Goal: Information Seeking & Learning: Learn about a topic

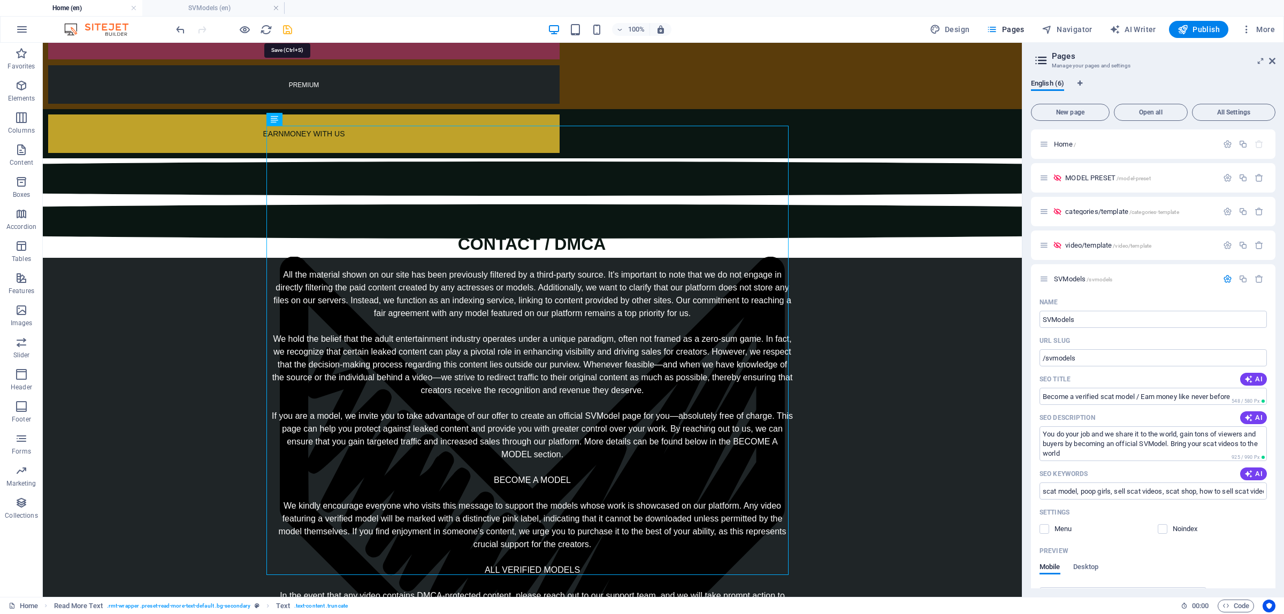
click at [288, 27] on icon "save" at bounding box center [287, 30] width 12 height 12
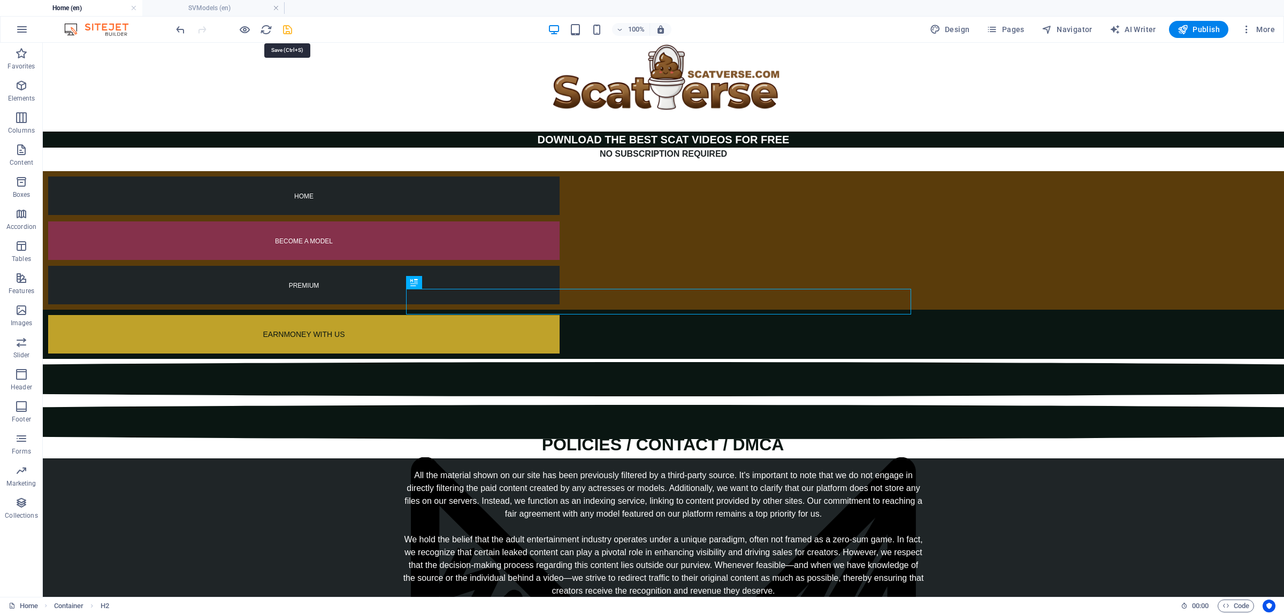
click at [285, 34] on icon "save" at bounding box center [287, 30] width 12 height 12
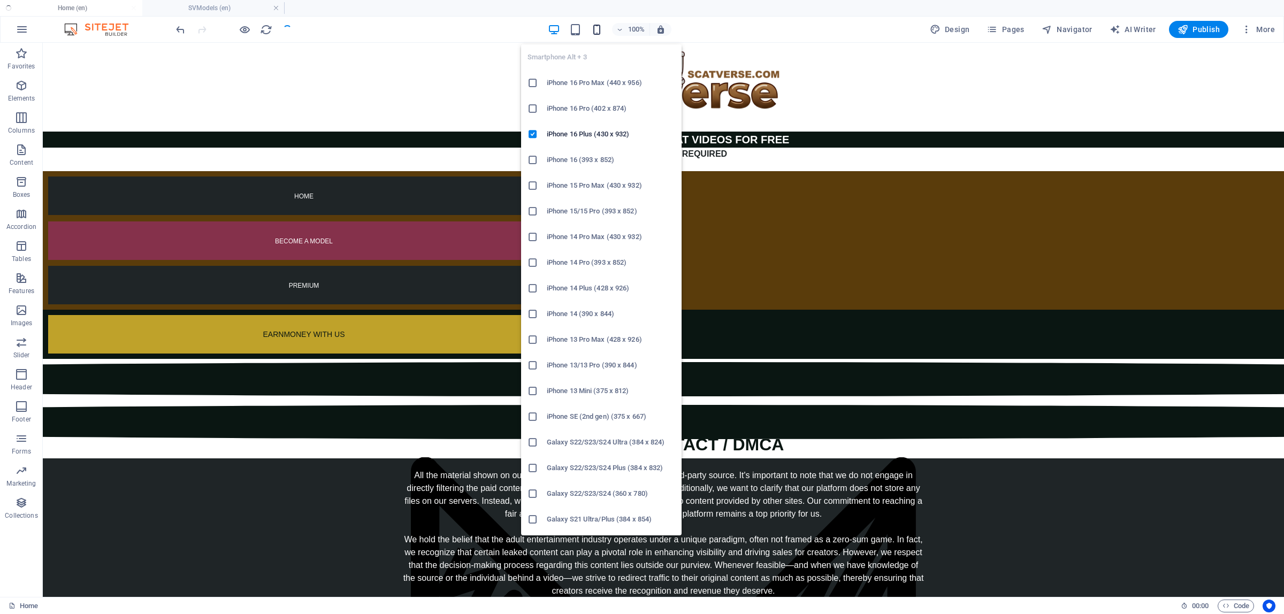
click at [597, 27] on icon "button" at bounding box center [597, 30] width 12 height 12
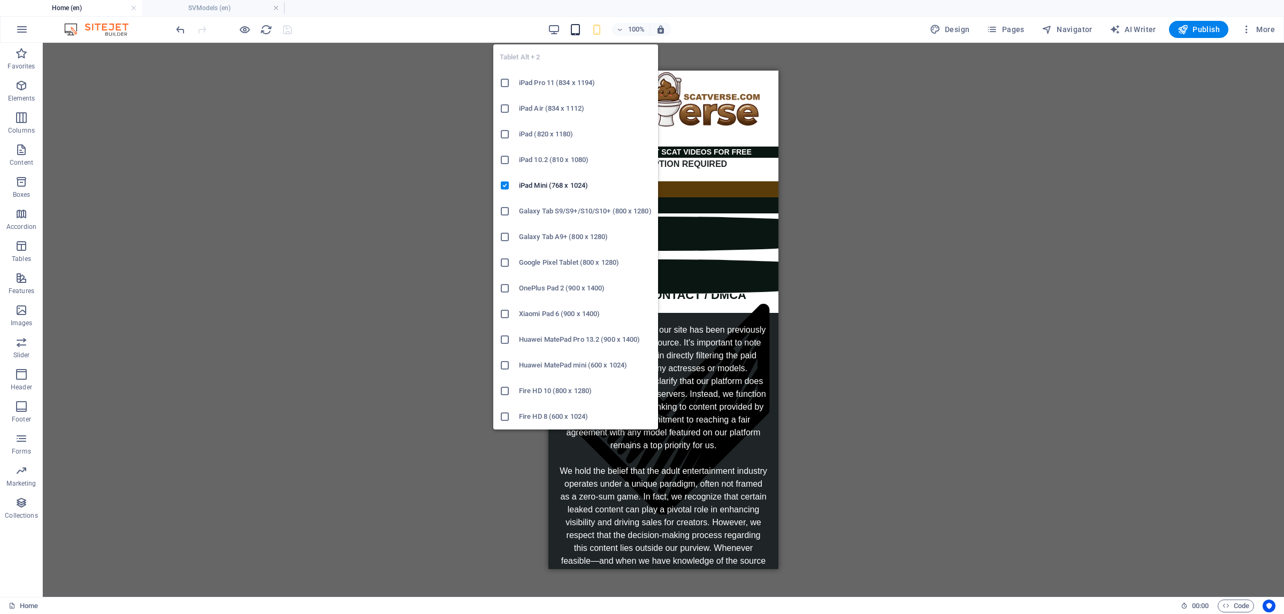
click at [574, 28] on icon "button" at bounding box center [575, 30] width 12 height 12
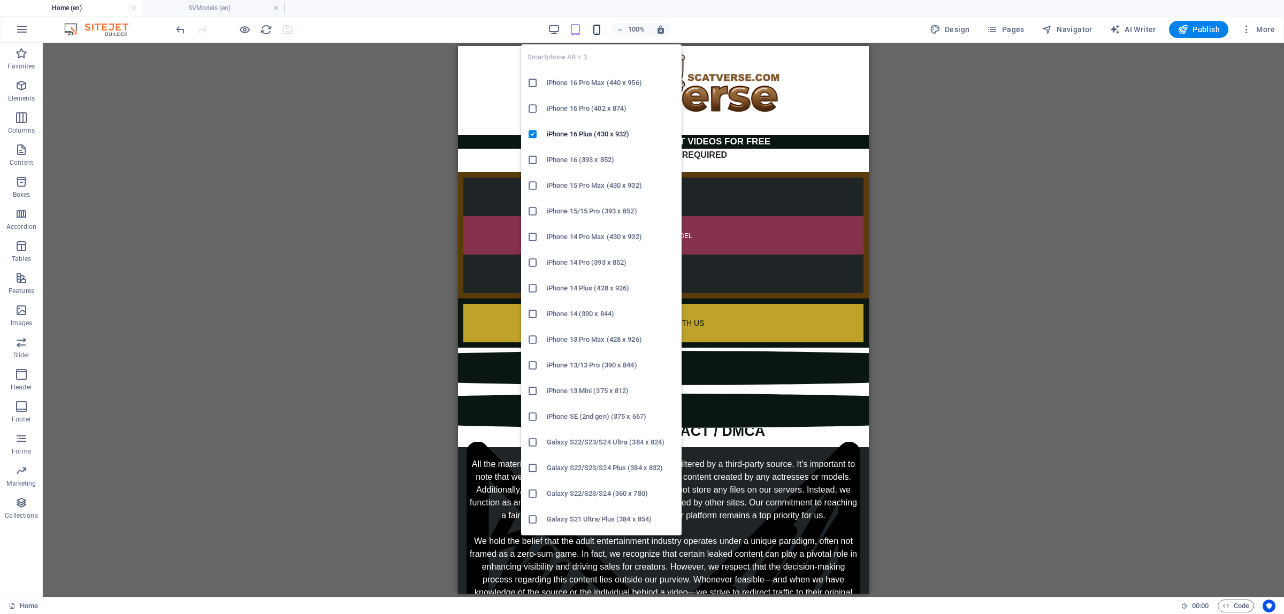
click at [597, 26] on icon "button" at bounding box center [597, 30] width 12 height 12
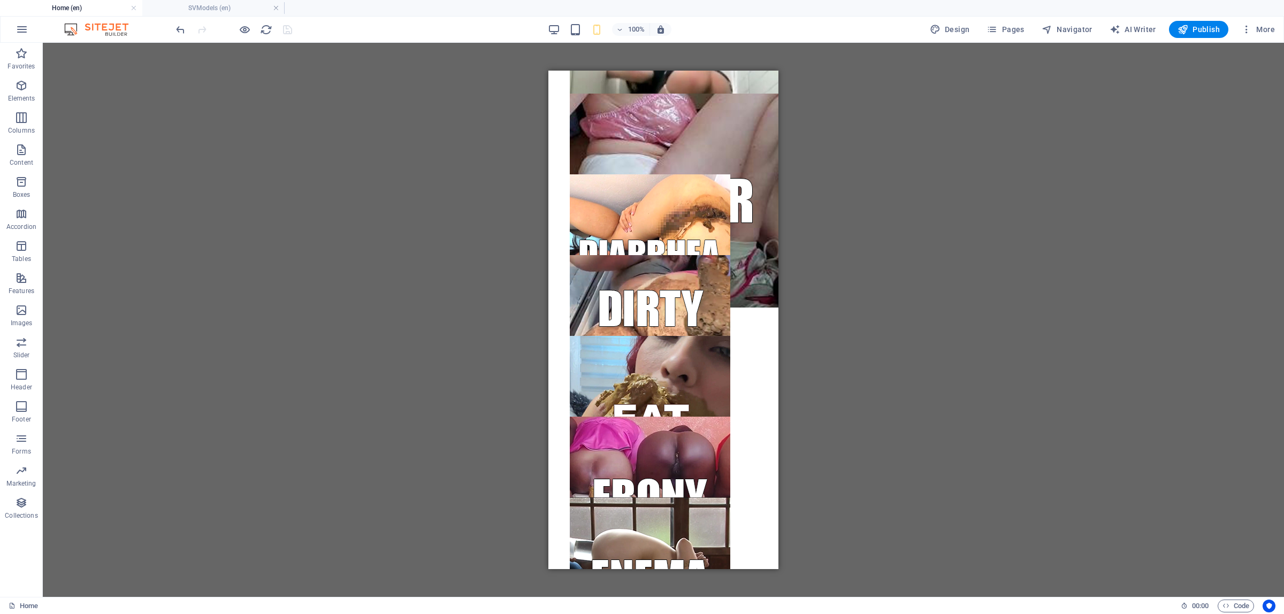
scroll to position [6891, 0]
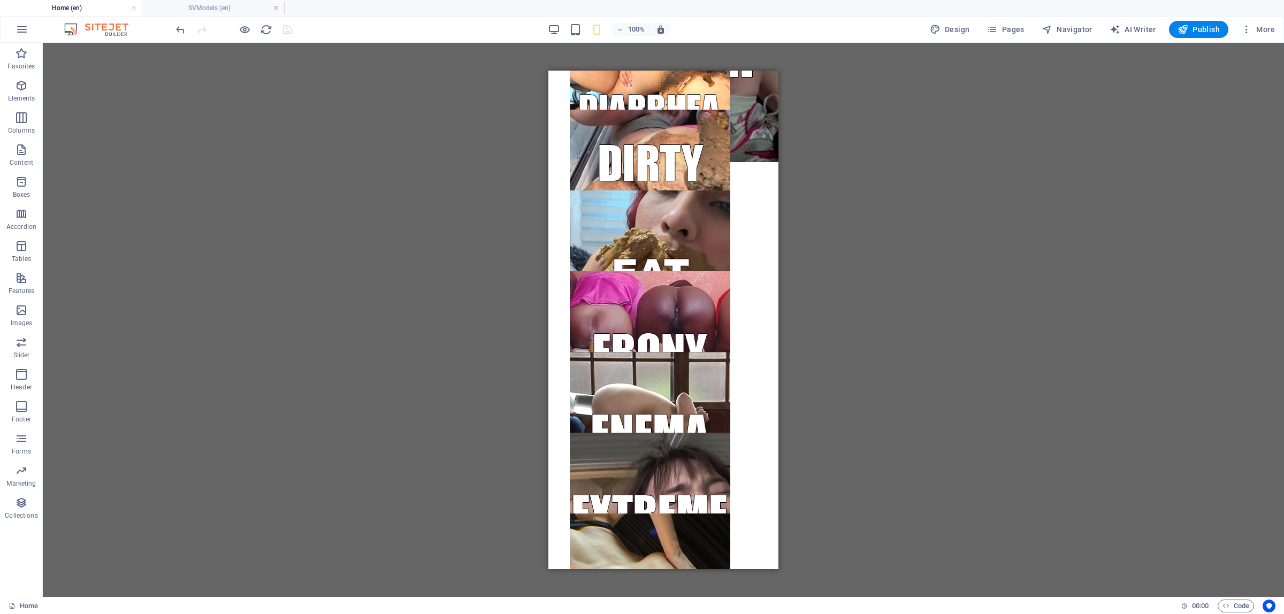
drag, startPoint x: 773, startPoint y: 109, endPoint x: 1274, endPoint y: 662, distance: 746.0
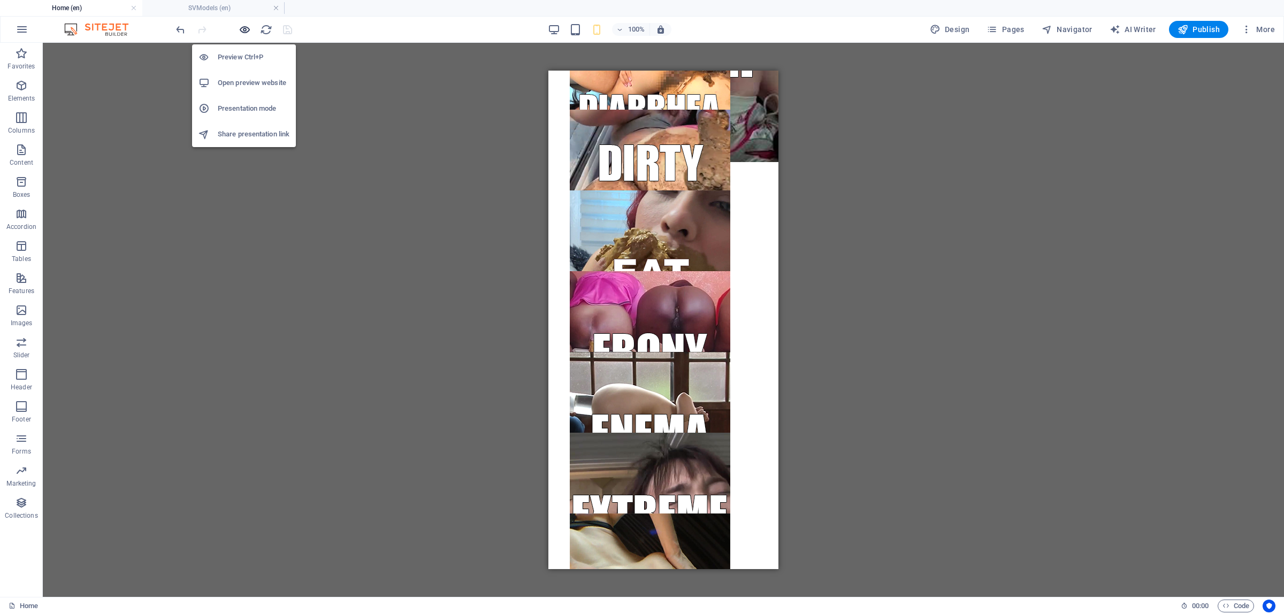
click at [246, 31] on icon "button" at bounding box center [245, 30] width 12 height 12
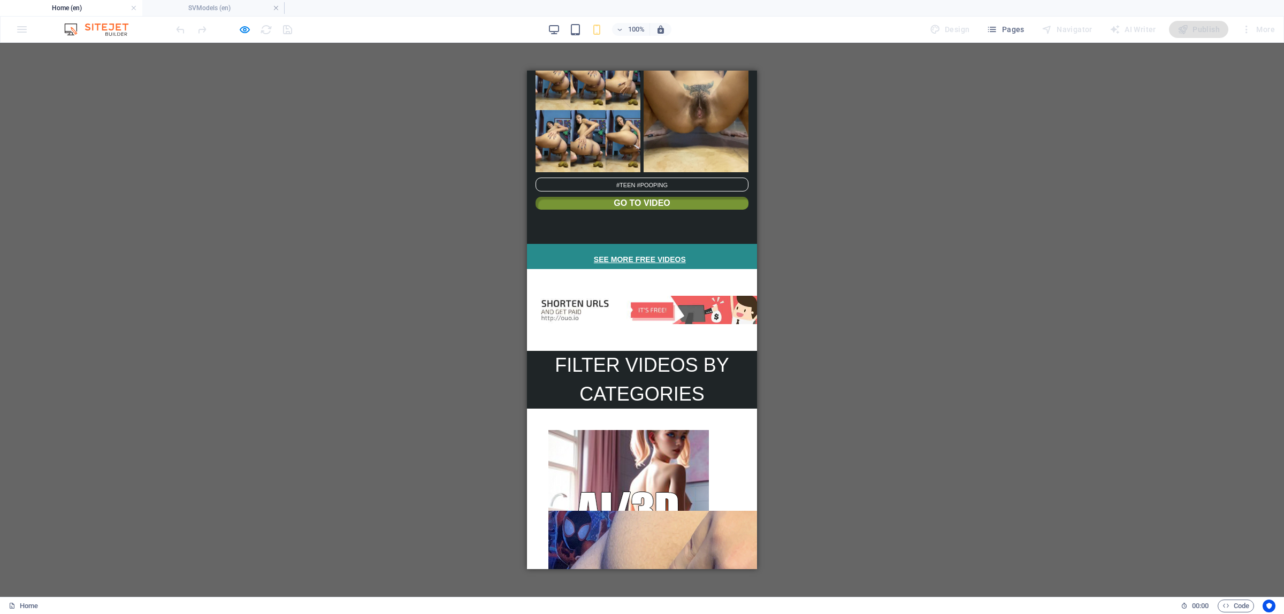
scroll to position [5095, 0]
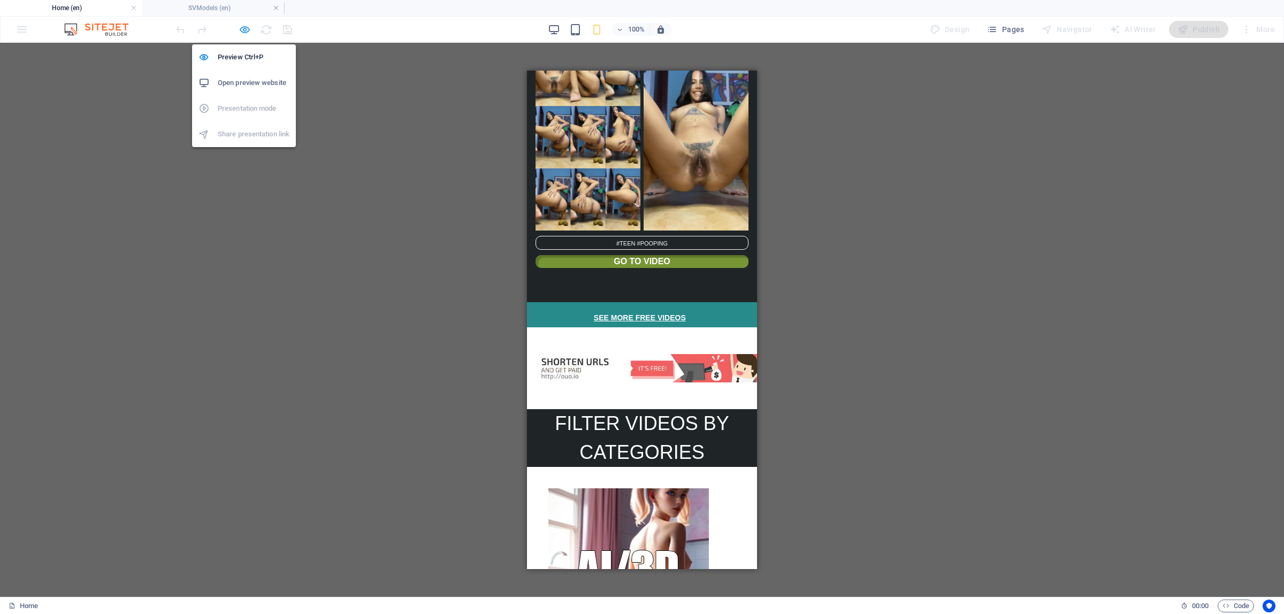
click at [245, 30] on icon "button" at bounding box center [245, 30] width 12 height 12
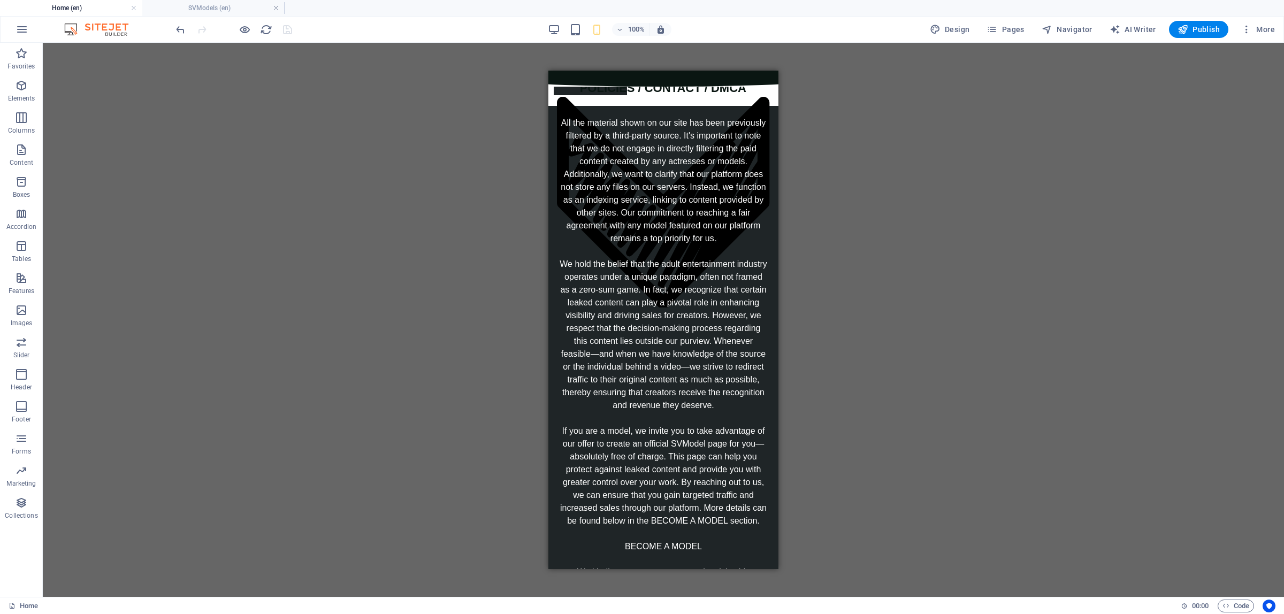
scroll to position [0, 0]
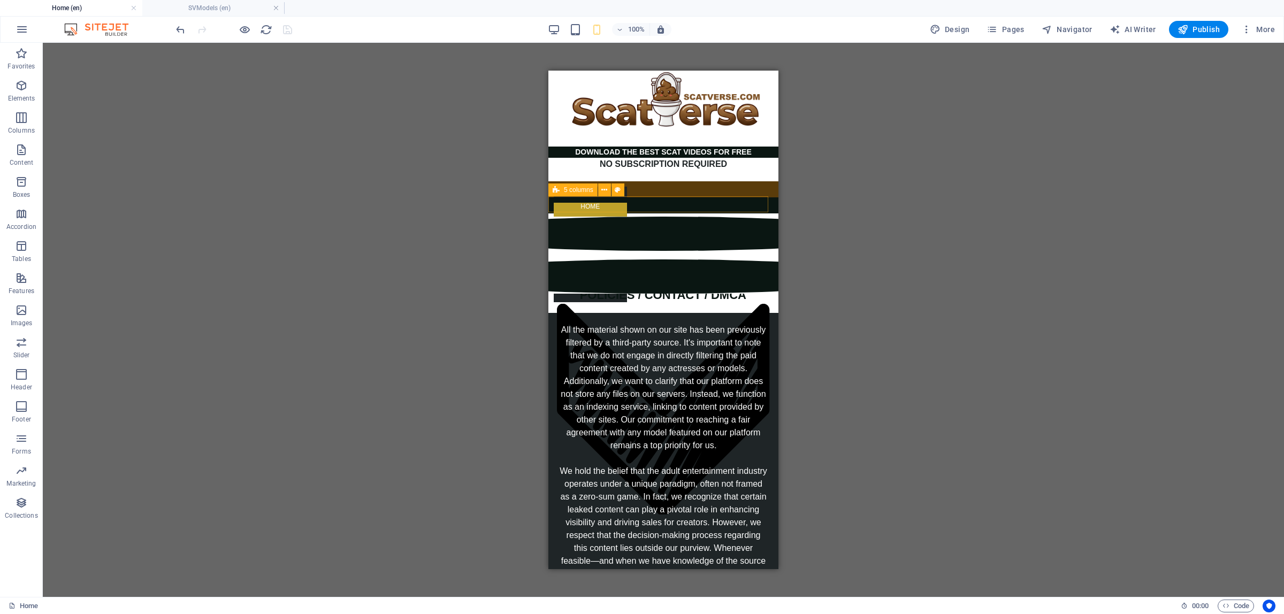
click at [553, 193] on icon at bounding box center [556, 190] width 7 height 13
select select "px"
select select "%"
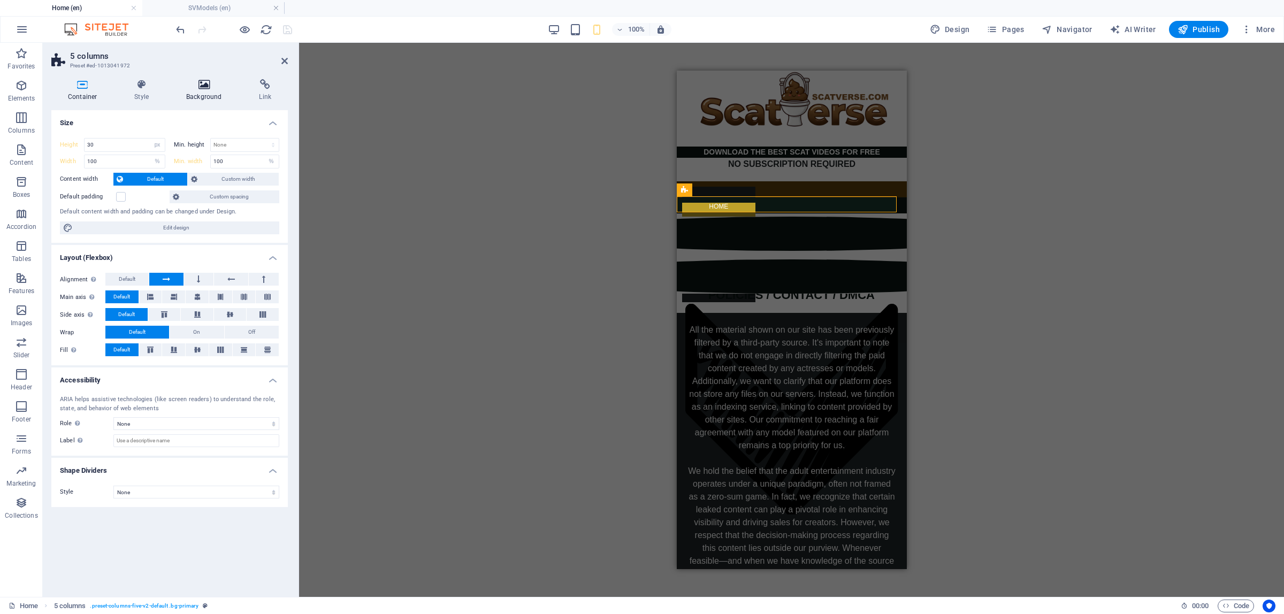
click at [193, 96] on h4 "Background" at bounding box center [206, 90] width 73 height 22
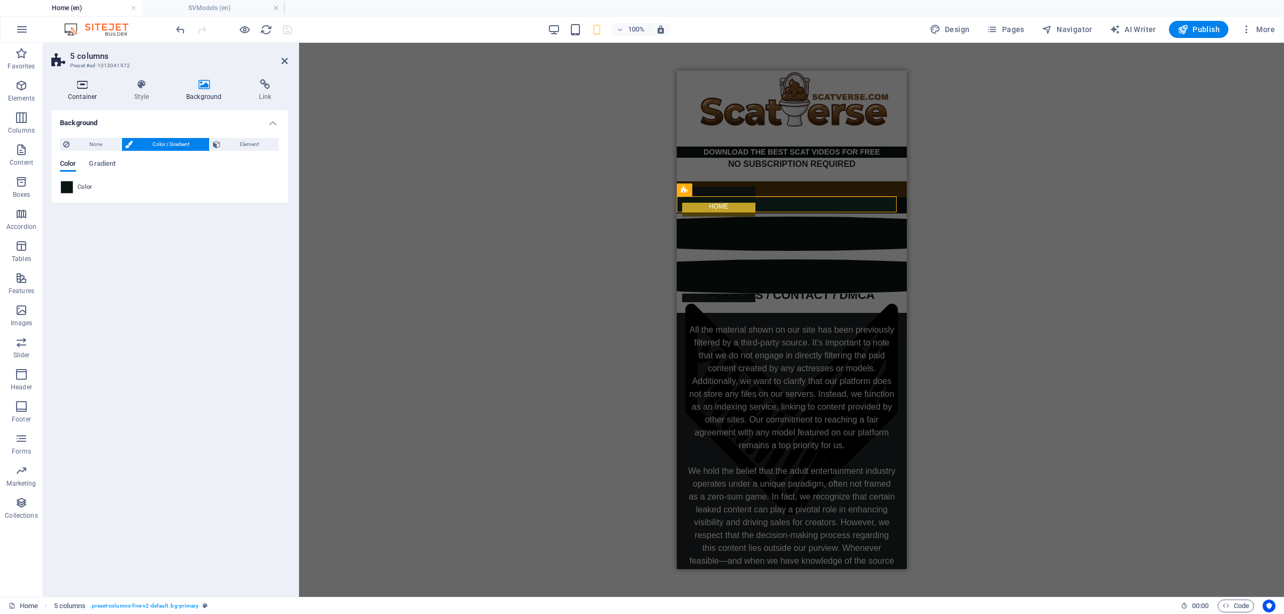
click at [83, 94] on h4 "Container" at bounding box center [84, 90] width 66 height 22
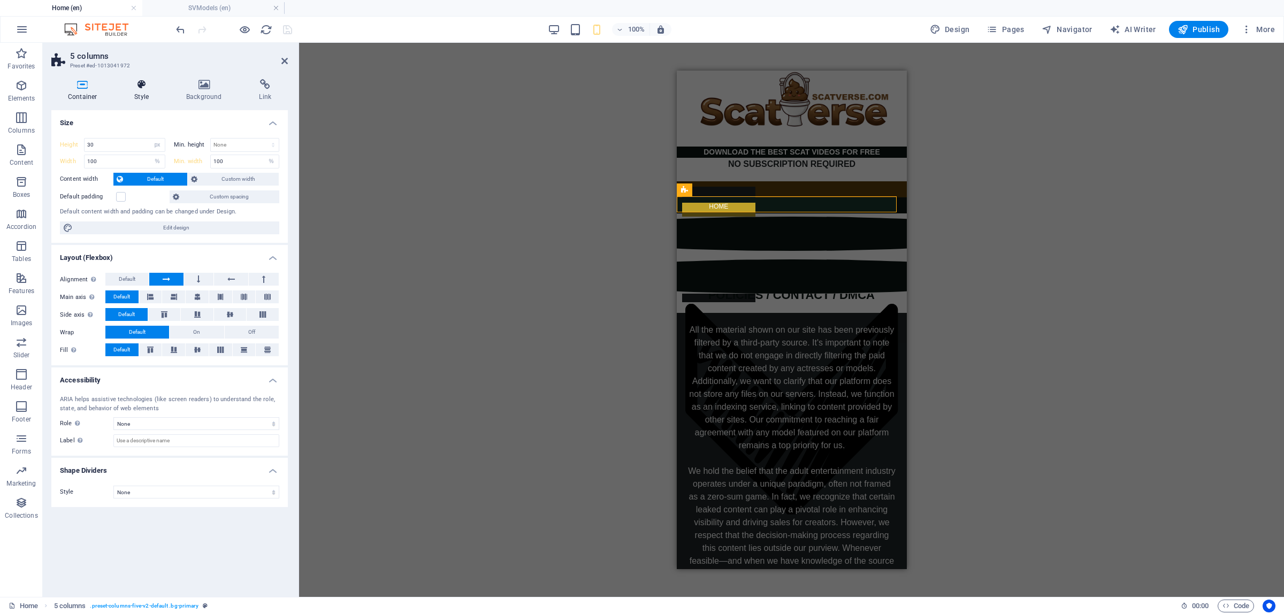
click at [134, 94] on h4 "Style" at bounding box center [144, 90] width 52 height 22
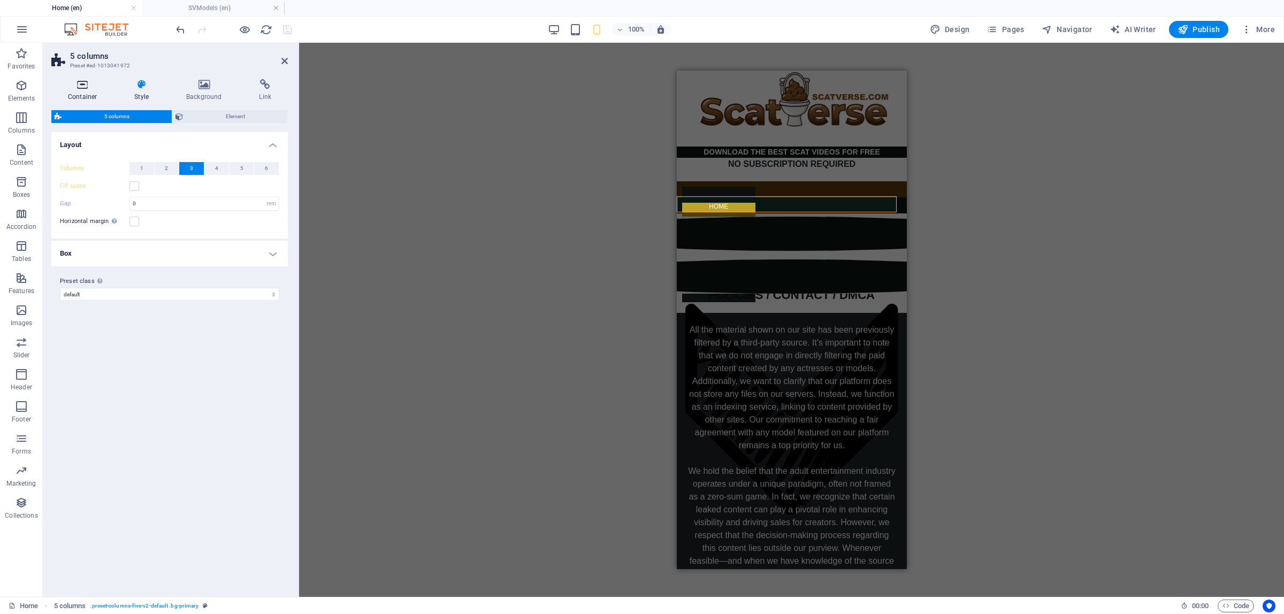
click at [93, 87] on icon at bounding box center [82, 84] width 62 height 11
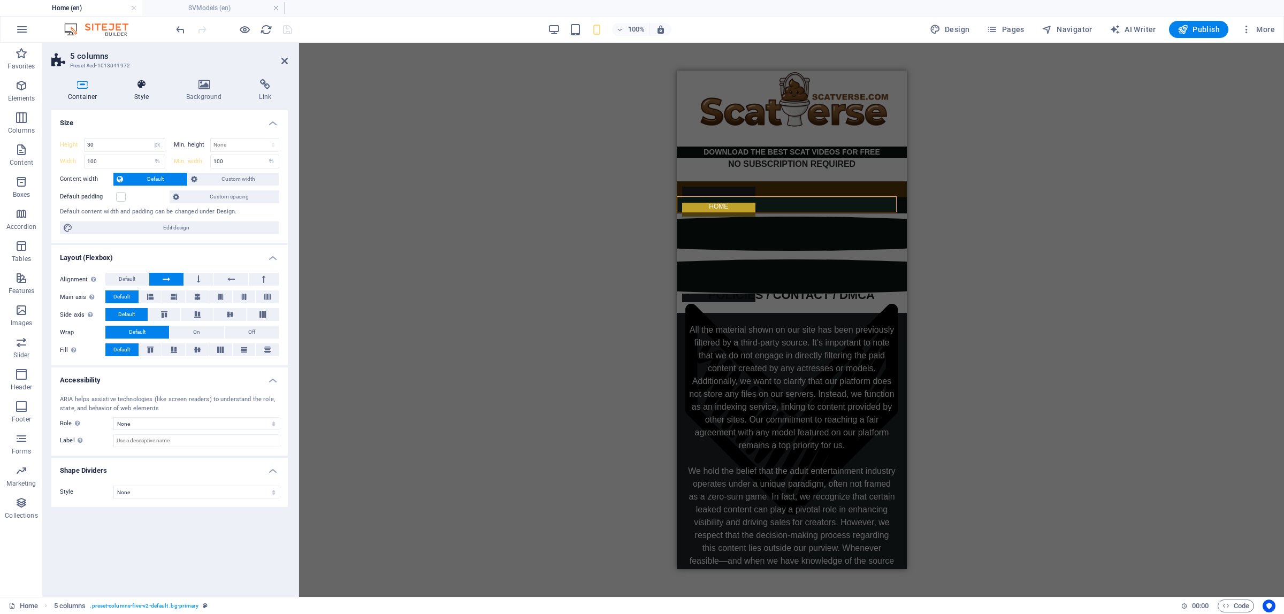
click at [141, 90] on h4 "Style" at bounding box center [144, 90] width 52 height 22
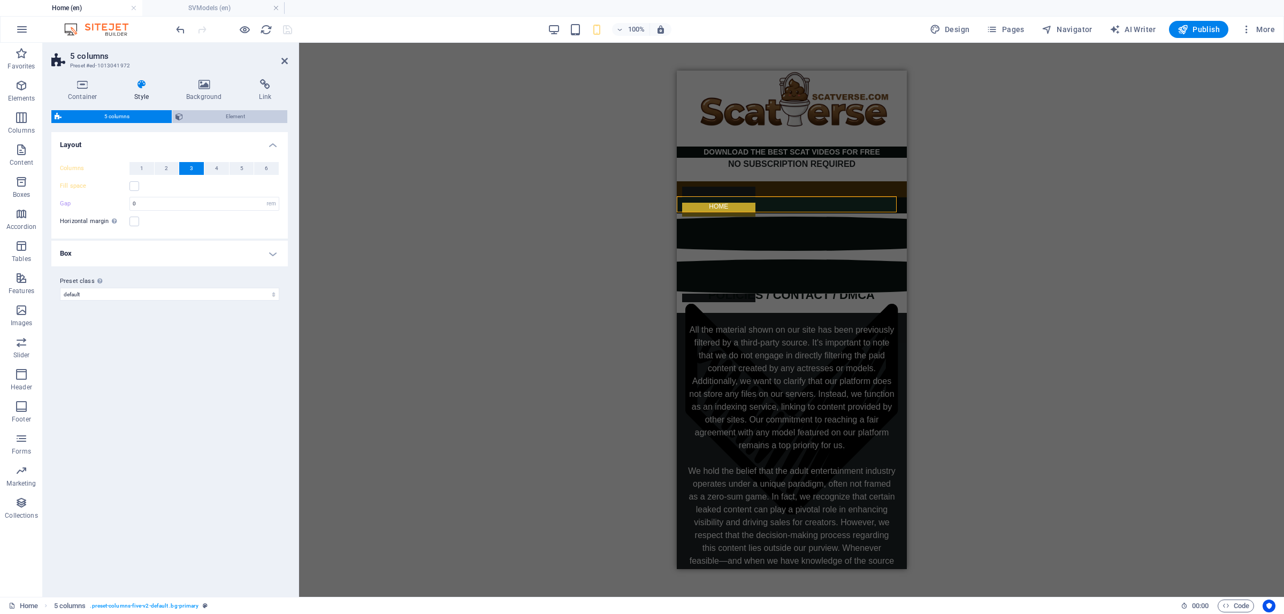
click at [228, 112] on span "Element" at bounding box center [235, 116] width 98 height 13
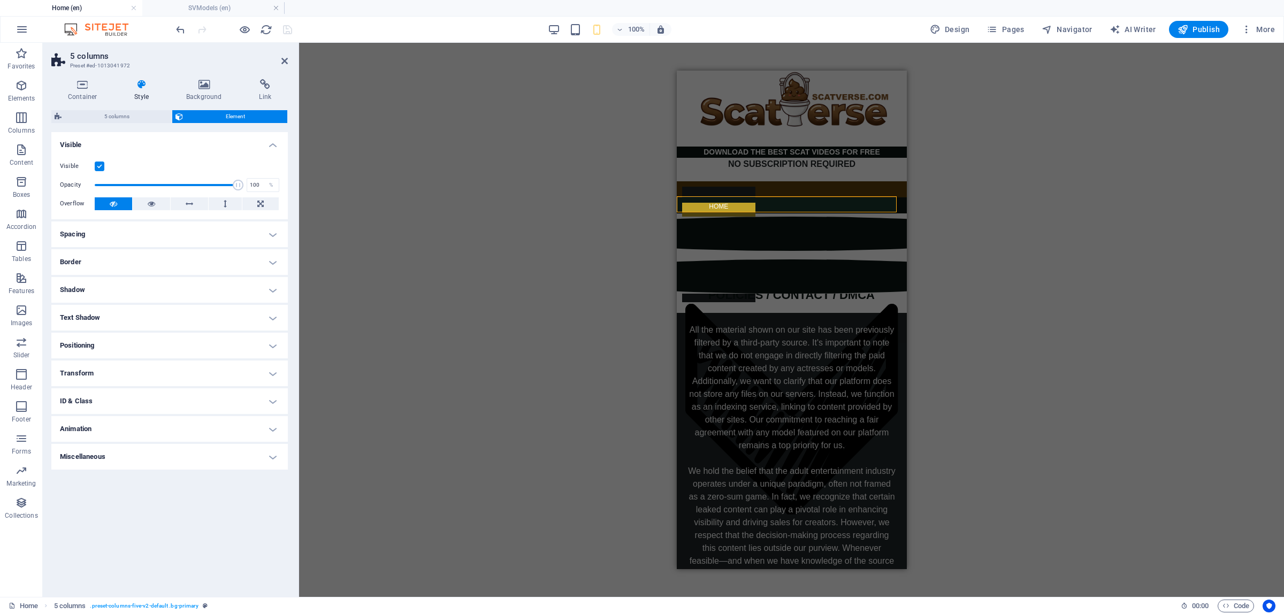
click at [113, 348] on h4 "Positioning" at bounding box center [169, 346] width 237 height 26
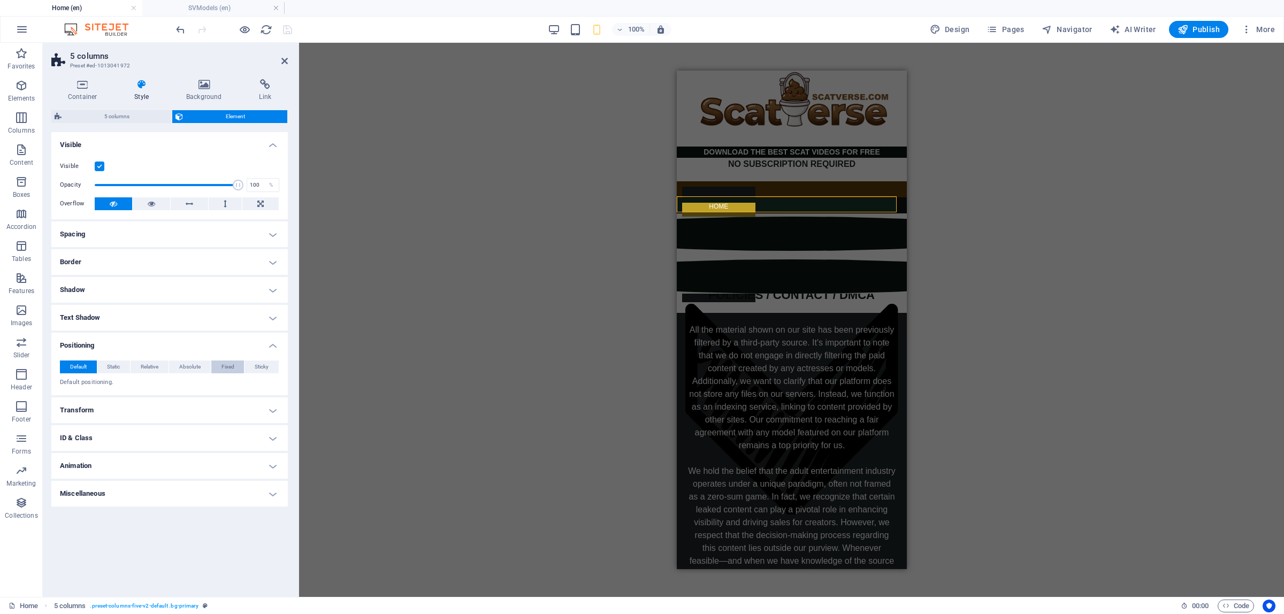
click at [225, 371] on span "Fixed" at bounding box center [228, 367] width 13 height 13
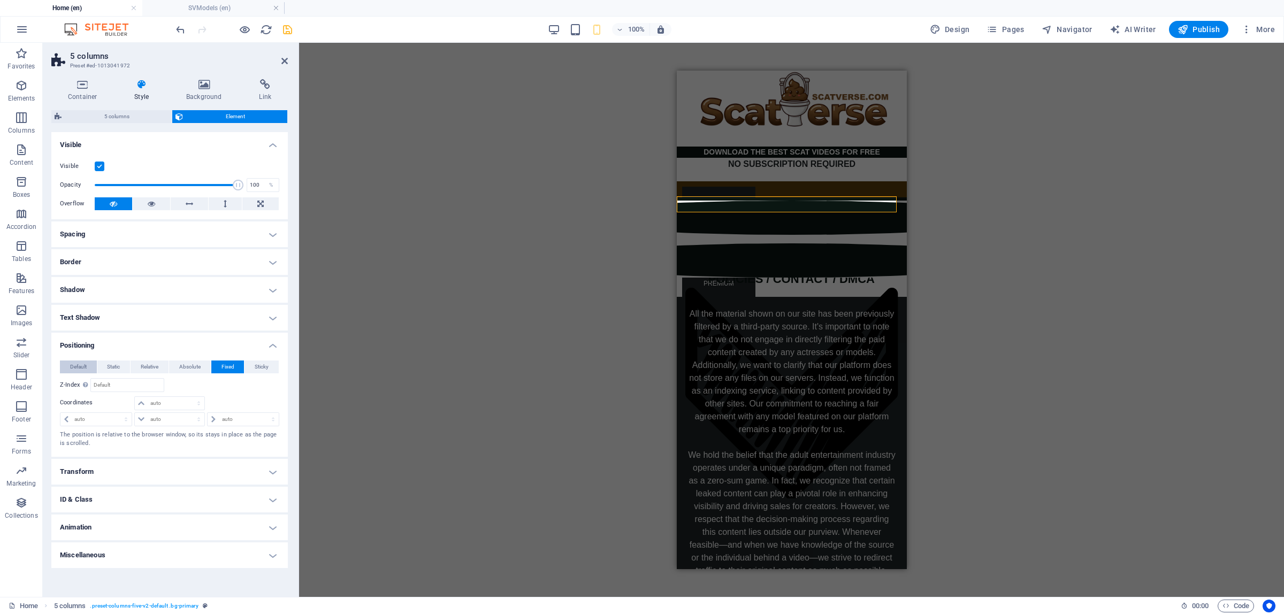
click at [78, 365] on span "Default" at bounding box center [78, 367] width 17 height 13
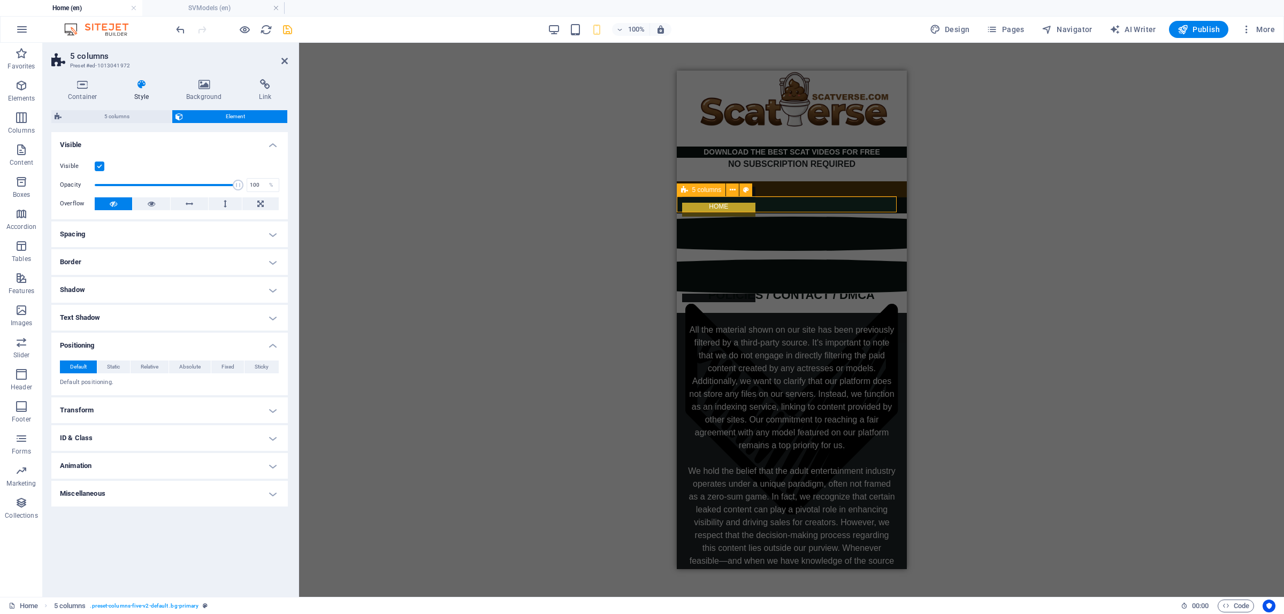
click at [770, 202] on div "EARN MONEY WITH US" at bounding box center [791, 205] width 230 height 16
click at [87, 89] on icon at bounding box center [82, 84] width 62 height 11
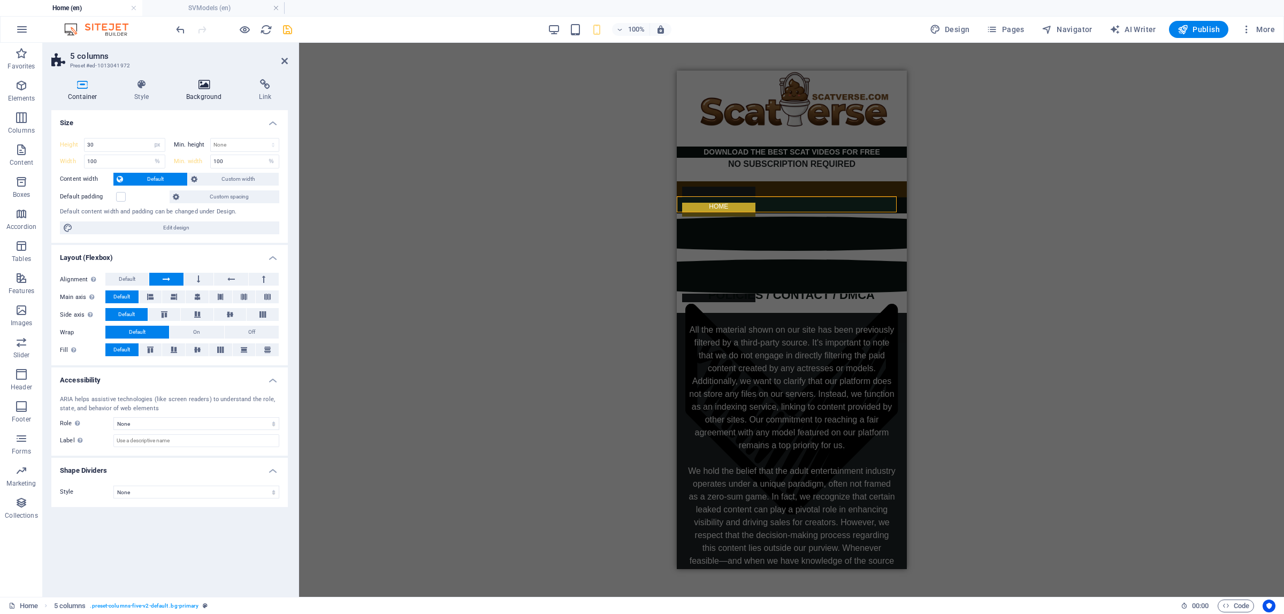
click at [204, 95] on h4 "Background" at bounding box center [206, 90] width 73 height 22
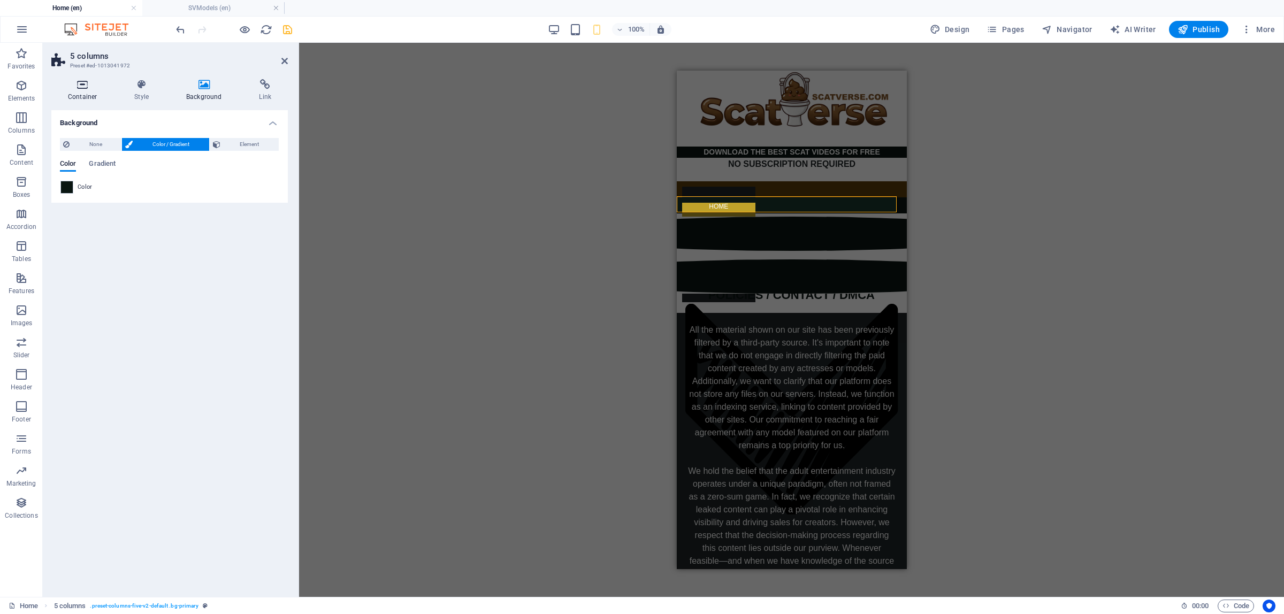
click at [105, 92] on h4 "Container" at bounding box center [84, 90] width 66 height 22
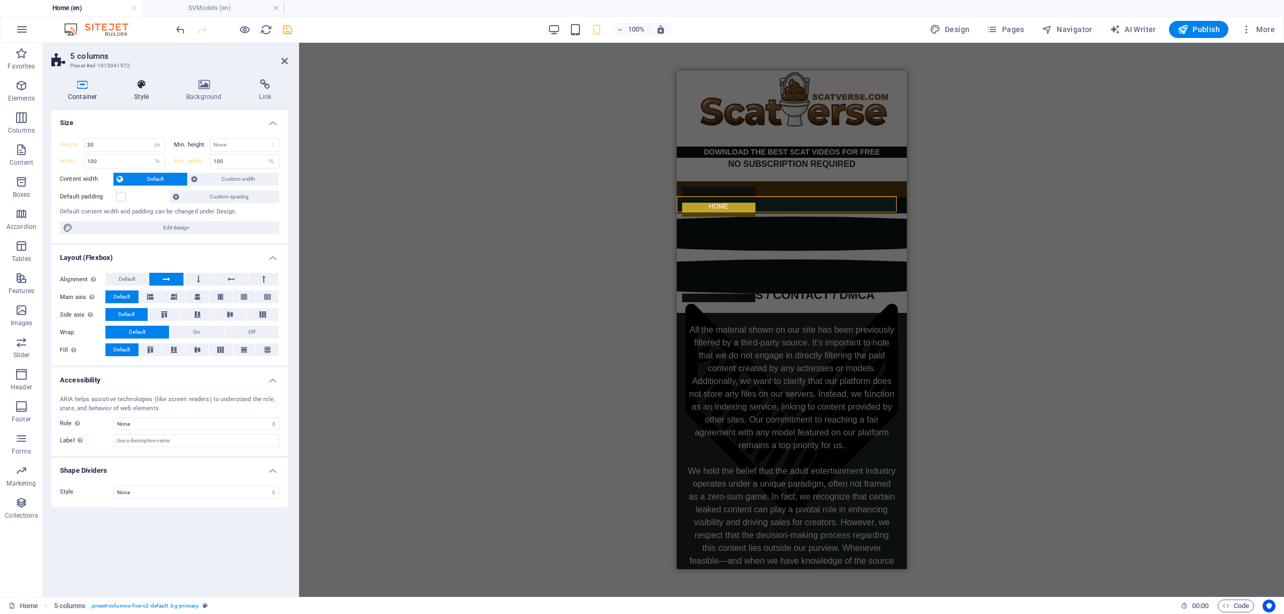
click at [139, 90] on h4 "Style" at bounding box center [144, 90] width 52 height 22
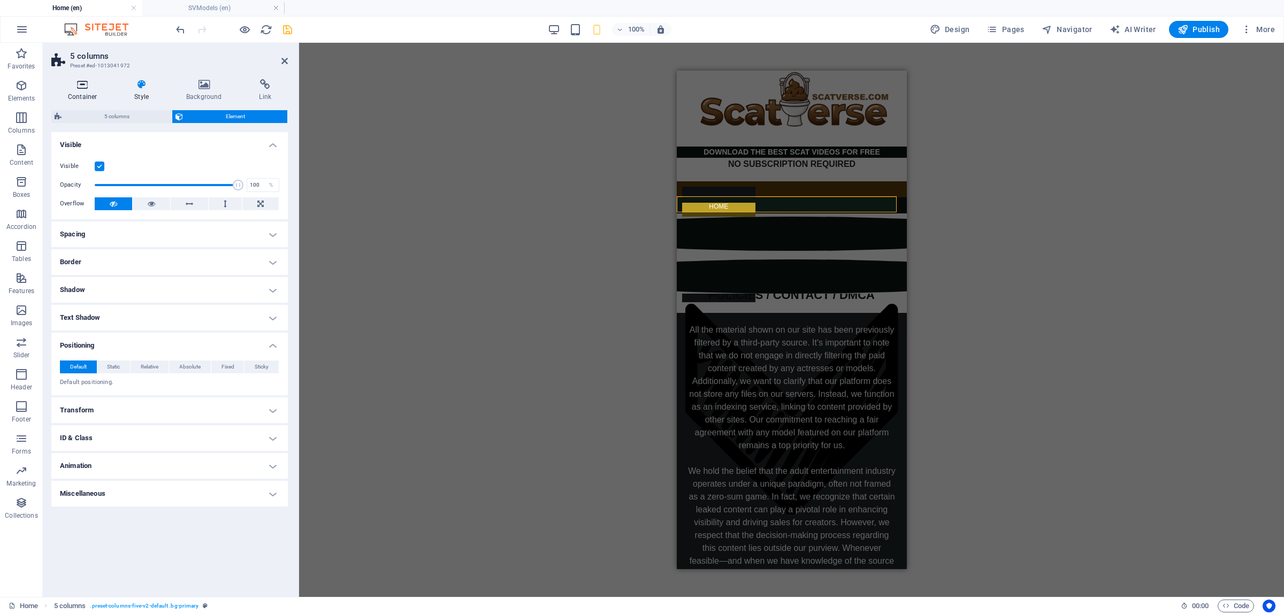
click at [89, 87] on icon at bounding box center [82, 84] width 62 height 11
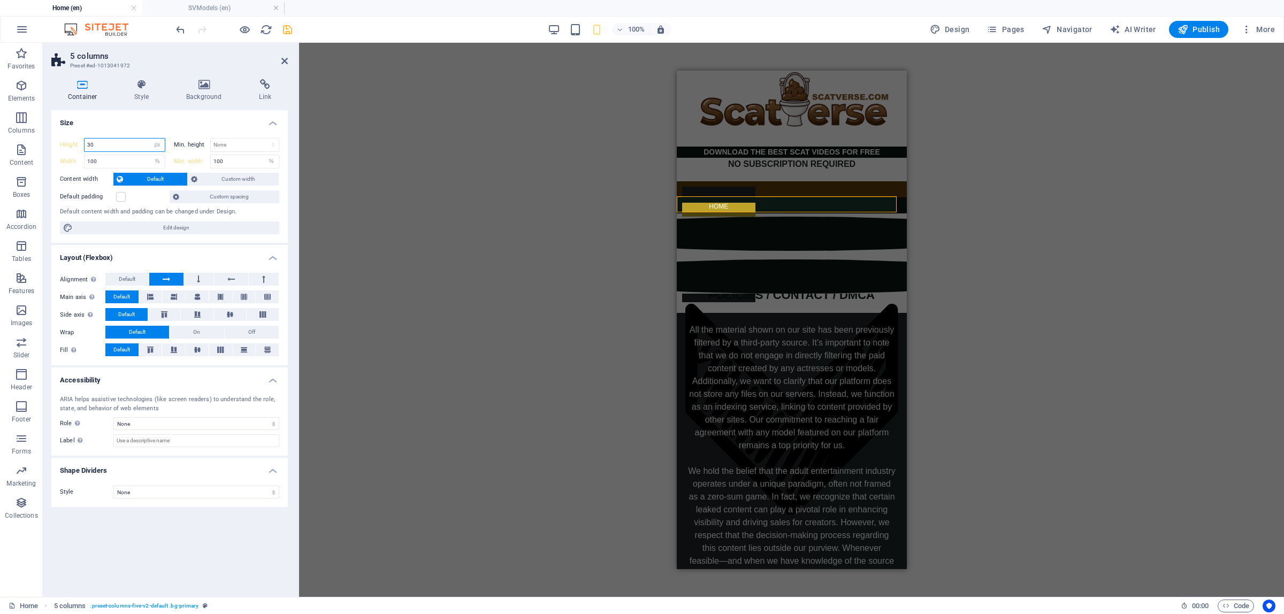
click at [106, 146] on input "30" at bounding box center [125, 145] width 80 height 13
type input "3"
drag, startPoint x: 105, startPoint y: 159, endPoint x: 52, endPoint y: 166, distance: 52.9
click at [57, 166] on div "Height Default px rem % vh vw Min. height None px rem % vh vw Width 100 Default…" at bounding box center [169, 187] width 237 height 114
click at [107, 147] on input "number" at bounding box center [125, 145] width 80 height 13
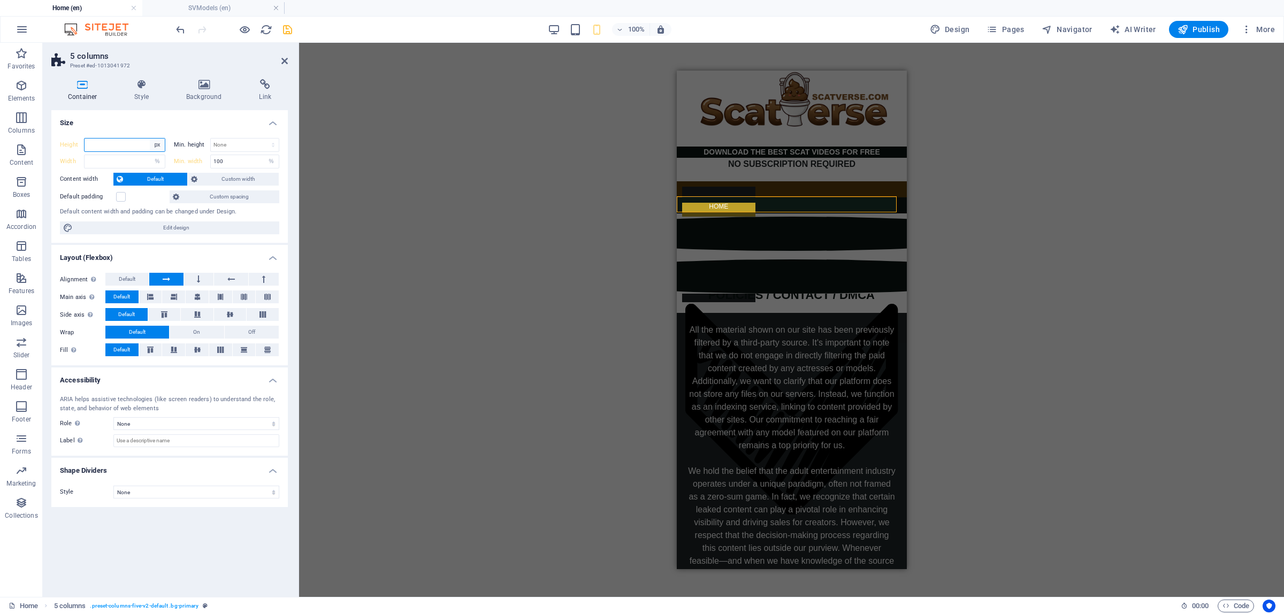
click at [155, 149] on select "Default px rem % vh vw" at bounding box center [157, 145] width 15 height 13
select select "default"
click at [150, 139] on select "Default px rem % vh vw" at bounding box center [157, 145] width 15 height 13
type input "30"
click at [158, 143] on select "Default px rem % vh vw" at bounding box center [157, 145] width 15 height 13
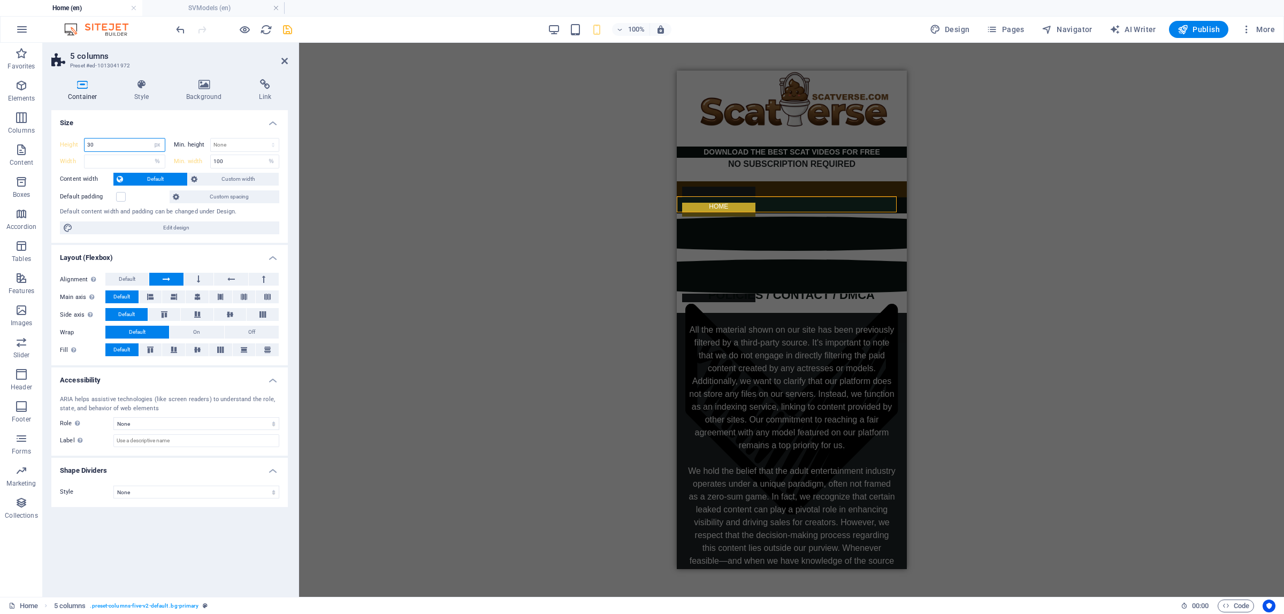
select select "%"
click at [150, 139] on select "Default px rem % vh vw" at bounding box center [157, 145] width 15 height 13
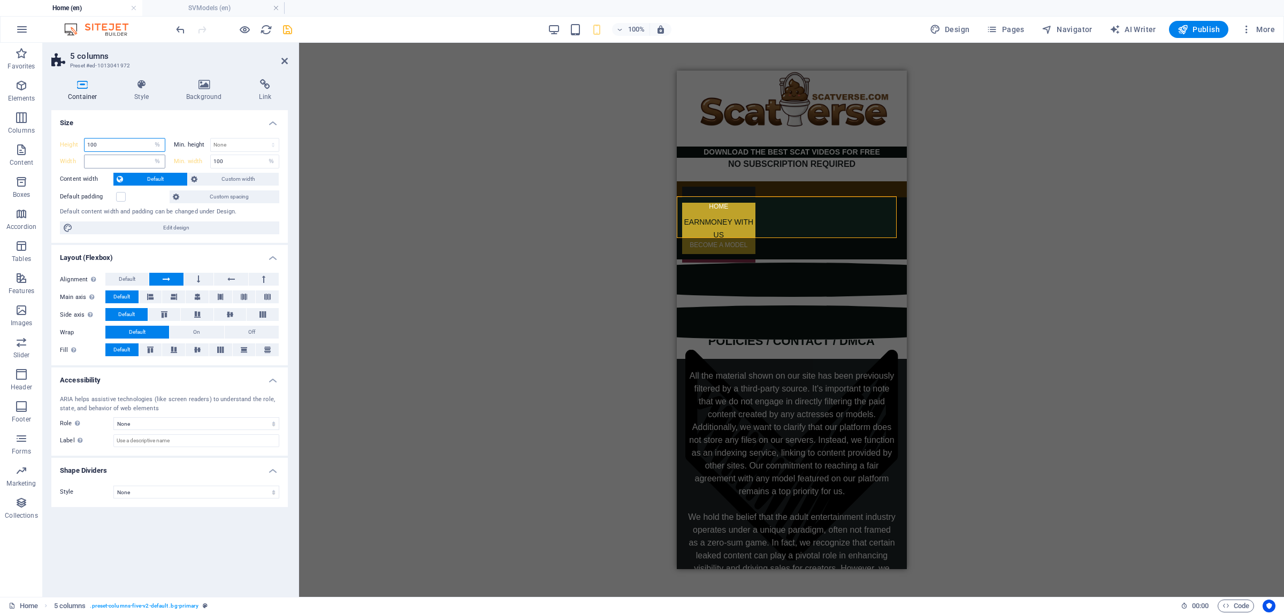
type input "100"
click at [97, 164] on input "number" at bounding box center [125, 161] width 80 height 13
type input "100"
click at [203, 89] on icon at bounding box center [204, 84] width 68 height 11
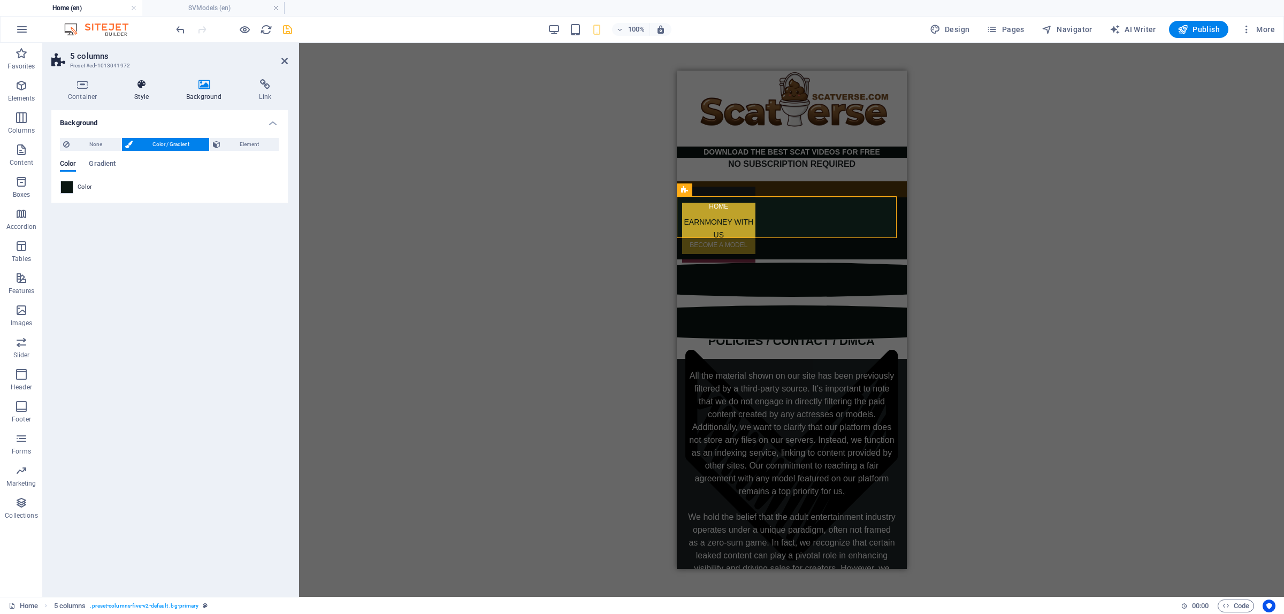
click at [137, 93] on h4 "Style" at bounding box center [144, 90] width 52 height 22
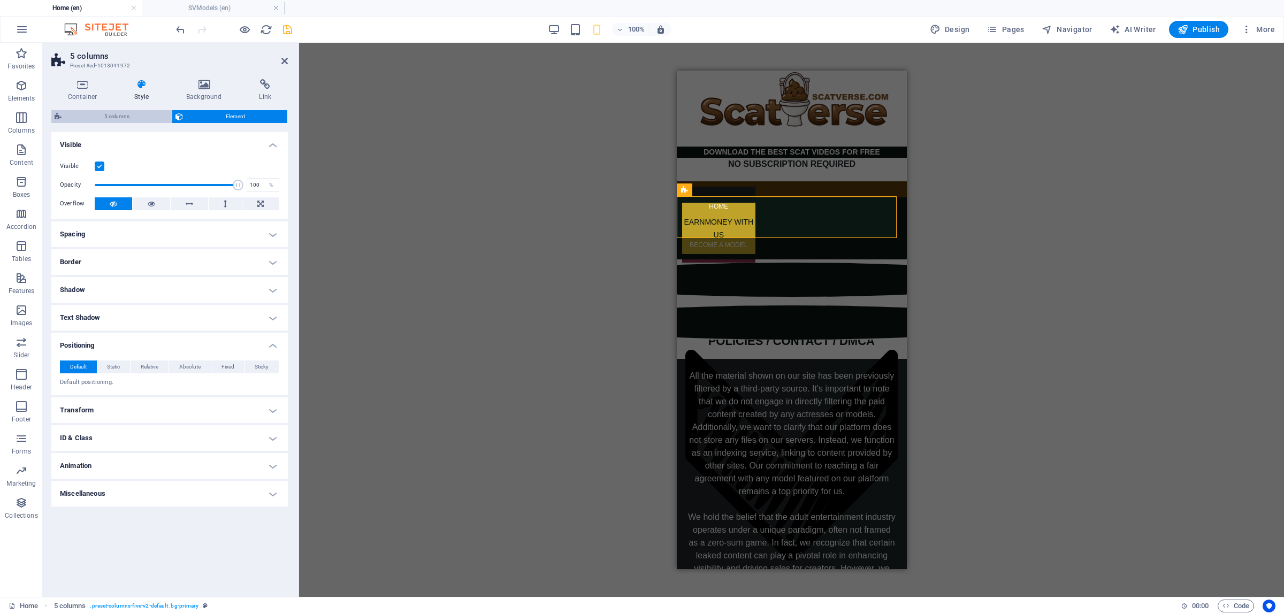
click at [118, 119] on span "5 columns" at bounding box center [117, 116] width 104 height 13
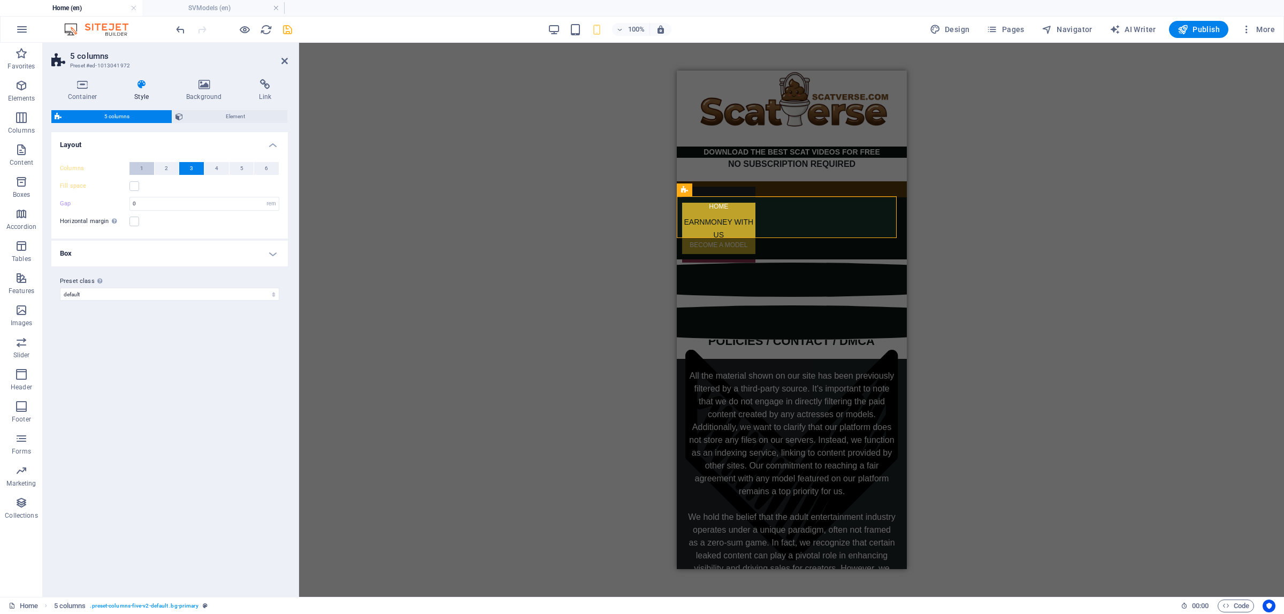
click at [140, 171] on span "1" at bounding box center [141, 168] width 3 height 13
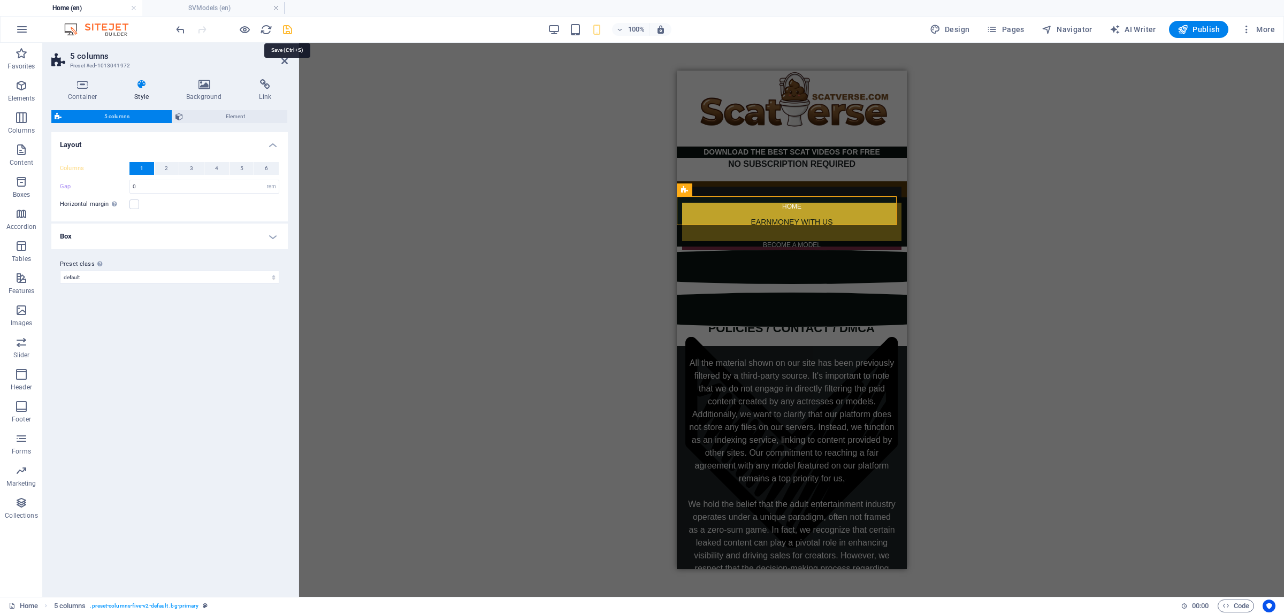
click at [284, 31] on icon "save" at bounding box center [287, 30] width 12 height 12
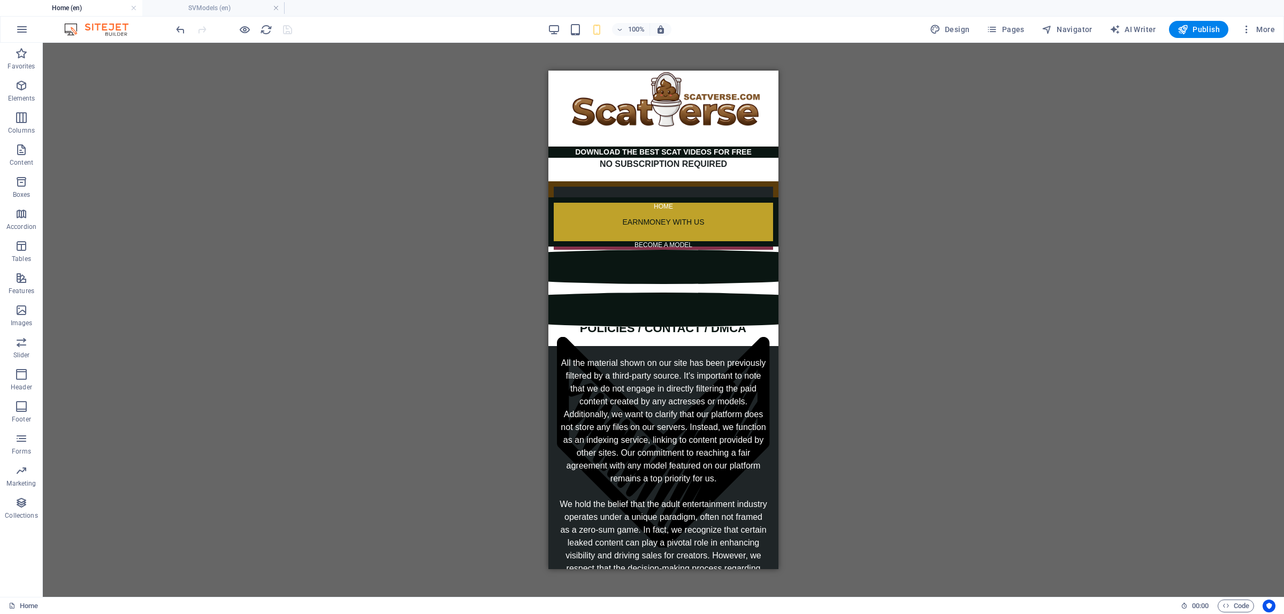
click at [550, 22] on div "100%" at bounding box center [610, 29] width 124 height 17
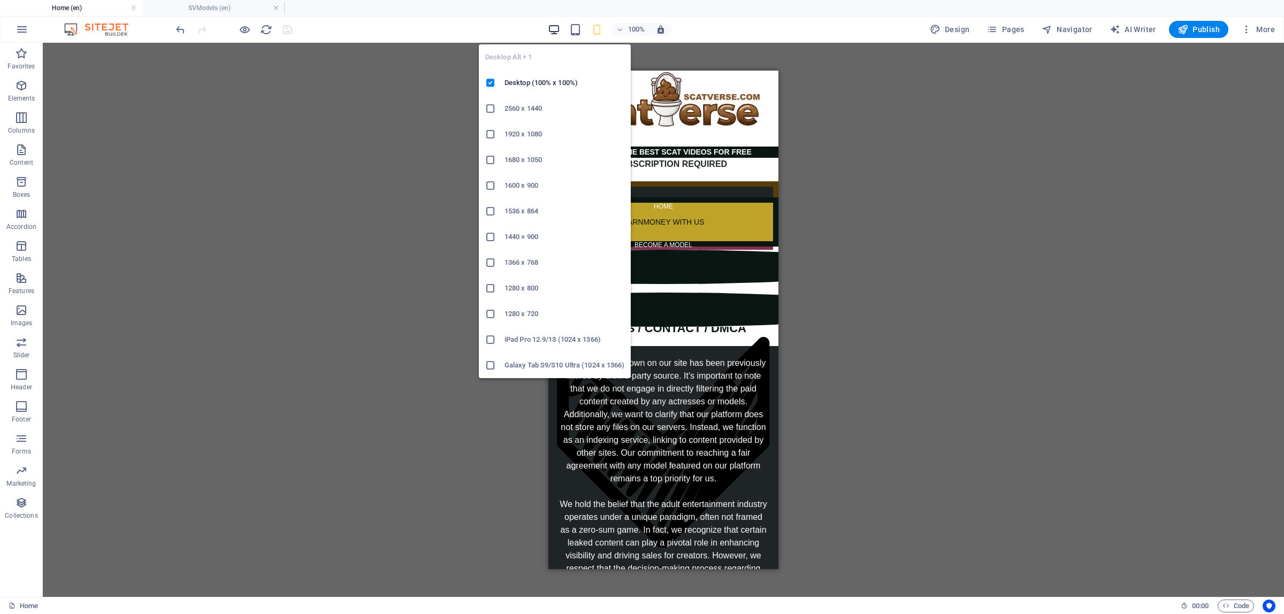
click at [552, 25] on icon "button" at bounding box center [554, 30] width 12 height 12
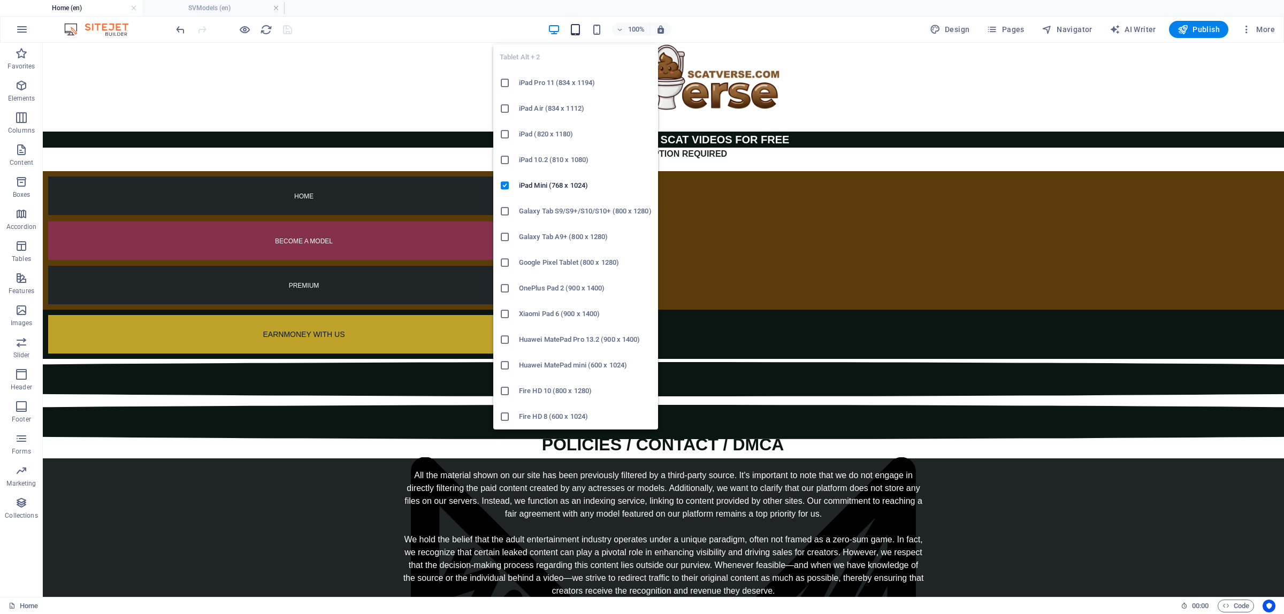
click at [573, 31] on icon "button" at bounding box center [575, 30] width 12 height 12
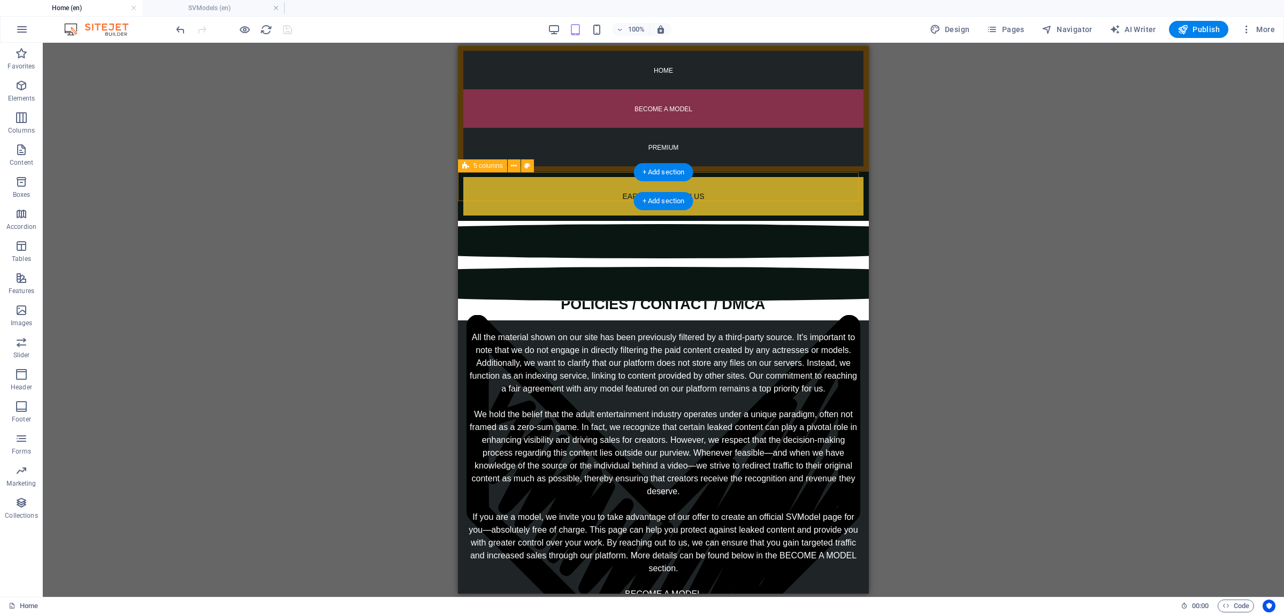
scroll to position [134, 0]
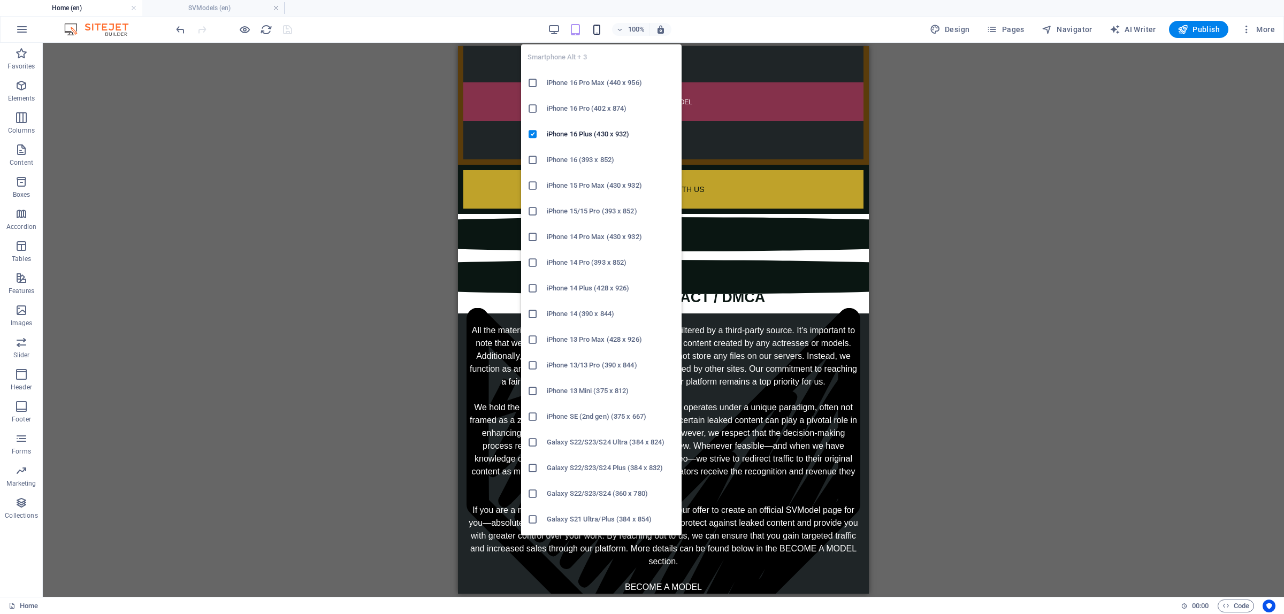
click at [592, 34] on icon "button" at bounding box center [597, 30] width 12 height 12
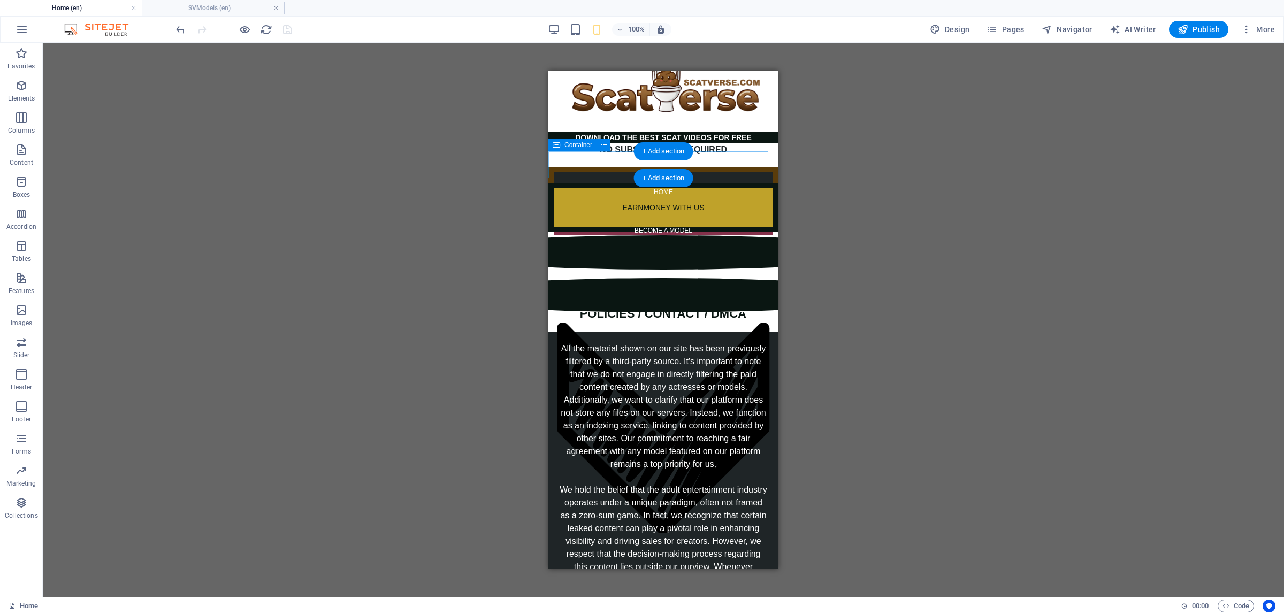
scroll to position [0, 0]
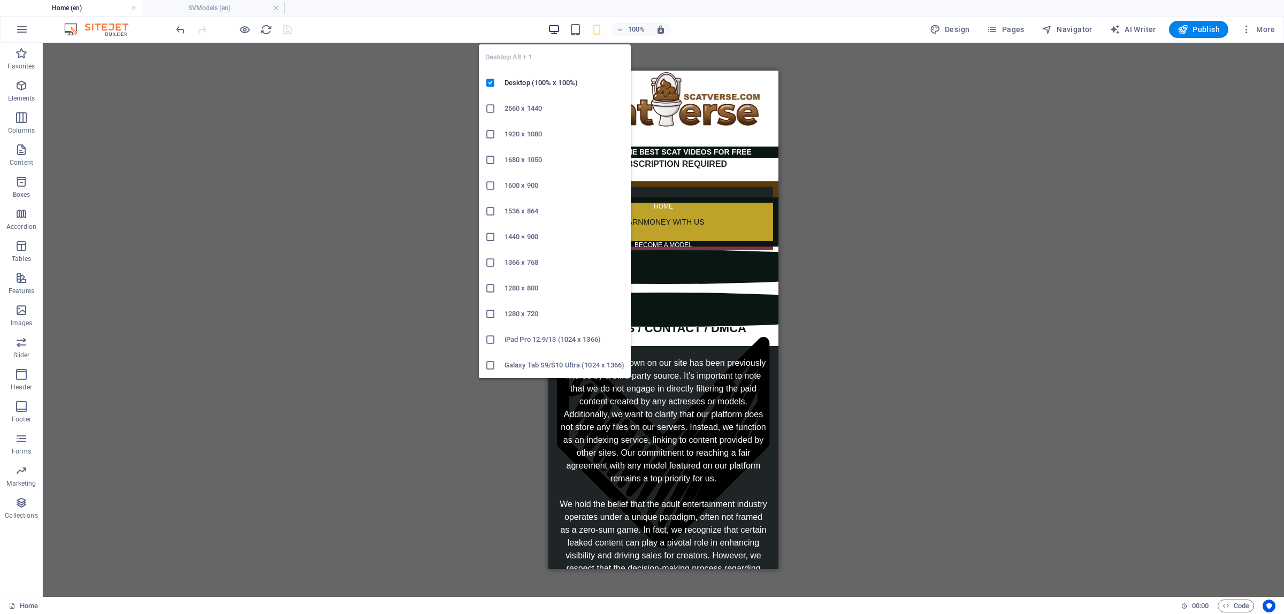
click at [559, 26] on icon "button" at bounding box center [554, 30] width 12 height 12
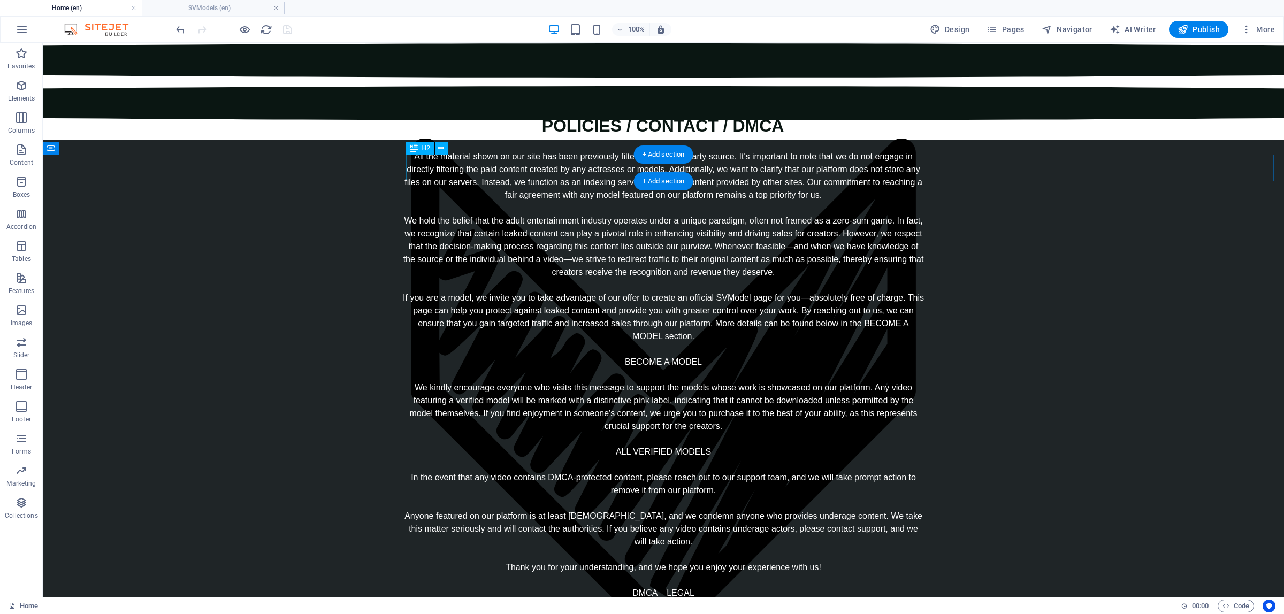
scroll to position [334, 0]
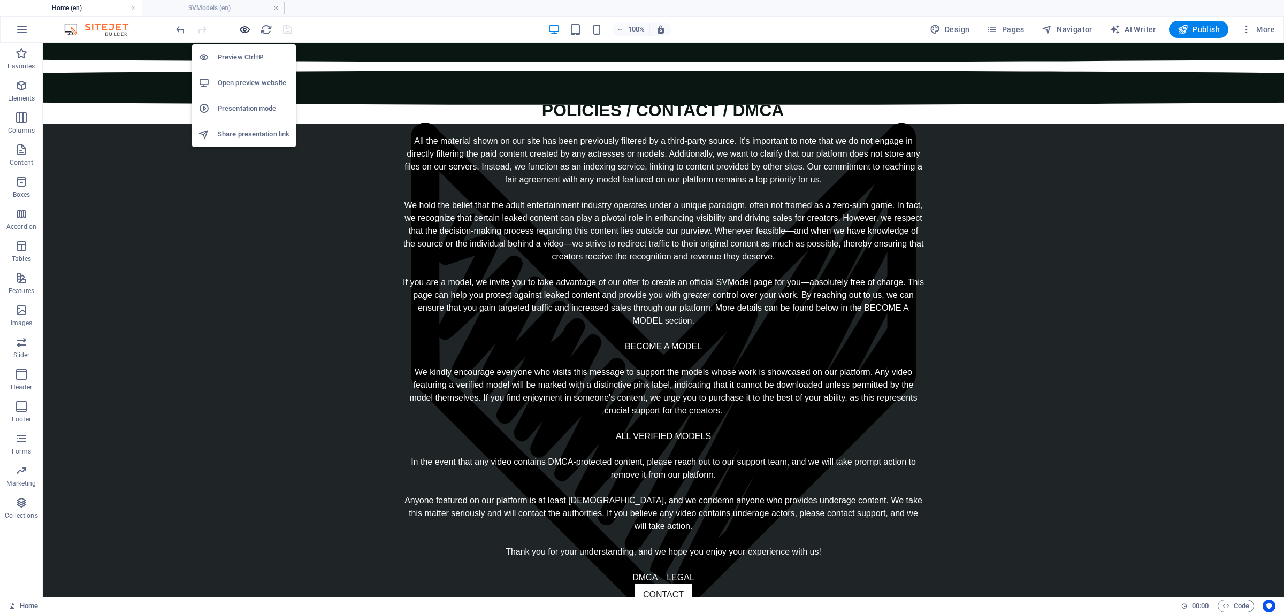
click at [244, 31] on icon "button" at bounding box center [245, 30] width 12 height 12
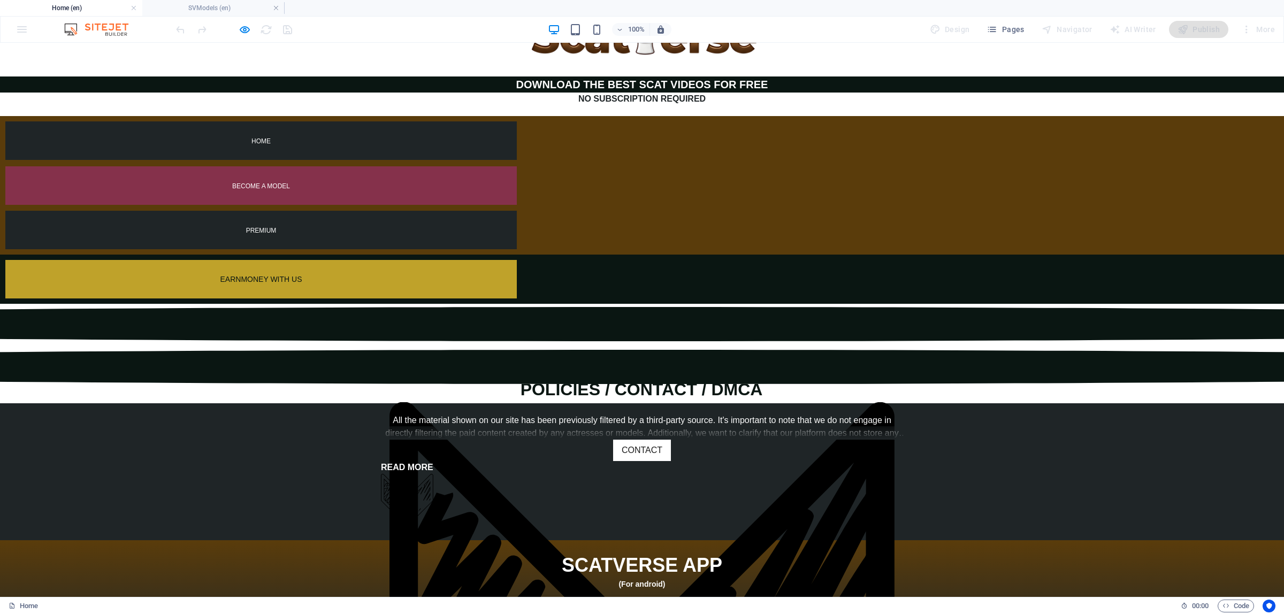
scroll to position [201, 0]
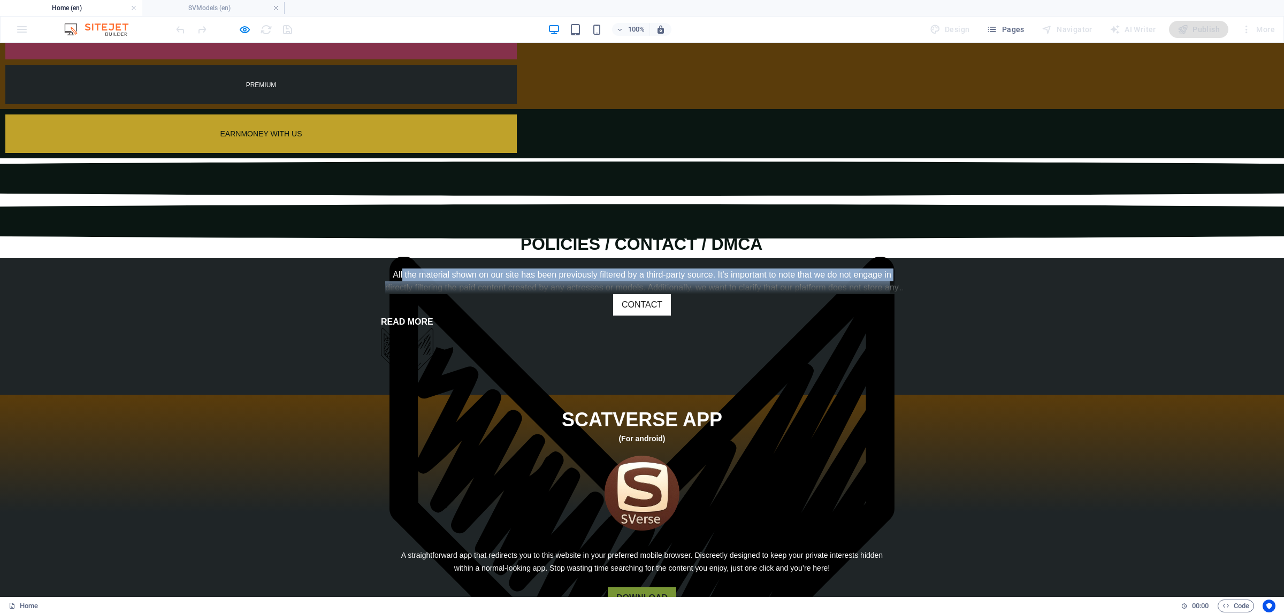
drag, startPoint x: 391, startPoint y: 127, endPoint x: 881, endPoint y: 147, distance: 490.1
click at [881, 269] on div "All the material shown on our site has been previously filtered by a third-part…" at bounding box center [642, 282] width 522 height 26
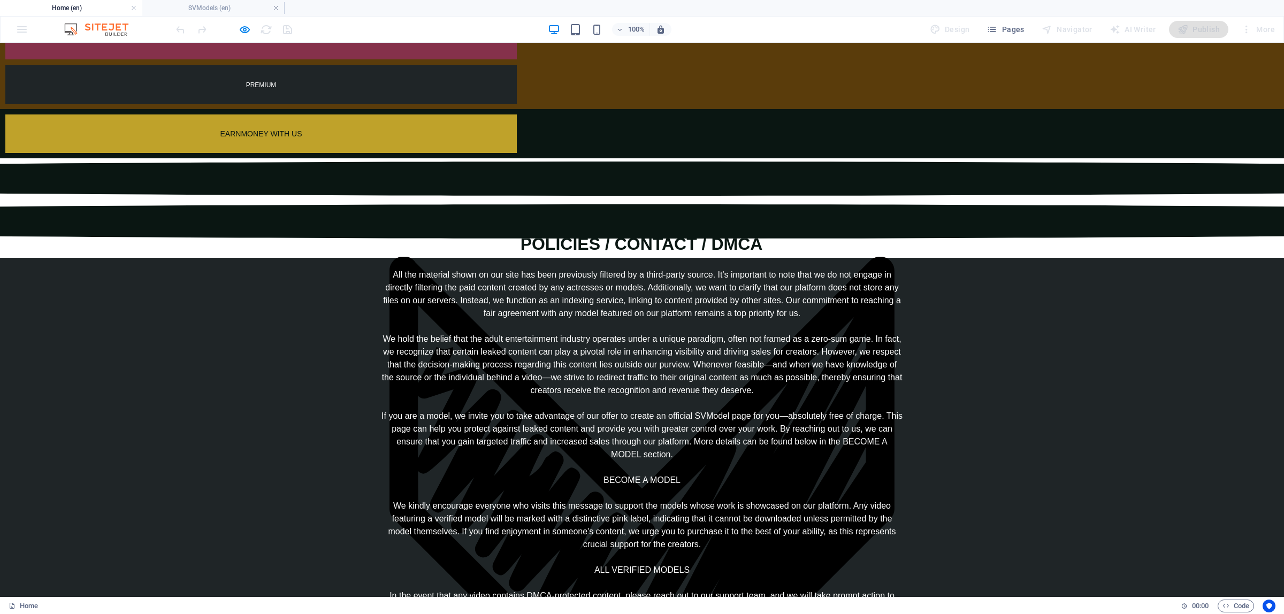
click at [780, 269] on div "All the material shown on our site has been previously filtered by a third-part…" at bounding box center [642, 449] width 522 height 360
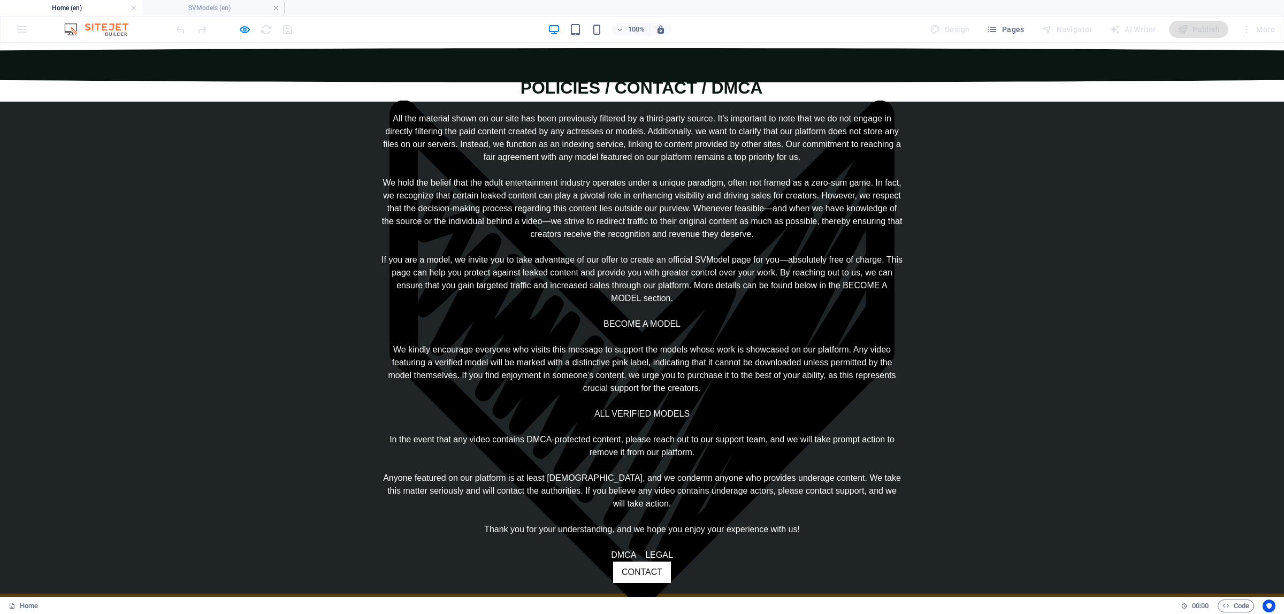
scroll to position [468, 0]
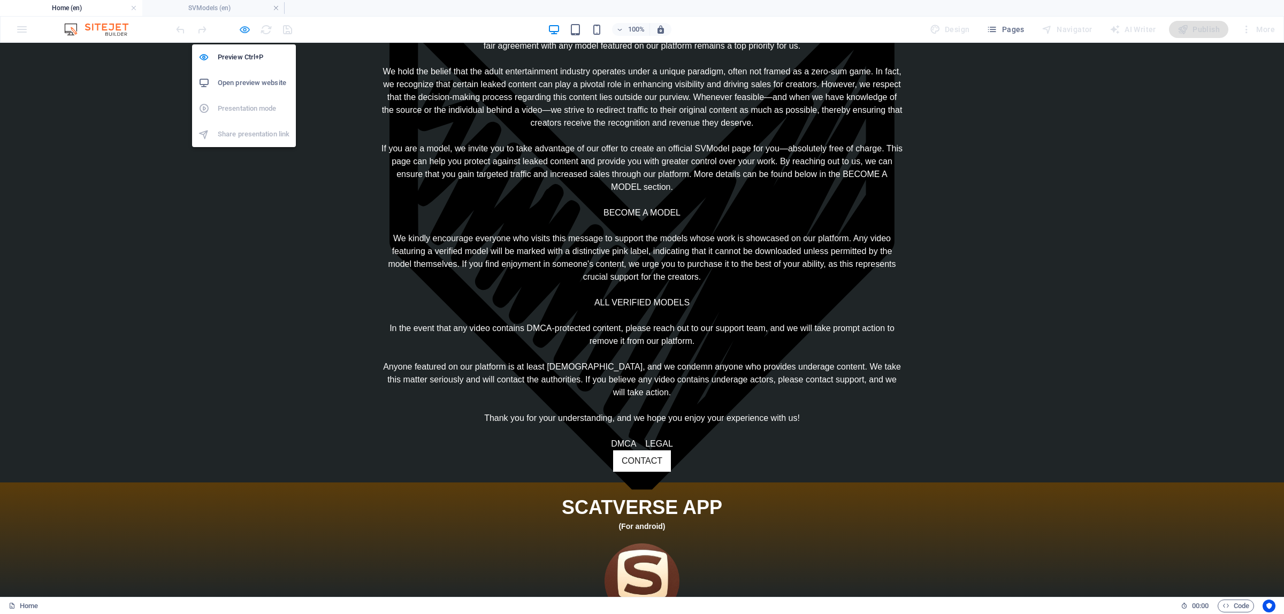
click at [246, 31] on icon "button" at bounding box center [245, 30] width 12 height 12
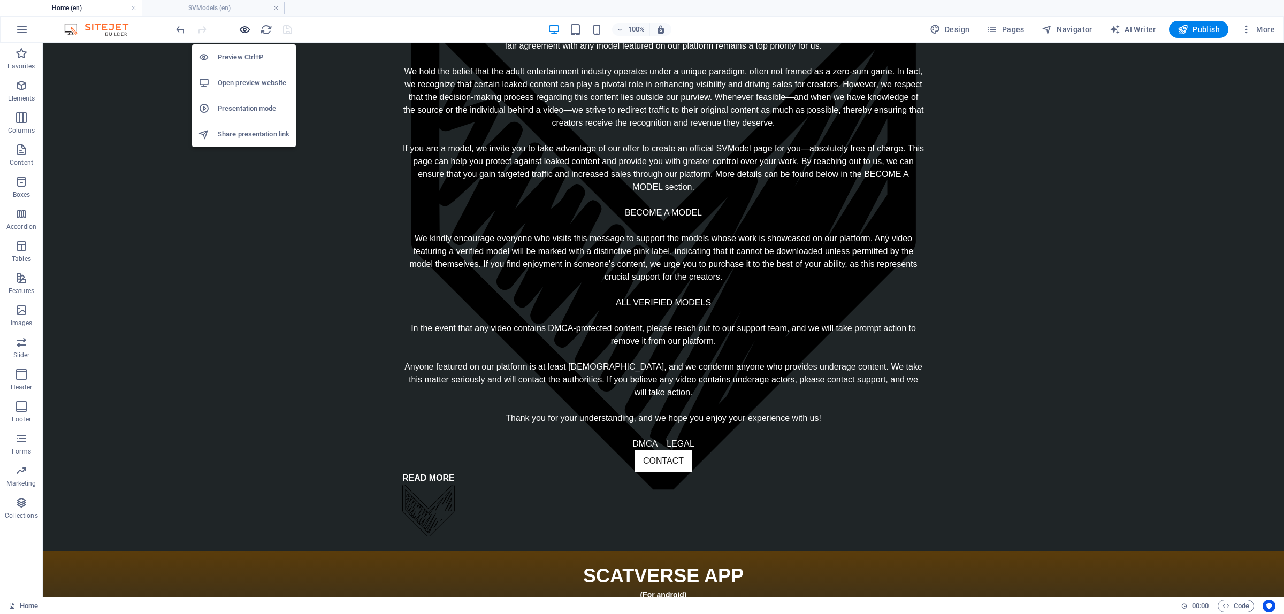
click at [245, 29] on icon "button" at bounding box center [245, 30] width 12 height 12
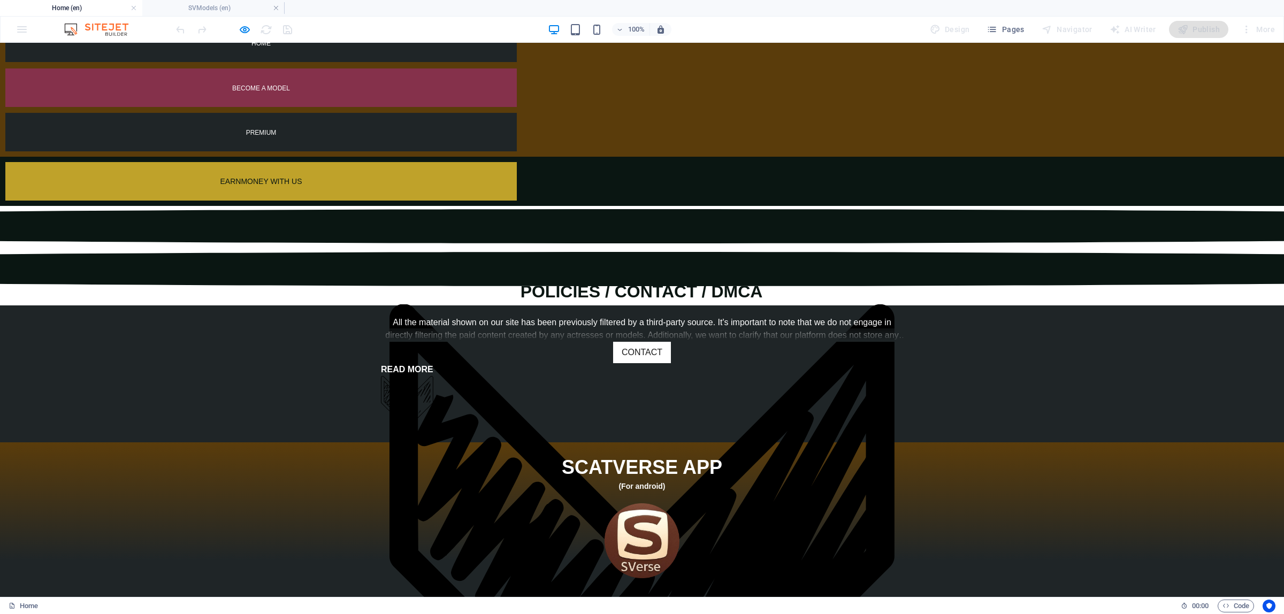
scroll to position [134, 0]
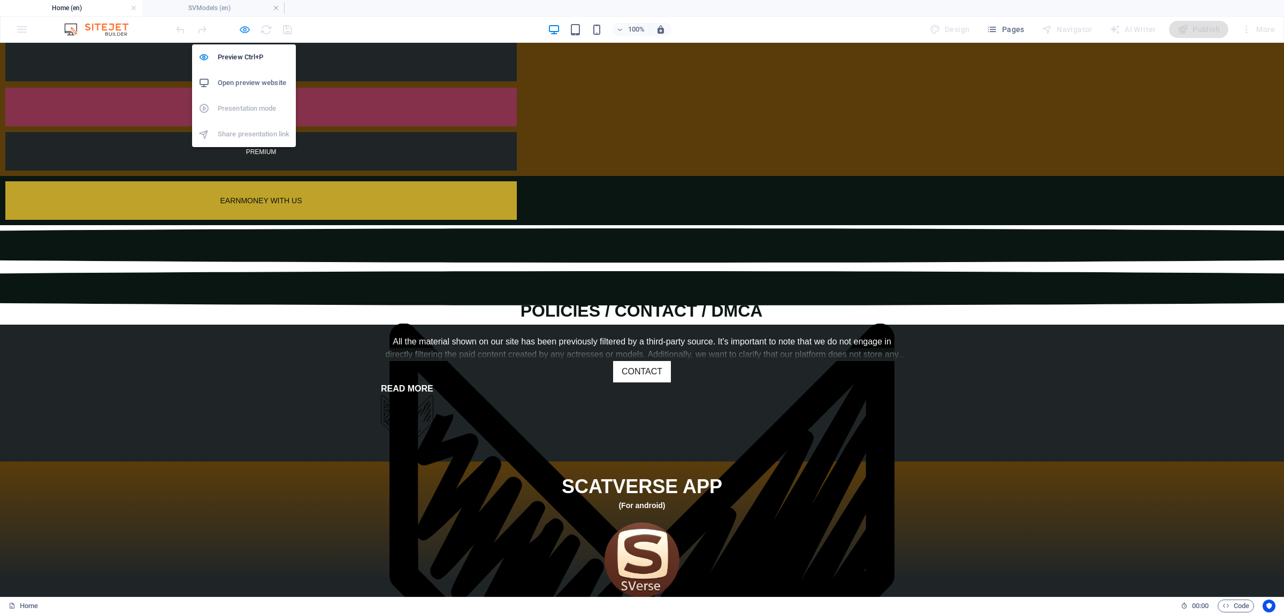
click at [239, 30] on icon "button" at bounding box center [245, 30] width 12 height 12
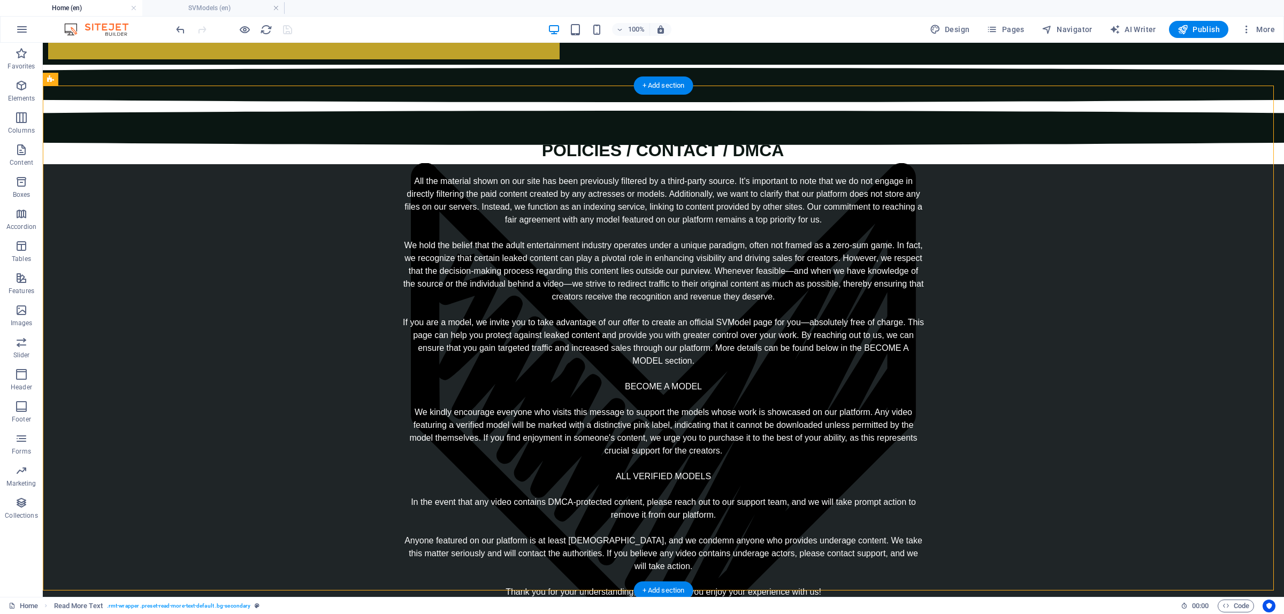
scroll to position [455, 0]
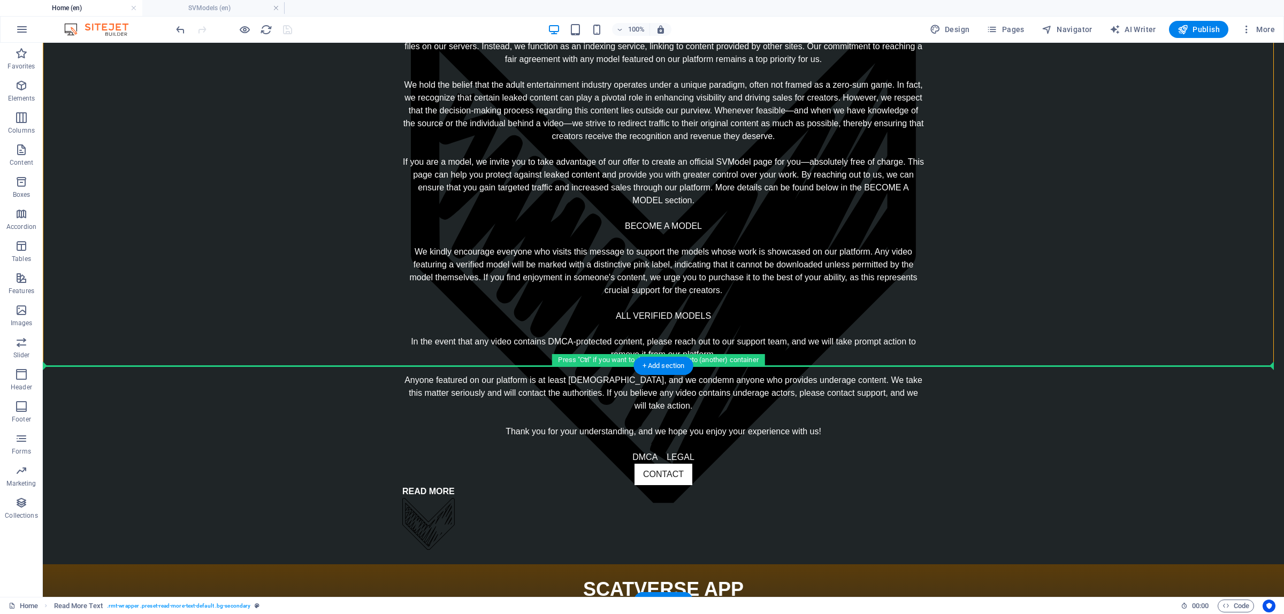
drag, startPoint x: 102, startPoint y: 218, endPoint x: 167, endPoint y: 406, distance: 198.5
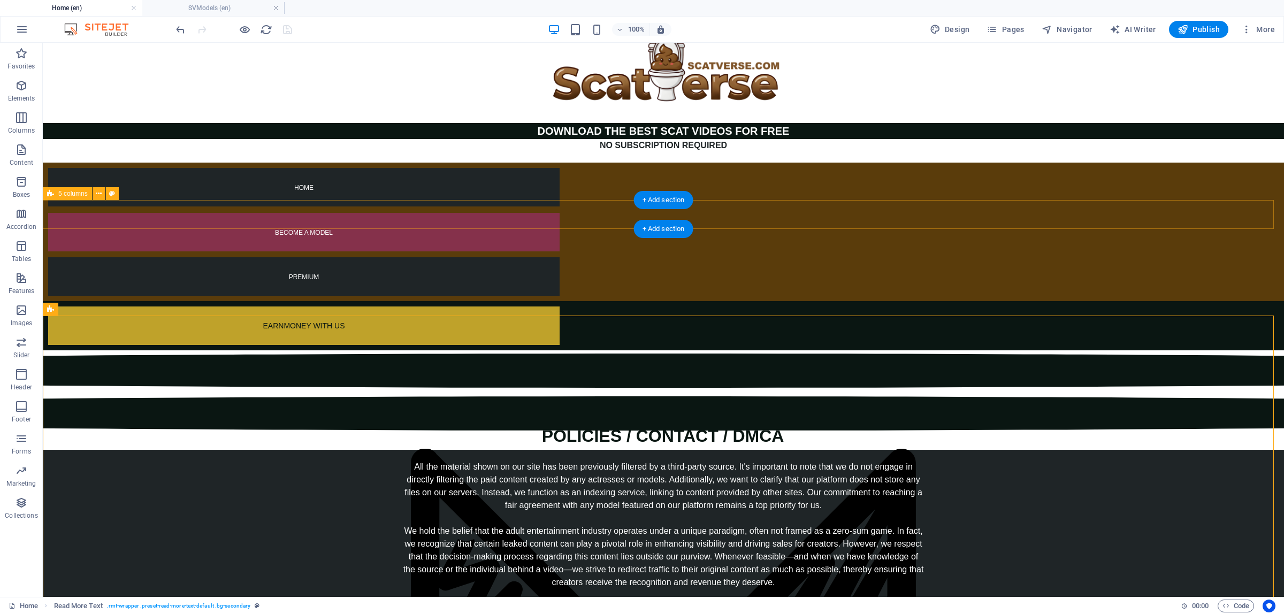
scroll to position [0, 0]
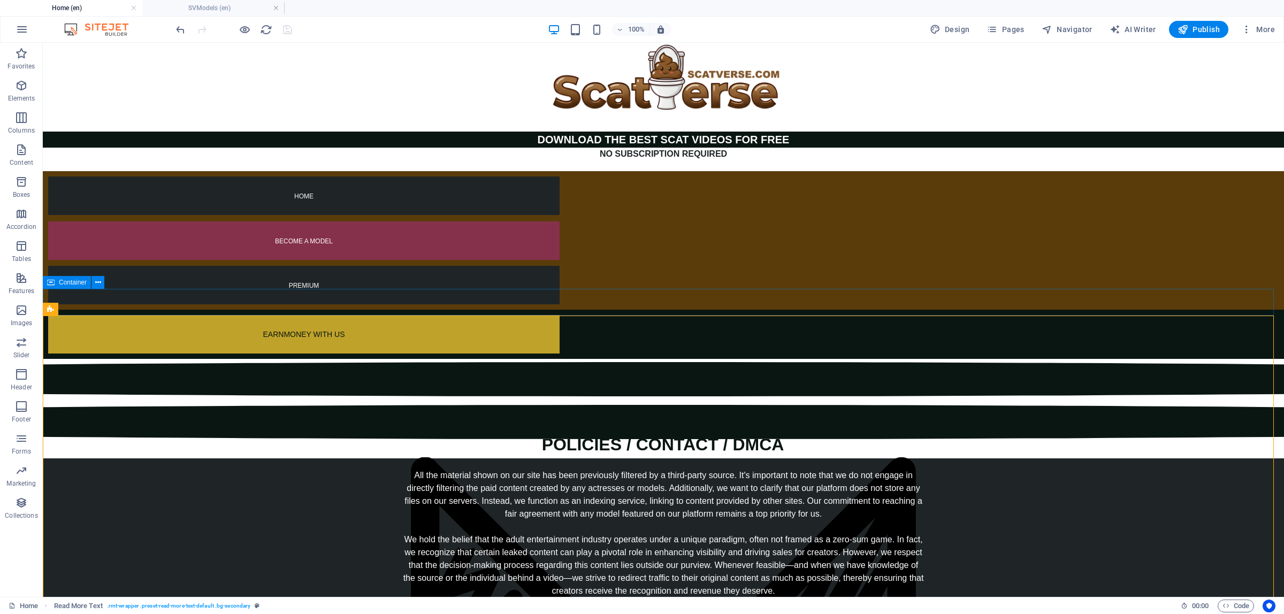
click at [60, 279] on span "Container" at bounding box center [73, 282] width 28 height 6
click at [56, 314] on div "Read More Text" at bounding box center [75, 309] width 65 height 13
click at [60, 287] on div "Container" at bounding box center [67, 282] width 48 height 13
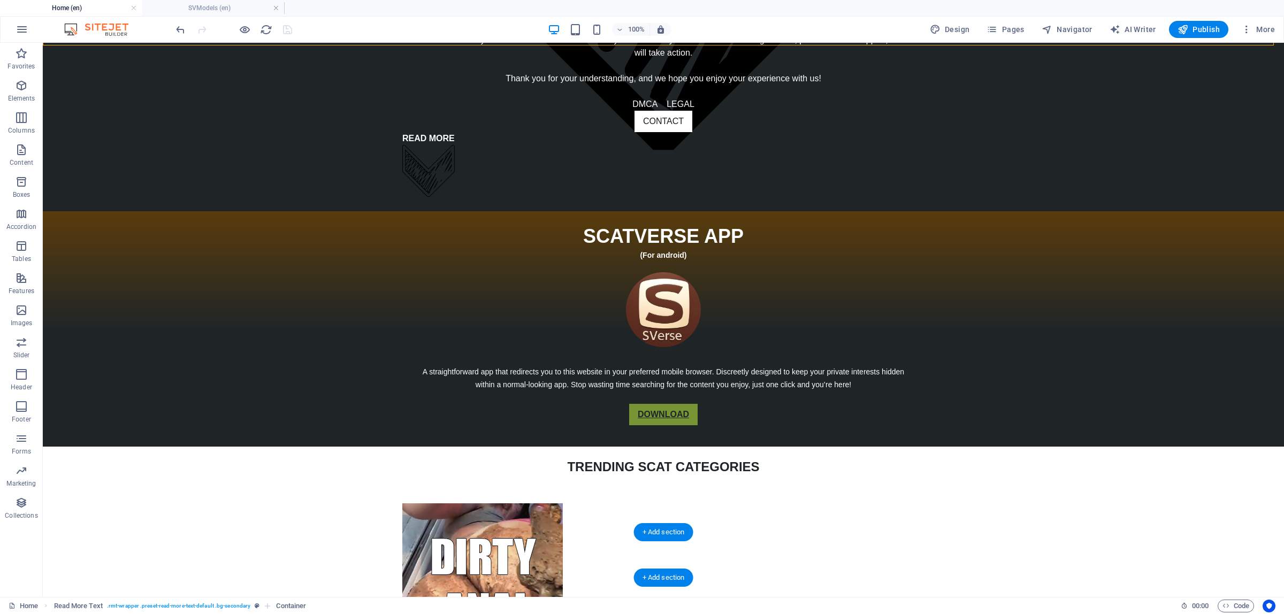
scroll to position [873, 0]
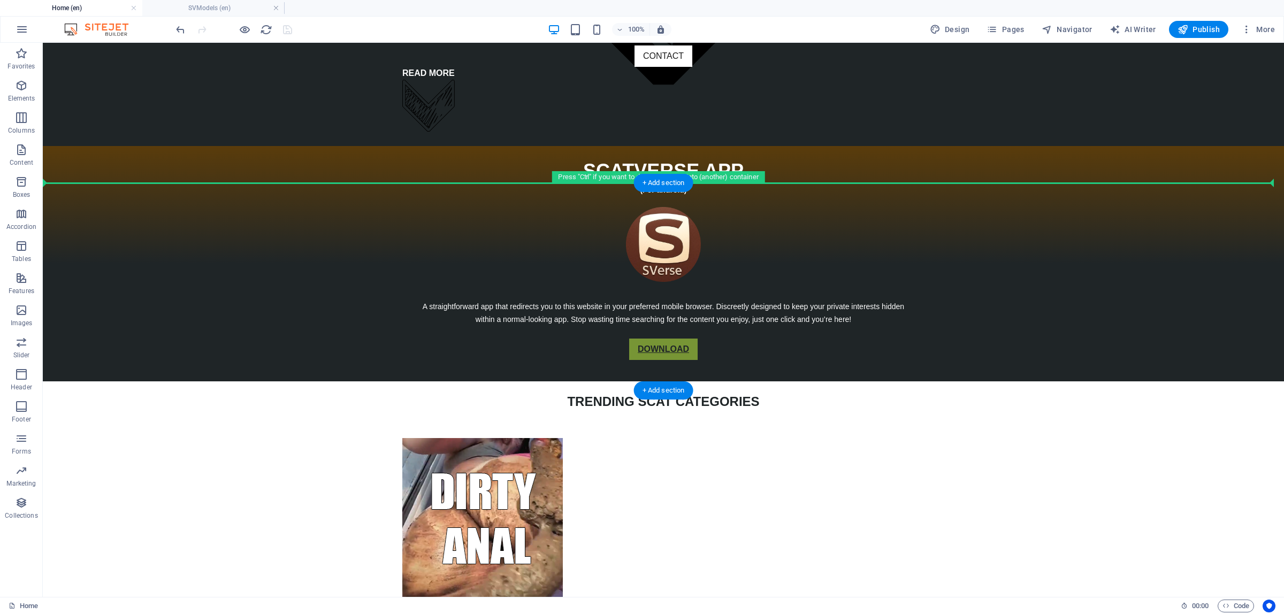
drag, startPoint x: 113, startPoint y: 295, endPoint x: 220, endPoint y: 257, distance: 113.7
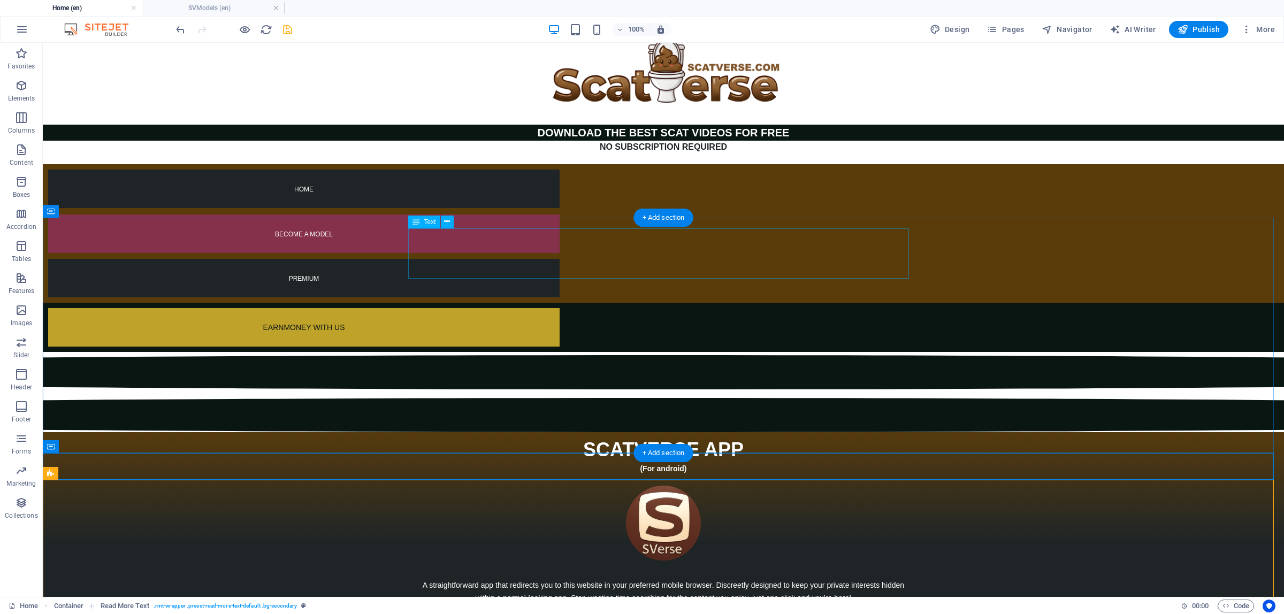
scroll to position [0, 0]
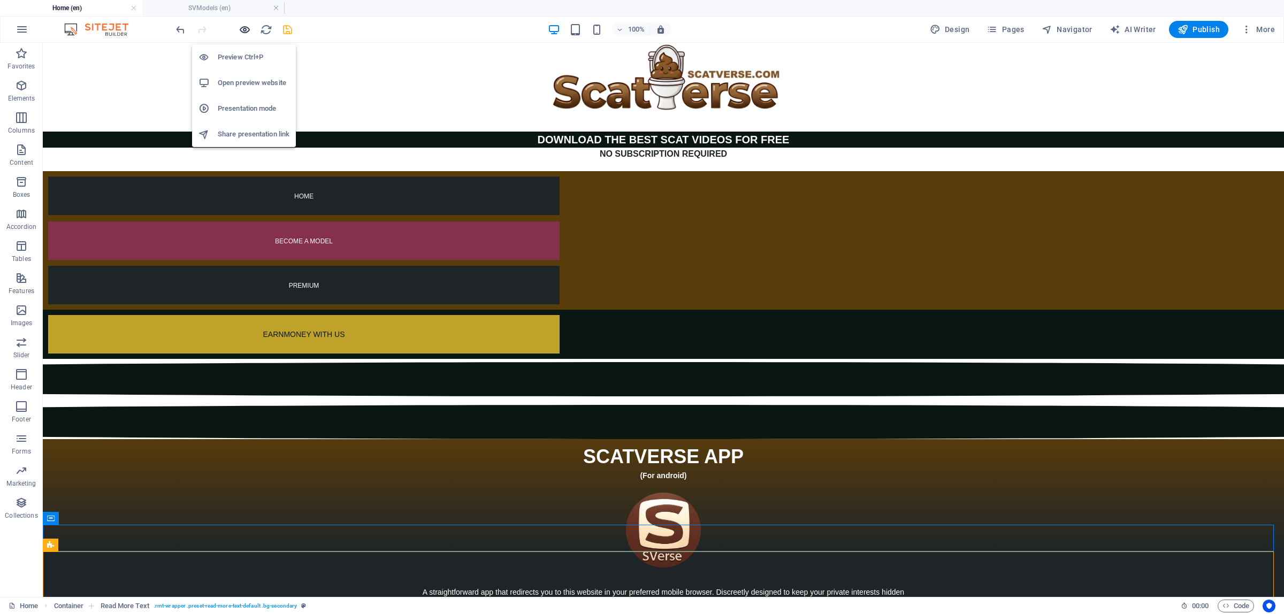
click at [245, 25] on icon "button" at bounding box center [245, 30] width 12 height 12
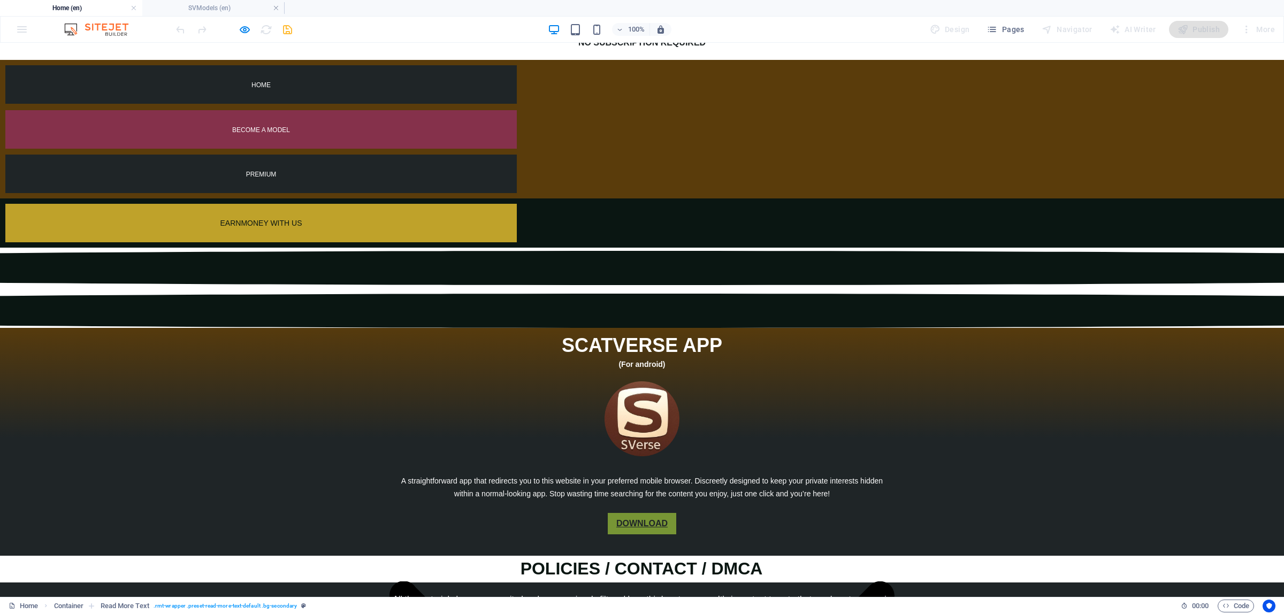
scroll to position [67, 0]
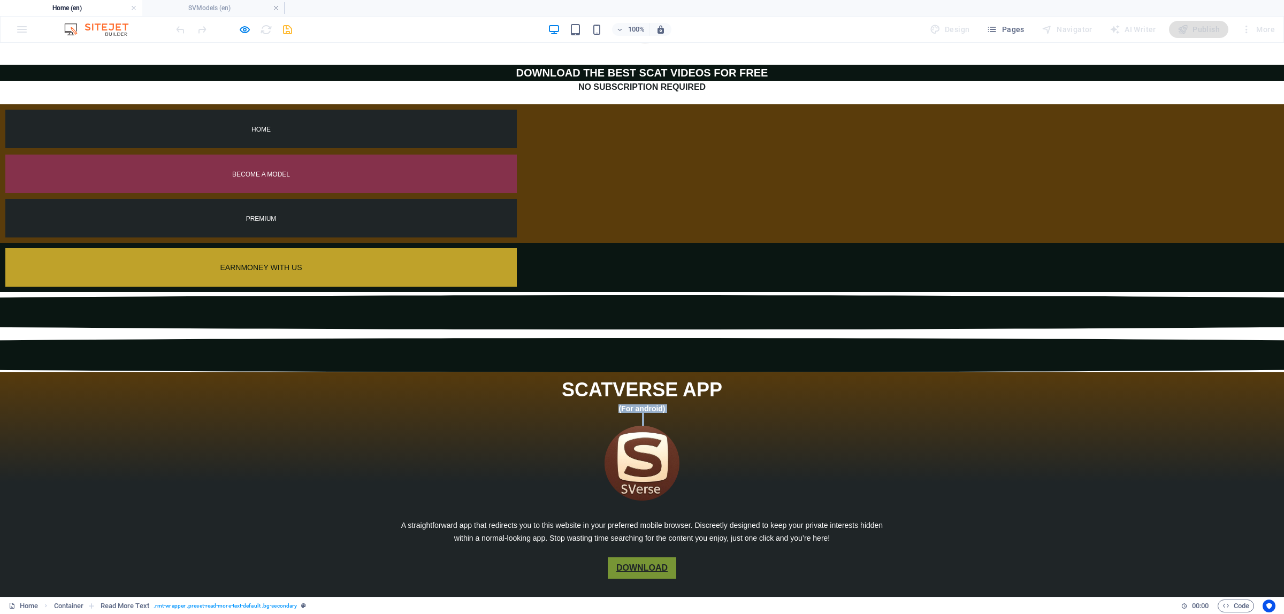
drag, startPoint x: 611, startPoint y: 264, endPoint x: 667, endPoint y: 270, distance: 56.0
click at [667, 376] on div "SCATVERSE APP (For android)" at bounding box center [642, 401] width 501 height 50
click at [667, 413] on p at bounding box center [642, 419] width 501 height 13
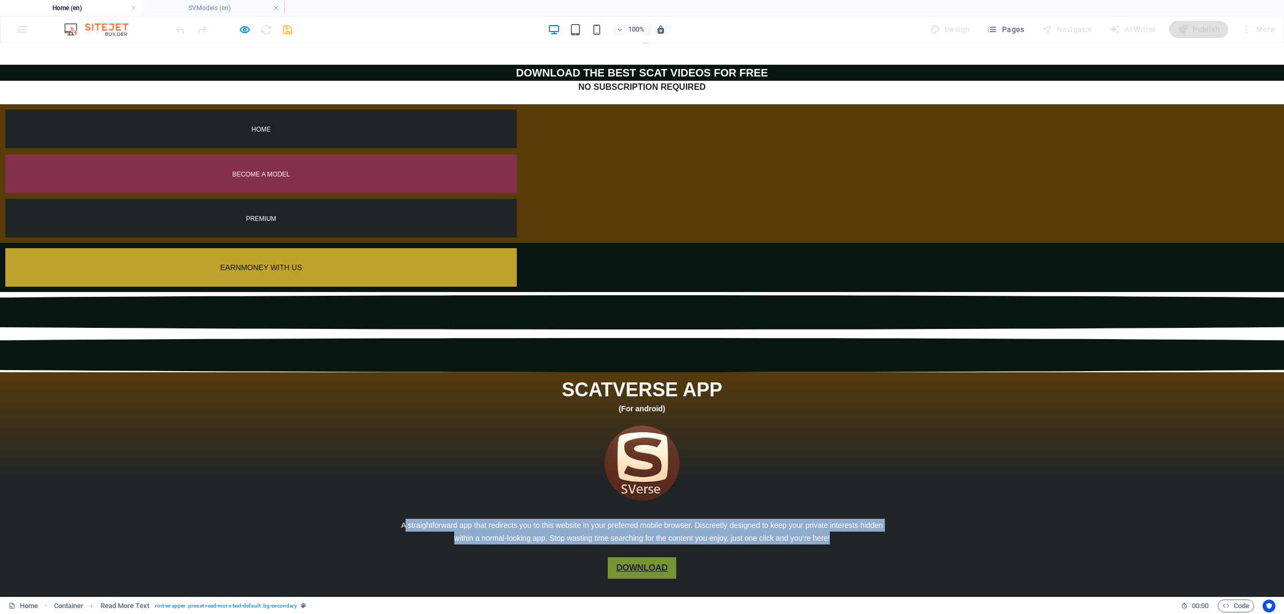
drag, startPoint x: 401, startPoint y: 380, endPoint x: 841, endPoint y: 400, distance: 439.8
click at [841, 519] on p "A straightforward app that redirects you to this website in your preferred mobi…" at bounding box center [642, 532] width 484 height 26
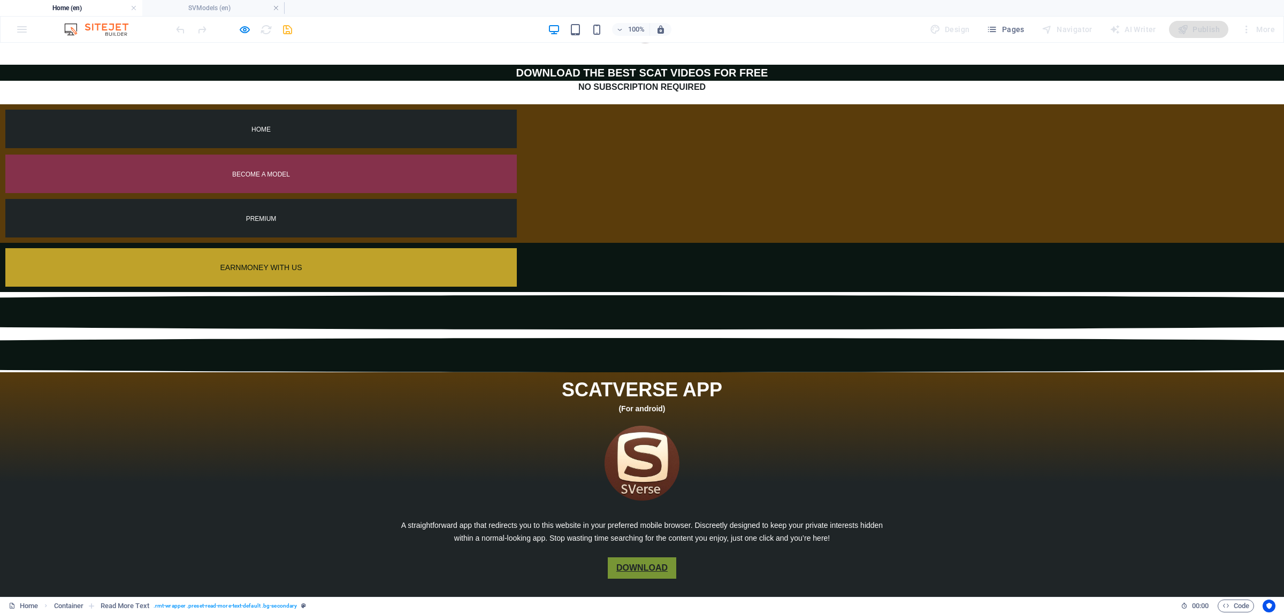
click at [841, 545] on p at bounding box center [642, 551] width 484 height 13
drag, startPoint x: 744, startPoint y: 391, endPoint x: 812, endPoint y: 391, distance: 68.5
click at [811, 519] on p "A straightforward app that redirects you to this website in your preferred mobi…" at bounding box center [642, 532] width 484 height 26
click at [820, 519] on p "A straightforward app that redirects you to this website in your preferred mobi…" at bounding box center [642, 532] width 484 height 26
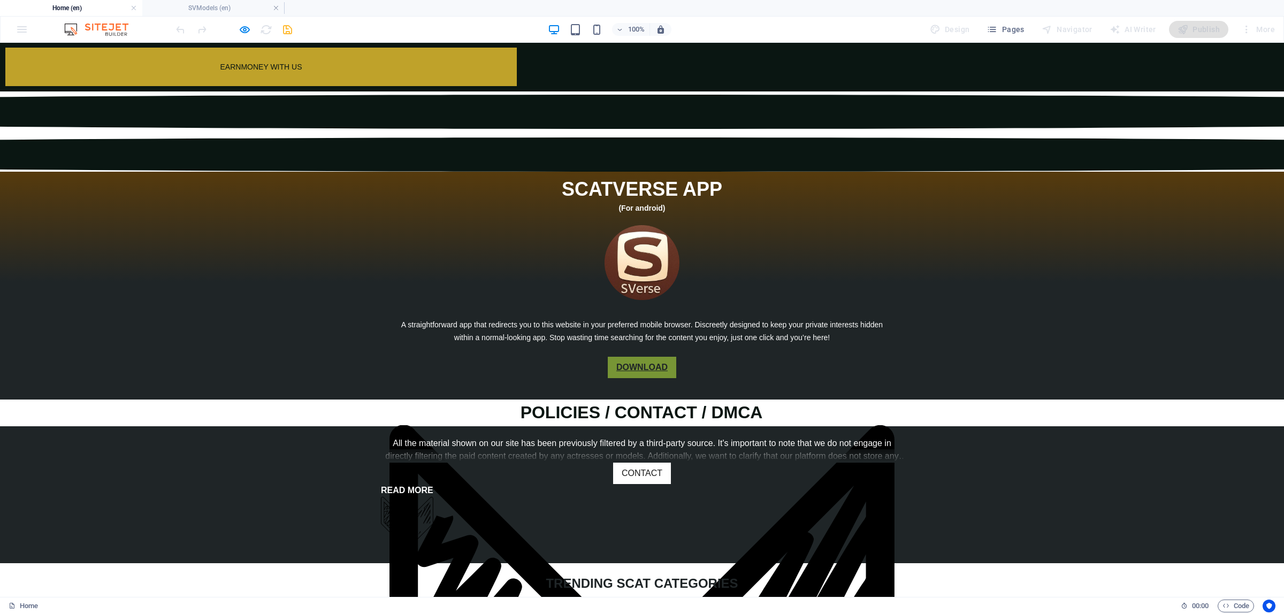
scroll to position [0, 0]
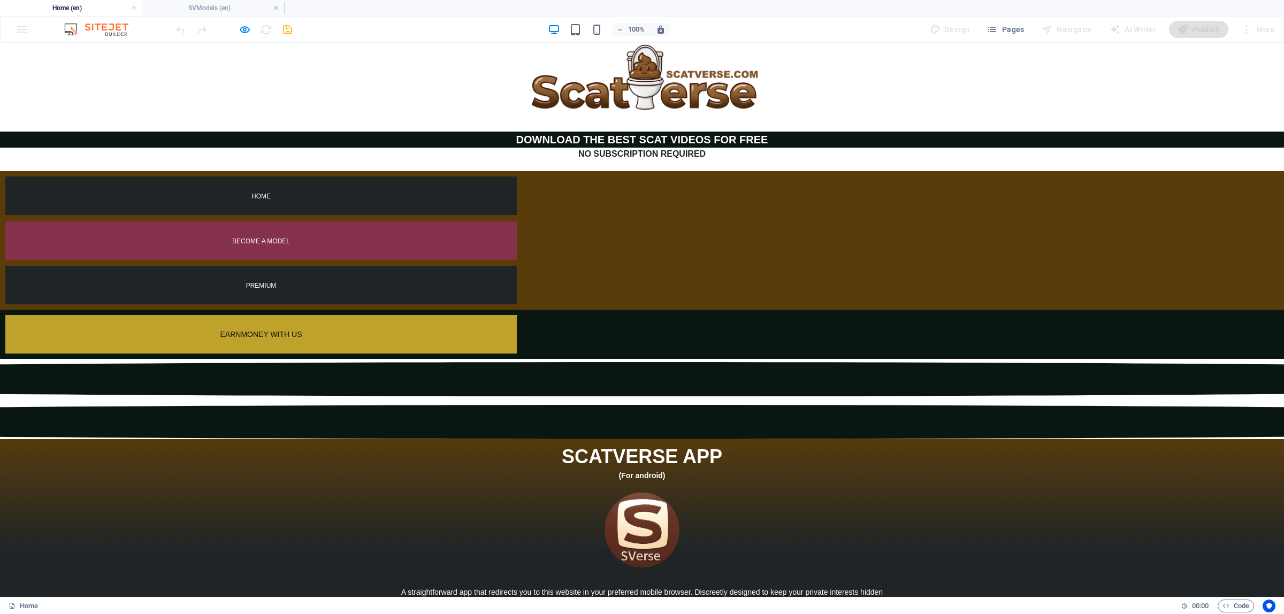
click at [517, 328] on p "EARN MONEY WITH US" at bounding box center [261, 334] width 512 height 13
click at [499, 189] on p "HOME" at bounding box center [261, 195] width 512 height 13
click at [290, 238] on span "BECOME A MODEL" at bounding box center [261, 241] width 58 height 7
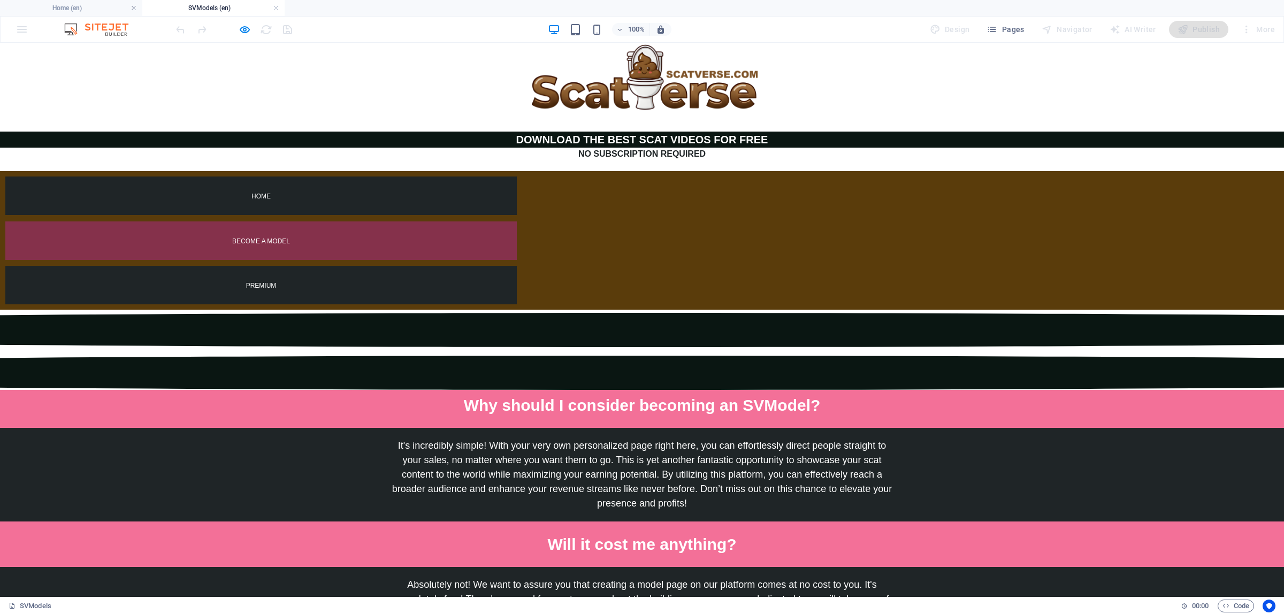
click at [482, 189] on p "HOME" at bounding box center [261, 195] width 512 height 13
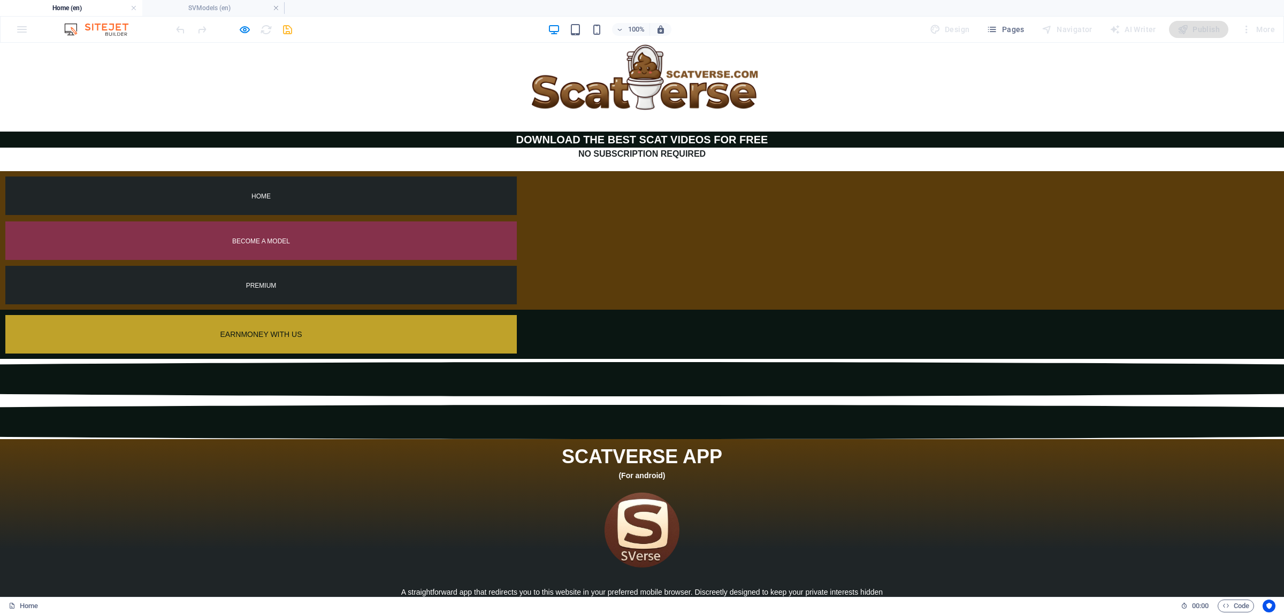
click at [290, 238] on span "BECOME A MODEL" at bounding box center [261, 241] width 58 height 7
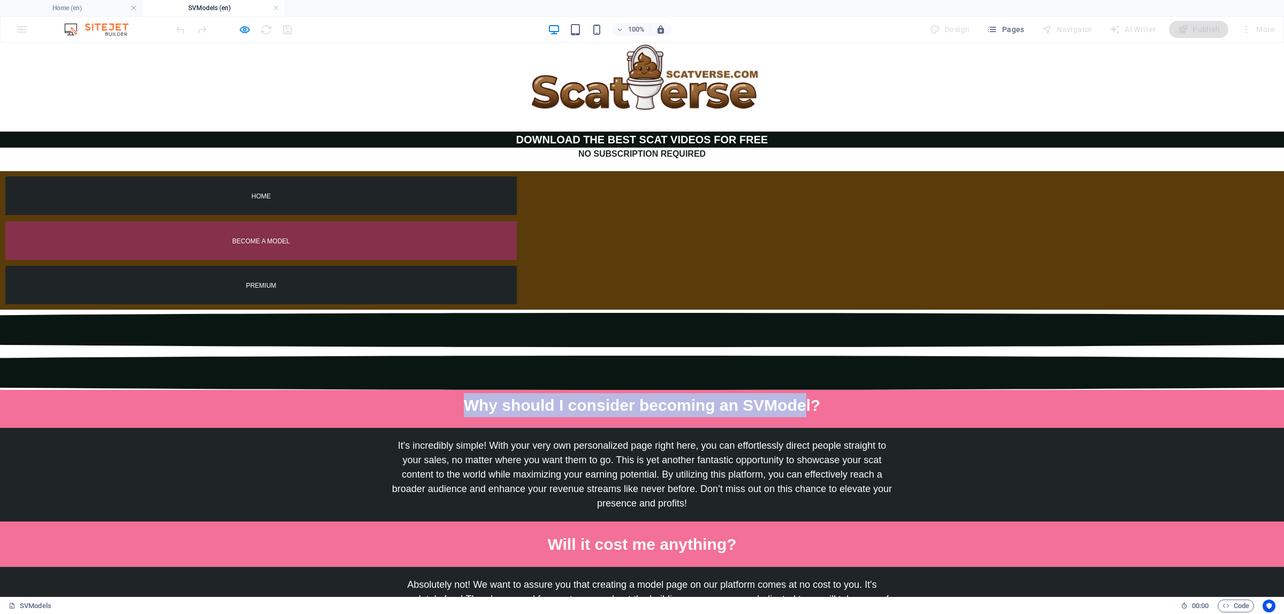
drag, startPoint x: 504, startPoint y: 285, endPoint x: 801, endPoint y: 288, distance: 296.5
click at [801, 397] on span "Why should I consider becoming an SVModel?" at bounding box center [642, 406] width 357 height 18
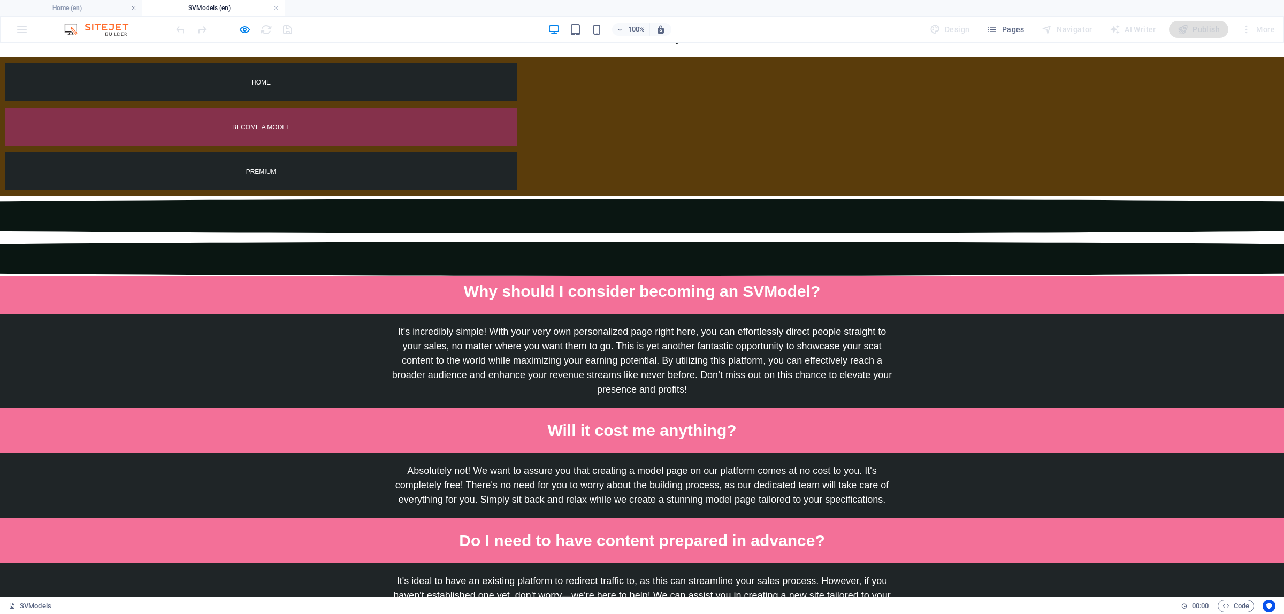
scroll to position [134, 0]
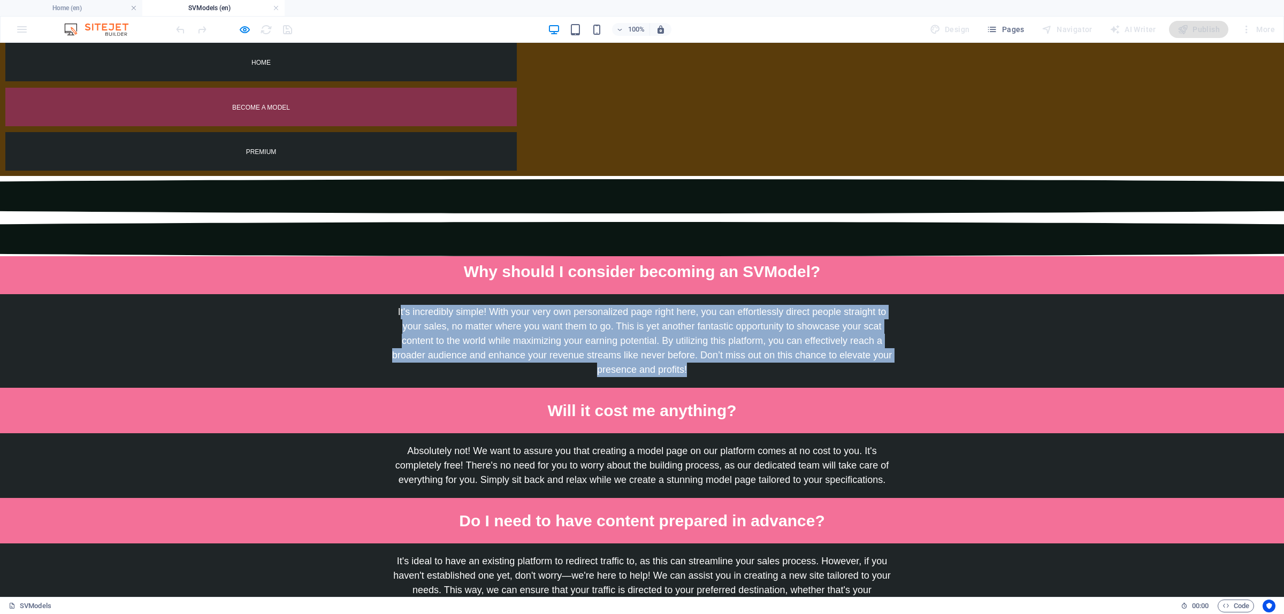
drag, startPoint x: 395, startPoint y: 189, endPoint x: 815, endPoint y: 253, distance: 425.0
click at [815, 305] on p "It's incredibly simple! With your very own personalized page right here, you ca…" at bounding box center [642, 341] width 501 height 72
click at [811, 305] on p "It's incredibly simple! With your very own personalized page right here, you ca…" at bounding box center [642, 341] width 501 height 72
click at [661, 307] on span "It's incredibly simple! With your very own personalized page right here, you ca…" at bounding box center [642, 341] width 500 height 68
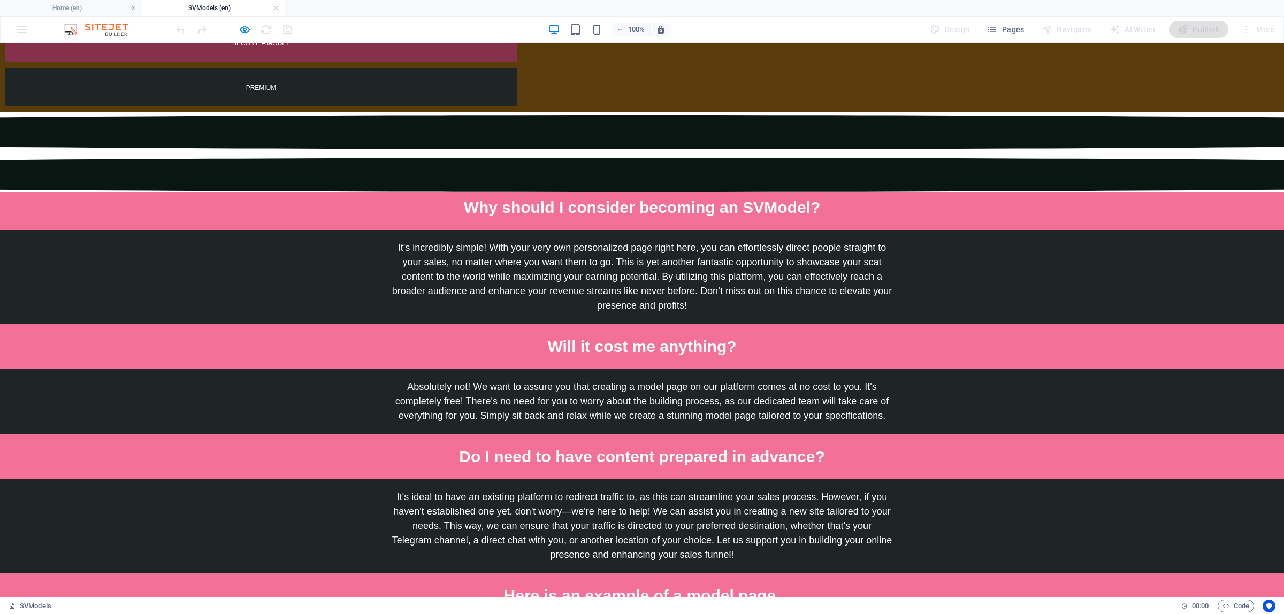
scroll to position [201, 0]
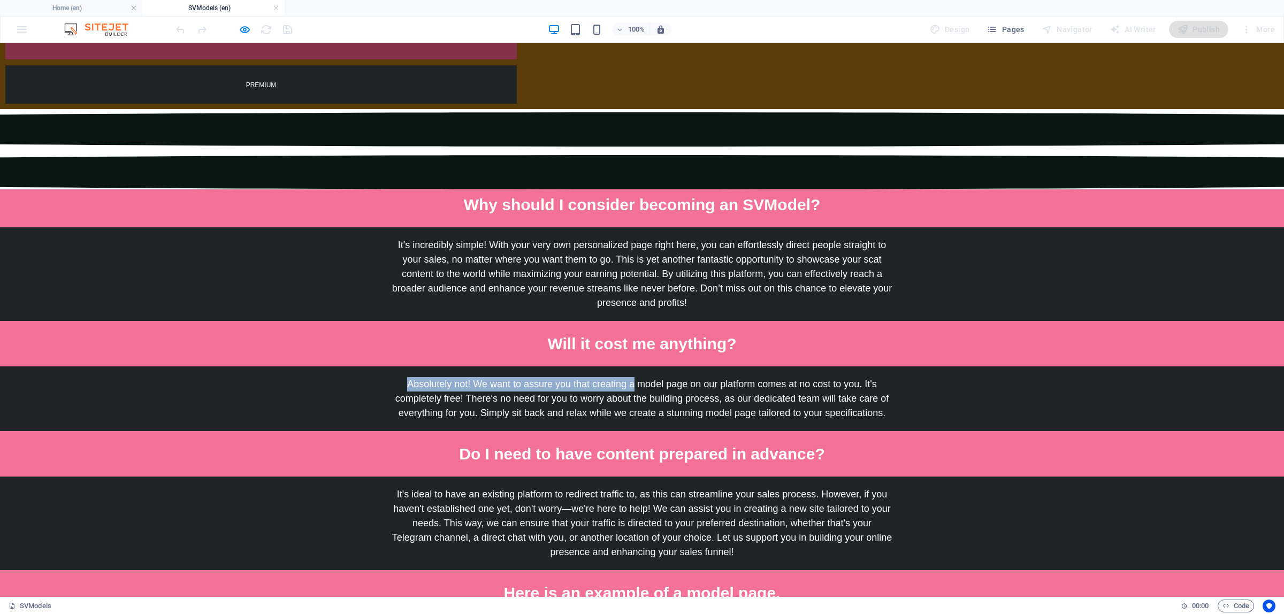
drag, startPoint x: 401, startPoint y: 258, endPoint x: 633, endPoint y: 268, distance: 231.9
click at [630, 377] on p "Absolutely not! We want to assure you that creating a model page on our platfor…" at bounding box center [642, 398] width 501 height 43
click at [636, 377] on p "Absolutely not! We want to assure you that creating a model page on our platfor…" at bounding box center [642, 398] width 501 height 43
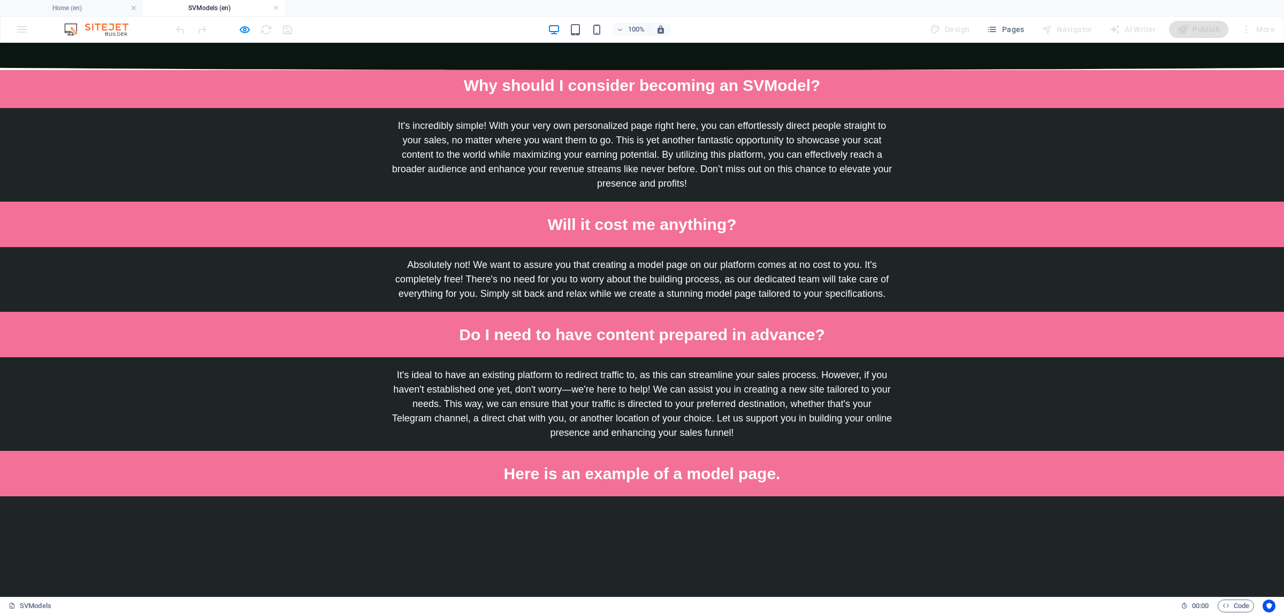
scroll to position [334, 0]
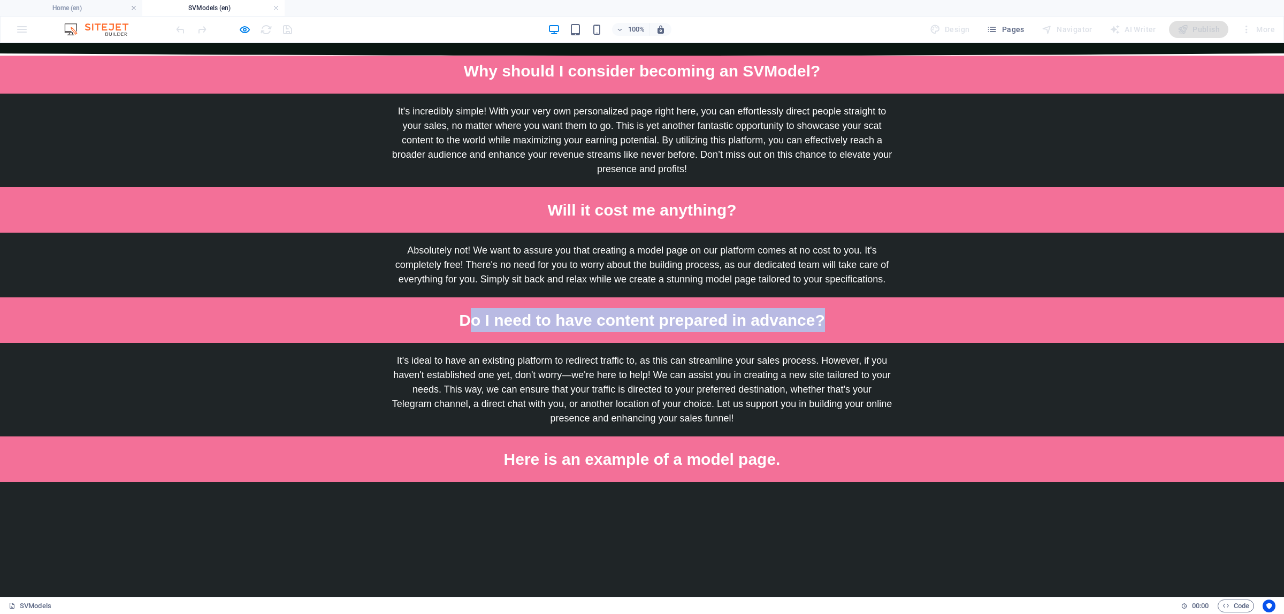
drag, startPoint x: 485, startPoint y: 199, endPoint x: 826, endPoint y: 202, distance: 340.4
click at [826, 308] on p "Do I need to have content prepared in advance?" at bounding box center [642, 320] width 501 height 24
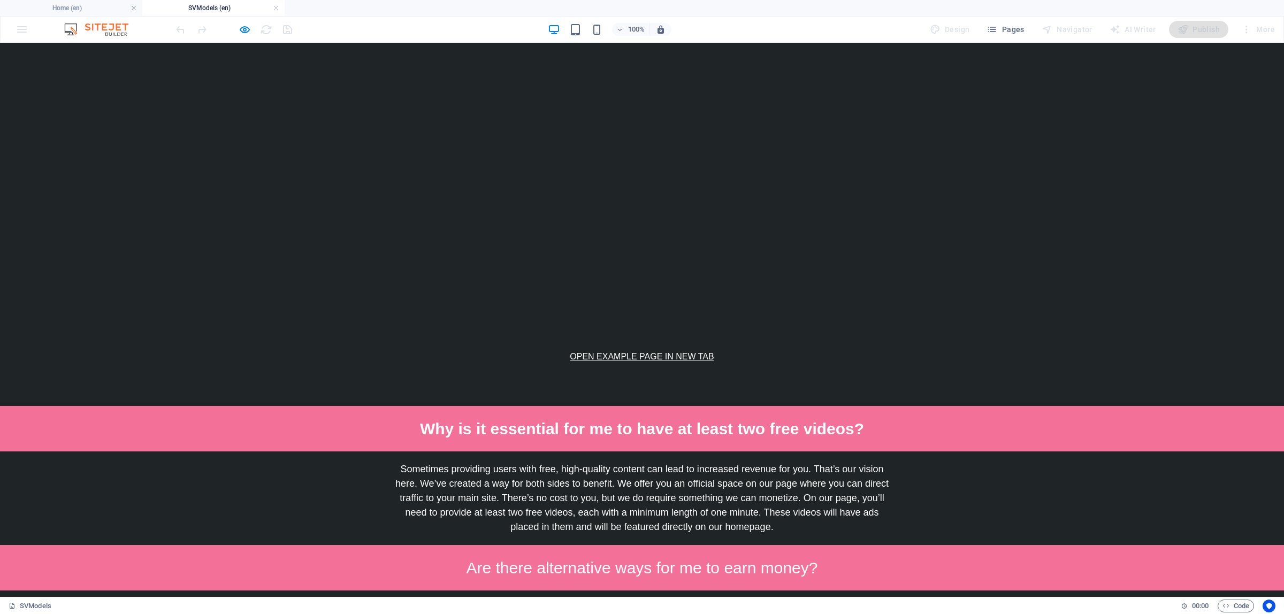
scroll to position [1137, 0]
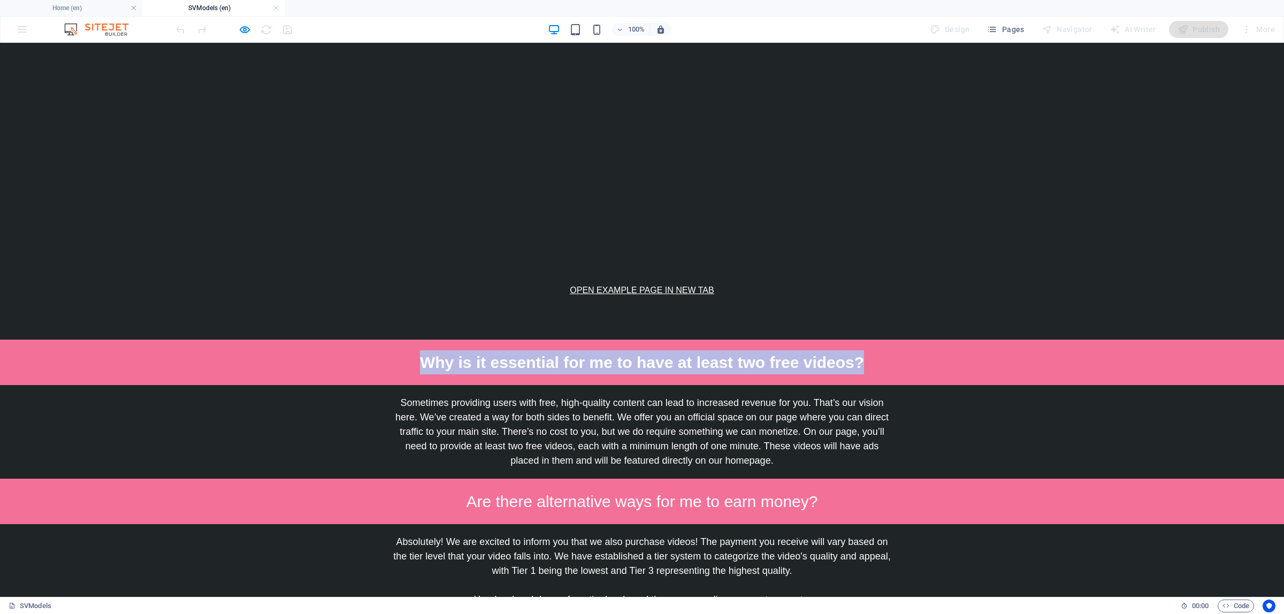
drag, startPoint x: 416, startPoint y: 245, endPoint x: 885, endPoint y: 244, distance: 468.8
click at [885, 351] on p "Why is it essential for me to have at least two free videos?" at bounding box center [642, 363] width 501 height 24
click at [886, 351] on p "Why is it essential for me to have at least two free videos?" at bounding box center [642, 363] width 501 height 24
click at [597, 354] on span "Why is it essential for me to have at least two free videos?" at bounding box center [642, 363] width 444 height 18
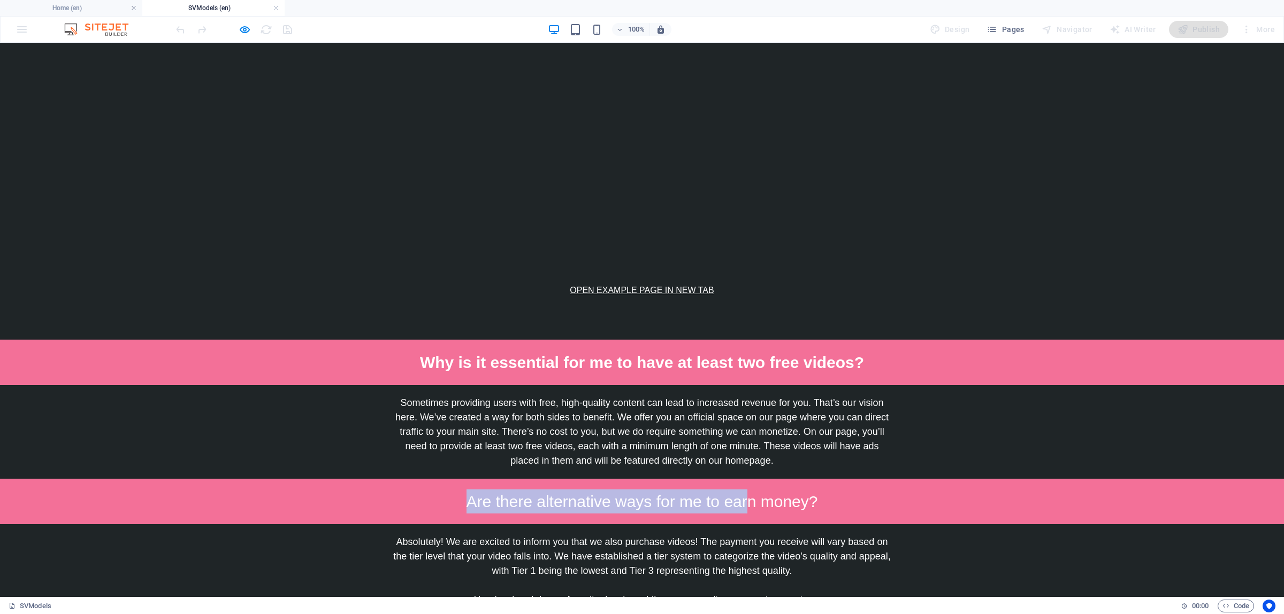
drag, startPoint x: 464, startPoint y: 382, endPoint x: 743, endPoint y: 378, distance: 278.8
click at [743, 493] on span "Are there alternative ways for me to earn money?" at bounding box center [643, 502] width 352 height 18
click at [745, 493] on span "Are there alternative ways for me to earn money?" at bounding box center [643, 502] width 352 height 18
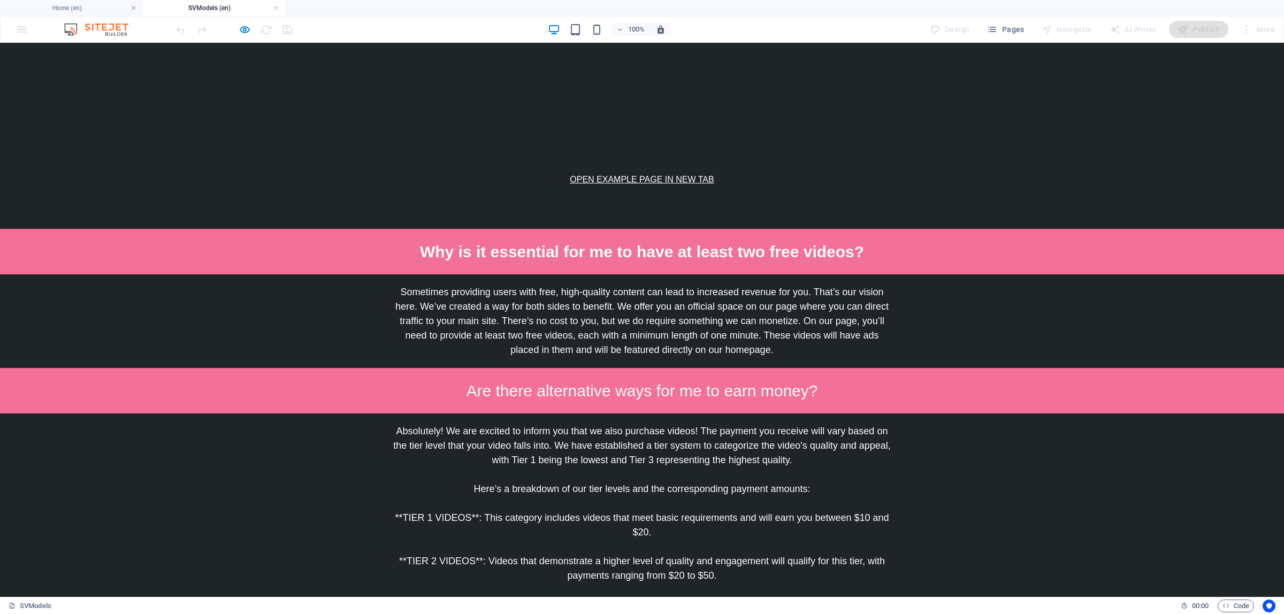
scroll to position [1271, 0]
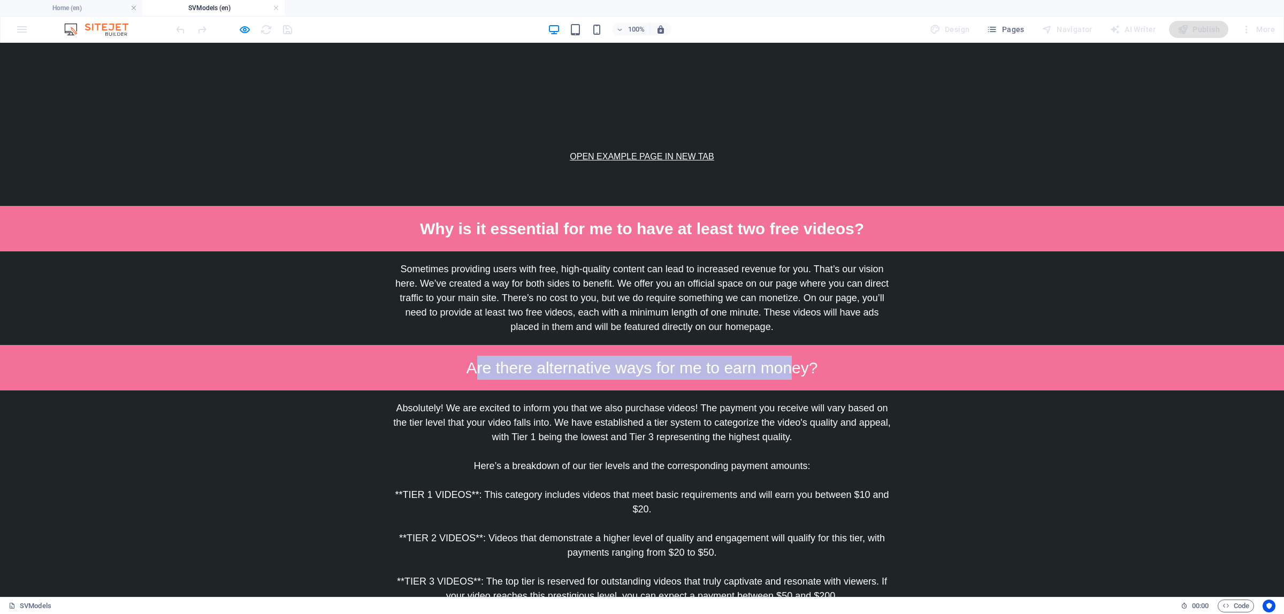
drag, startPoint x: 474, startPoint y: 248, endPoint x: 783, endPoint y: 255, distance: 309.4
click at [783, 356] on p "Are there alternative ways for me to earn money?" at bounding box center [642, 368] width 501 height 24
click at [784, 356] on p "Are there alternative ways for me to earn money?" at bounding box center [642, 368] width 501 height 24
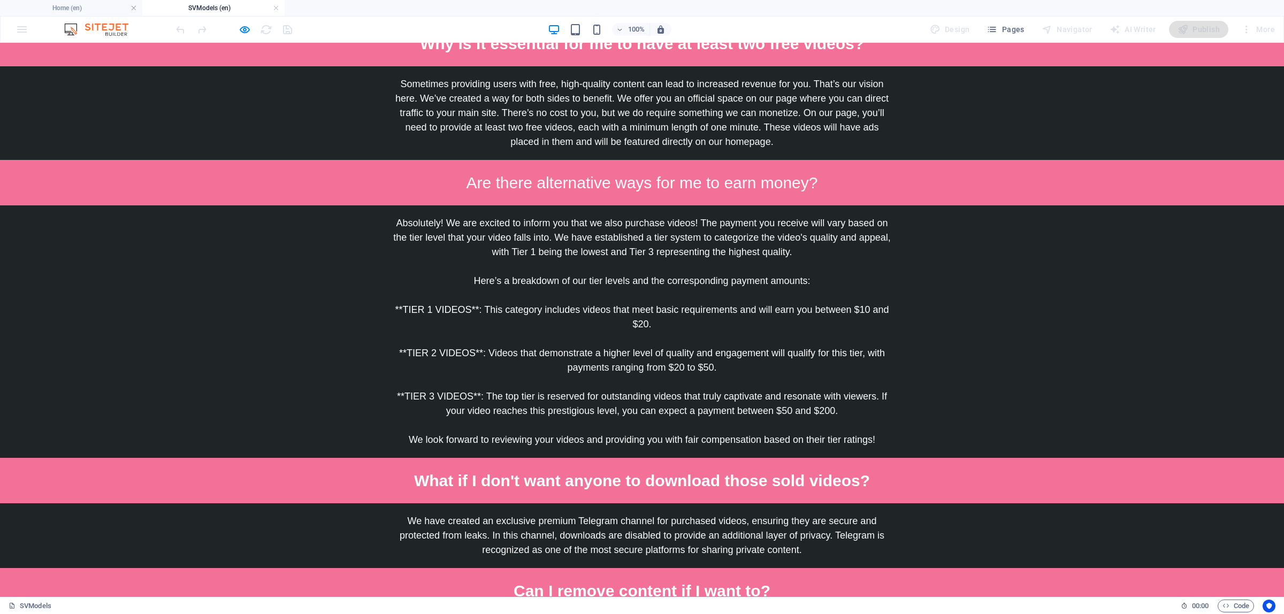
scroll to position [1472, 0]
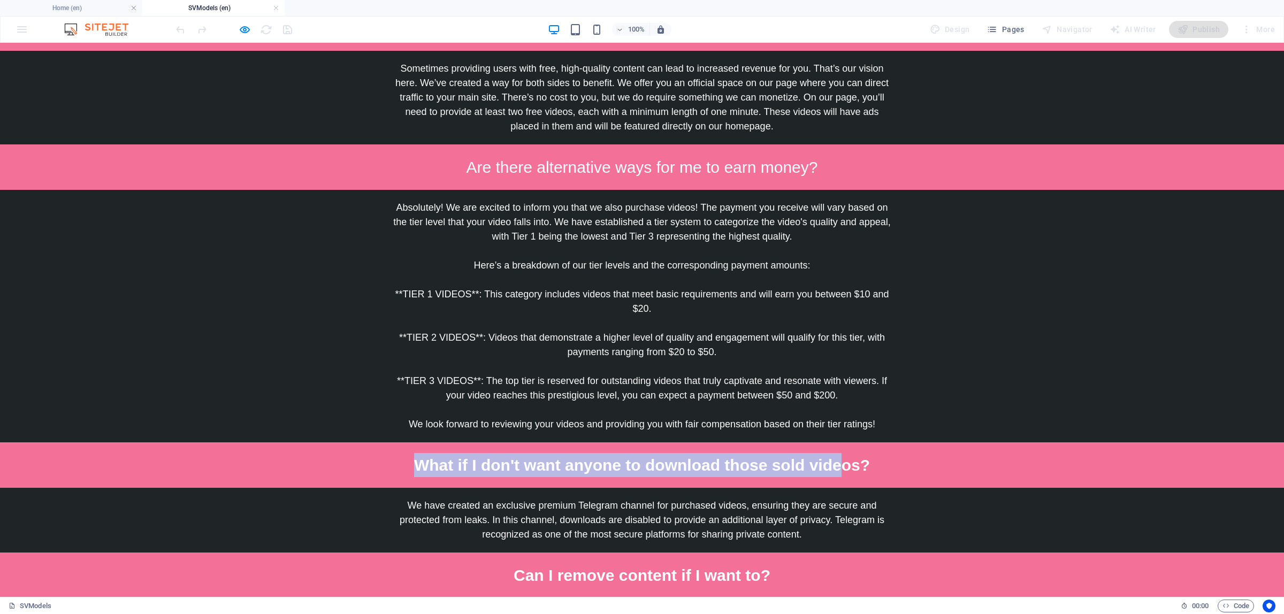
drag, startPoint x: 420, startPoint y: 344, endPoint x: 840, endPoint y: 351, distance: 420.1
click at [840, 456] on strong "What if I don't want anyone to download those sold videos?" at bounding box center [642, 465] width 456 height 18
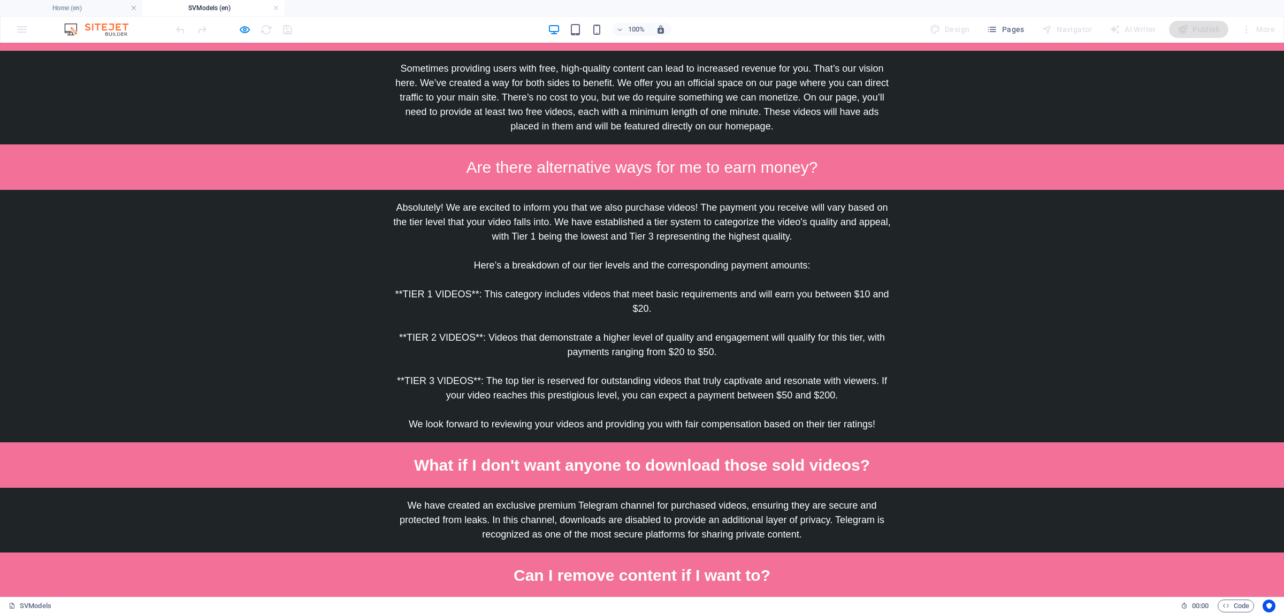
click at [844, 456] on strong "What if I don't want anyone to download those sold videos?" at bounding box center [642, 465] width 456 height 18
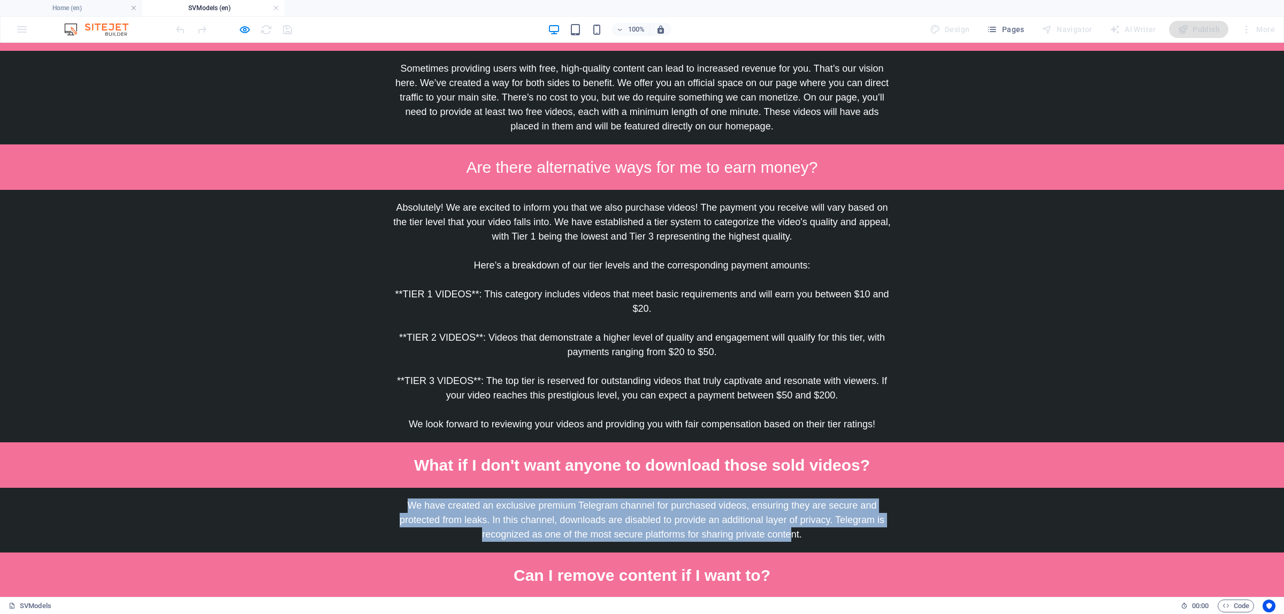
drag, startPoint x: 402, startPoint y: 384, endPoint x: 792, endPoint y: 410, distance: 390.5
click at [787, 500] on span "We have created an exclusive premium Telegram channel for purchased videos, ens…" at bounding box center [642, 520] width 485 height 40
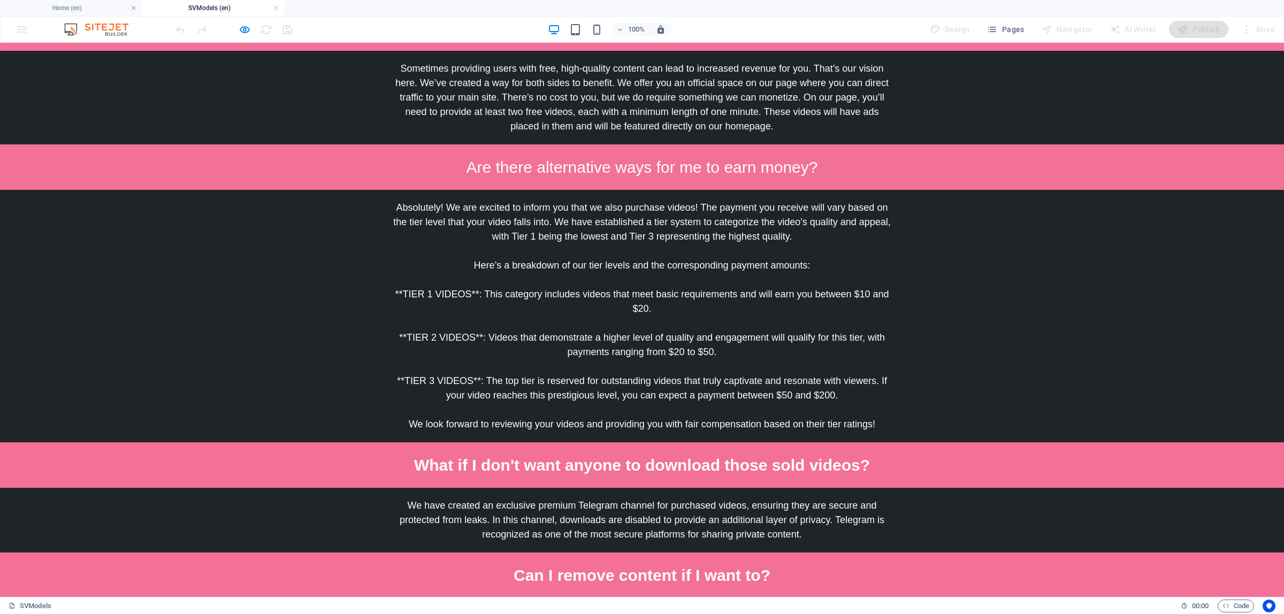
click at [796, 500] on span "We have created an exclusive premium Telegram channel for purchased videos, ens…" at bounding box center [642, 520] width 485 height 40
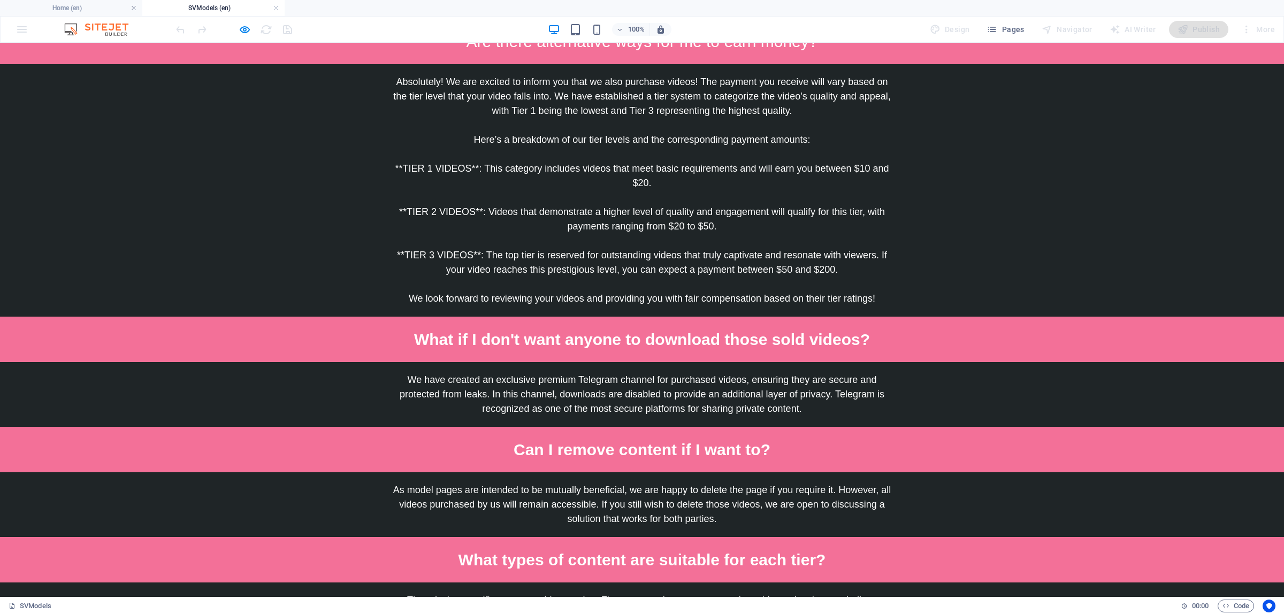
scroll to position [1605, 0]
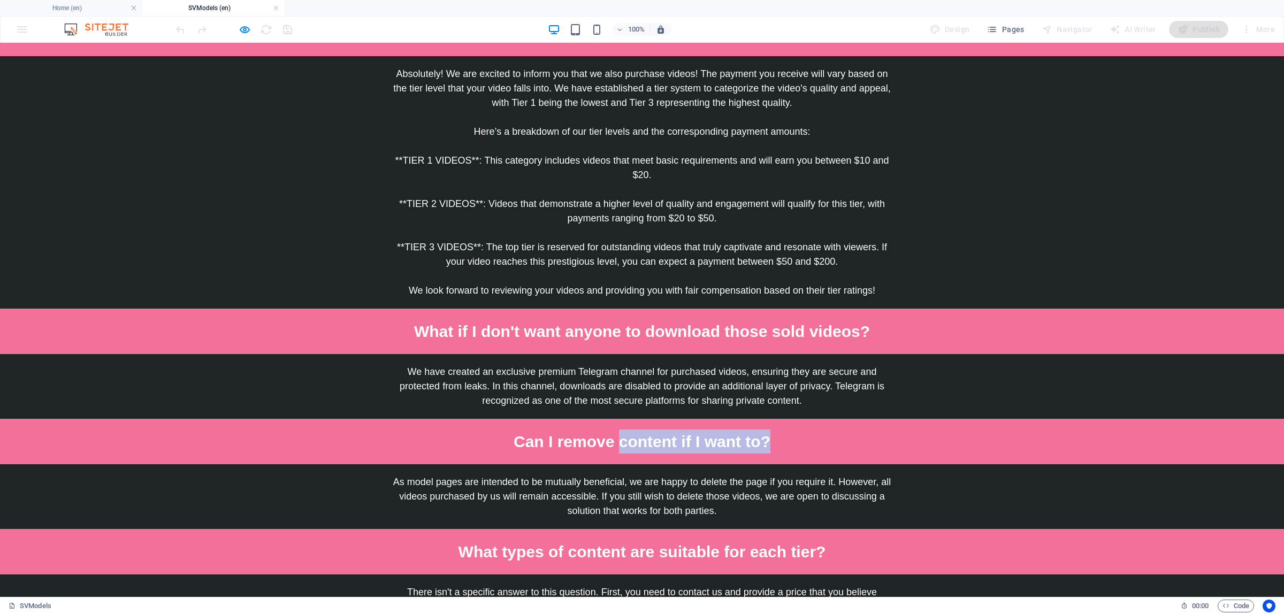
drag, startPoint x: 616, startPoint y: 317, endPoint x: 772, endPoint y: 319, distance: 155.7
click at [772, 430] on p "Can I remove content if I want to?" at bounding box center [642, 442] width 501 height 24
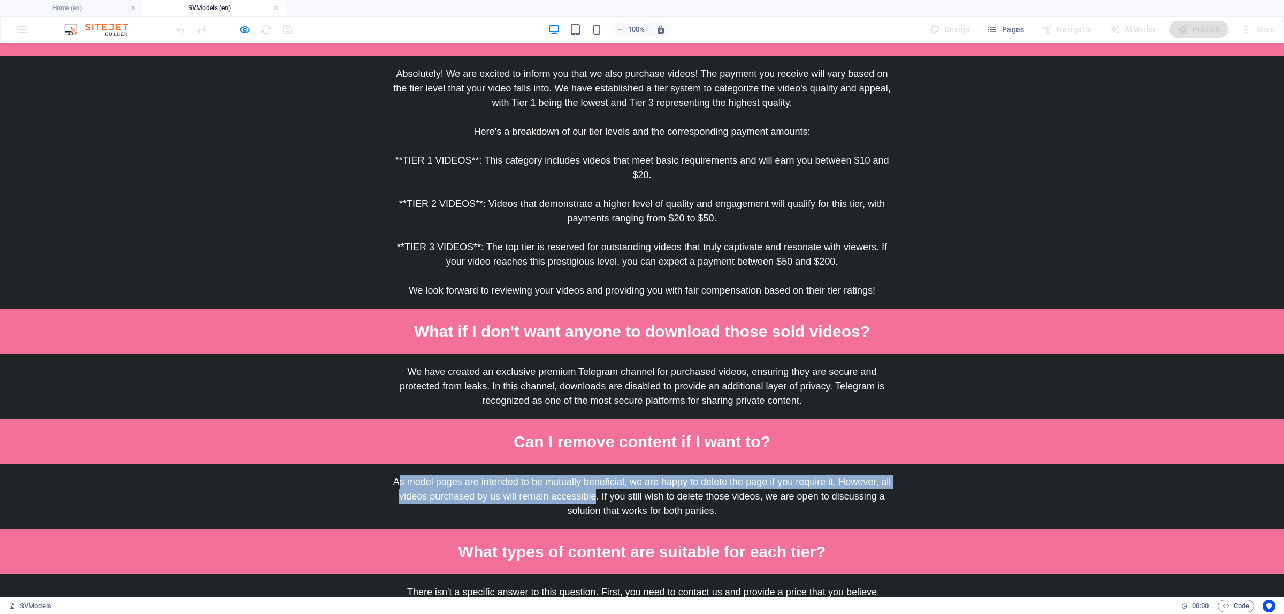
drag, startPoint x: 394, startPoint y: 360, endPoint x: 592, endPoint y: 372, distance: 198.4
click at [592, 477] on span "As model pages are intended to be mutually beneficial, we are happy to delete t…" at bounding box center [642, 497] width 498 height 40
click at [400, 477] on span "As model pages are intended to be mutually beneficial, we are happy to delete t…" at bounding box center [642, 497] width 498 height 40
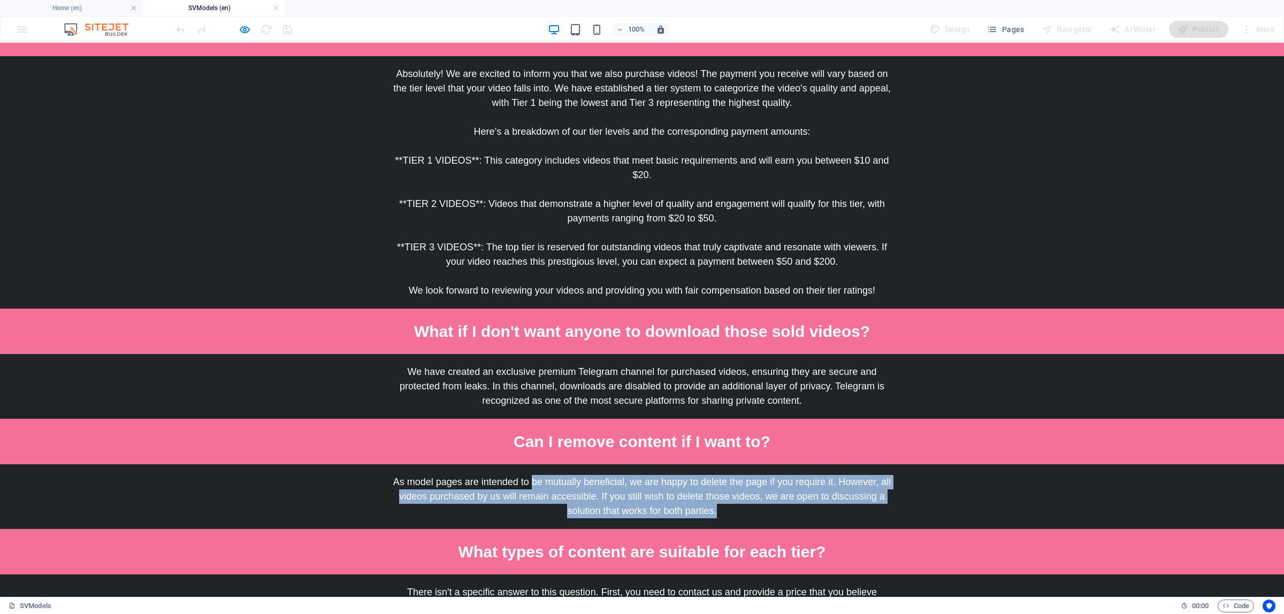
drag, startPoint x: 532, startPoint y: 362, endPoint x: 713, endPoint y: 397, distance: 183.7
click at [712, 464] on div "As model pages are intended to be mutually beneficial, we are happy to delete t…" at bounding box center [642, 496] width 1284 height 65
click at [713, 464] on div "As model pages are intended to be mutually beneficial, we are happy to delete t…" at bounding box center [642, 496] width 1284 height 65
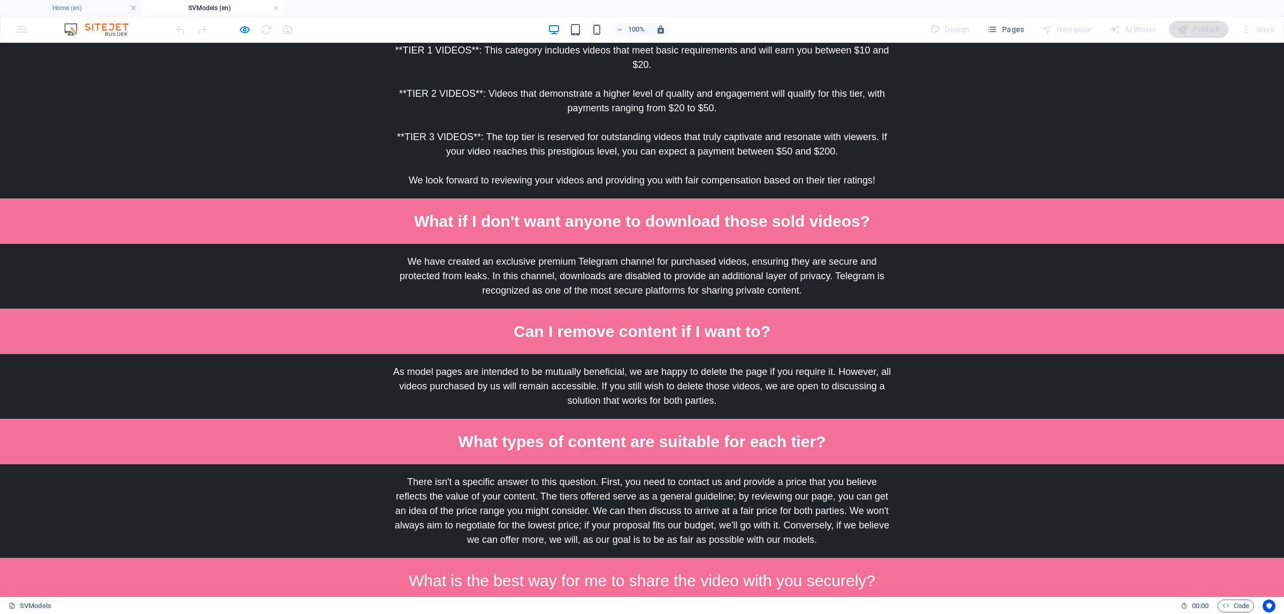
scroll to position [1739, 0]
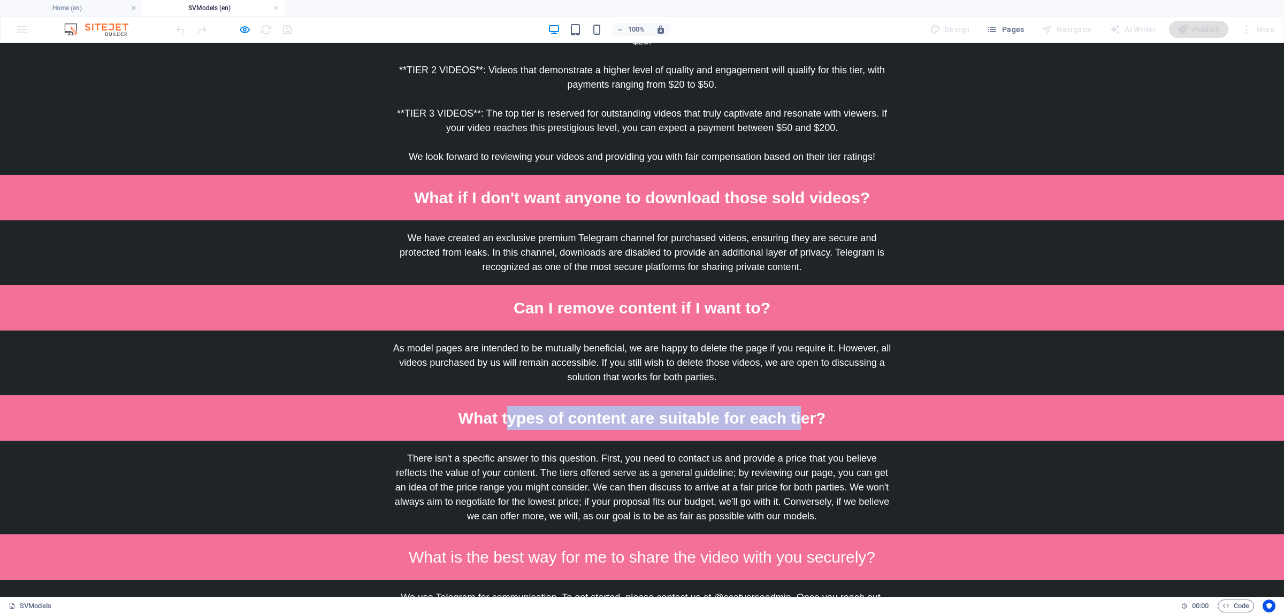
drag, startPoint x: 504, startPoint y: 292, endPoint x: 800, endPoint y: 293, distance: 295.9
click at [799, 409] on span "What types of content are suitable for each tier?" at bounding box center [643, 418] width 368 height 18
click at [803, 409] on span "What types of content are suitable for each tier?" at bounding box center [643, 418] width 368 height 18
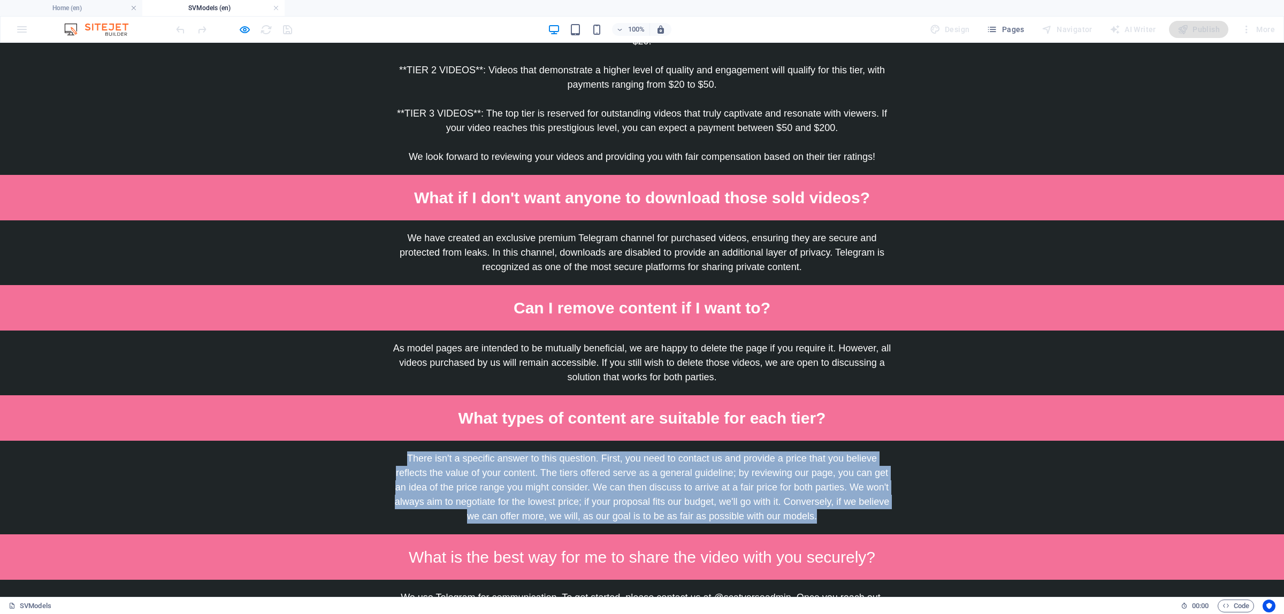
drag, startPoint x: 400, startPoint y: 338, endPoint x: 813, endPoint y: 399, distance: 417.6
click at [813, 452] on p "There isn't a specific answer to this question. First, you need to contact us a…" at bounding box center [642, 488] width 501 height 72
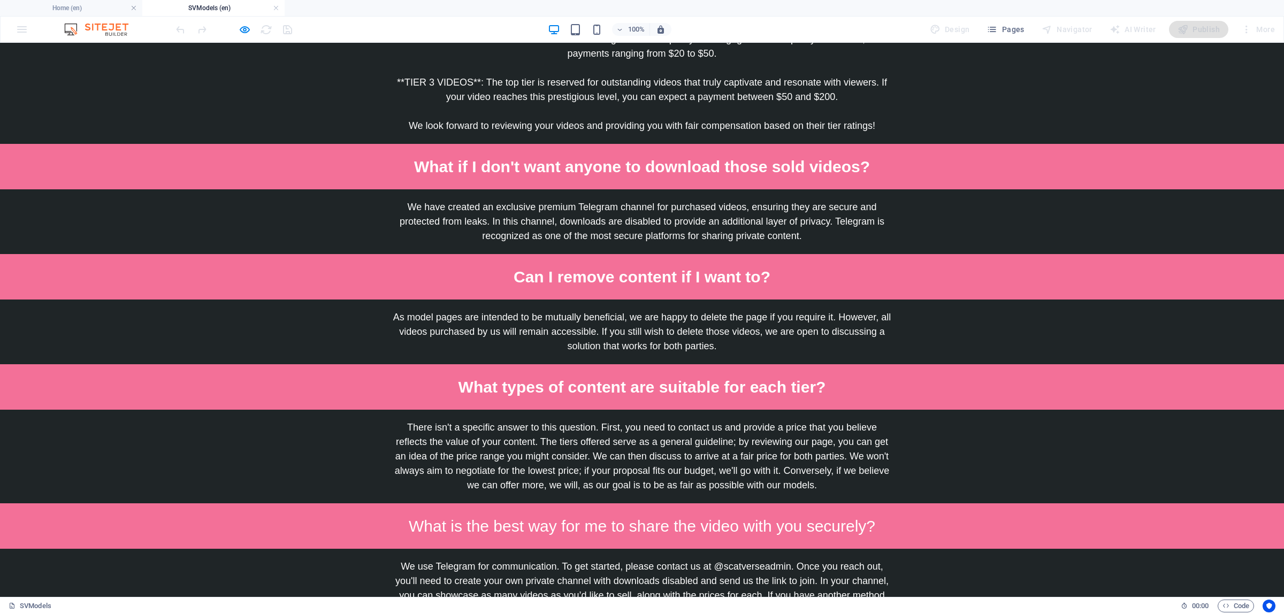
scroll to position [1832, 0]
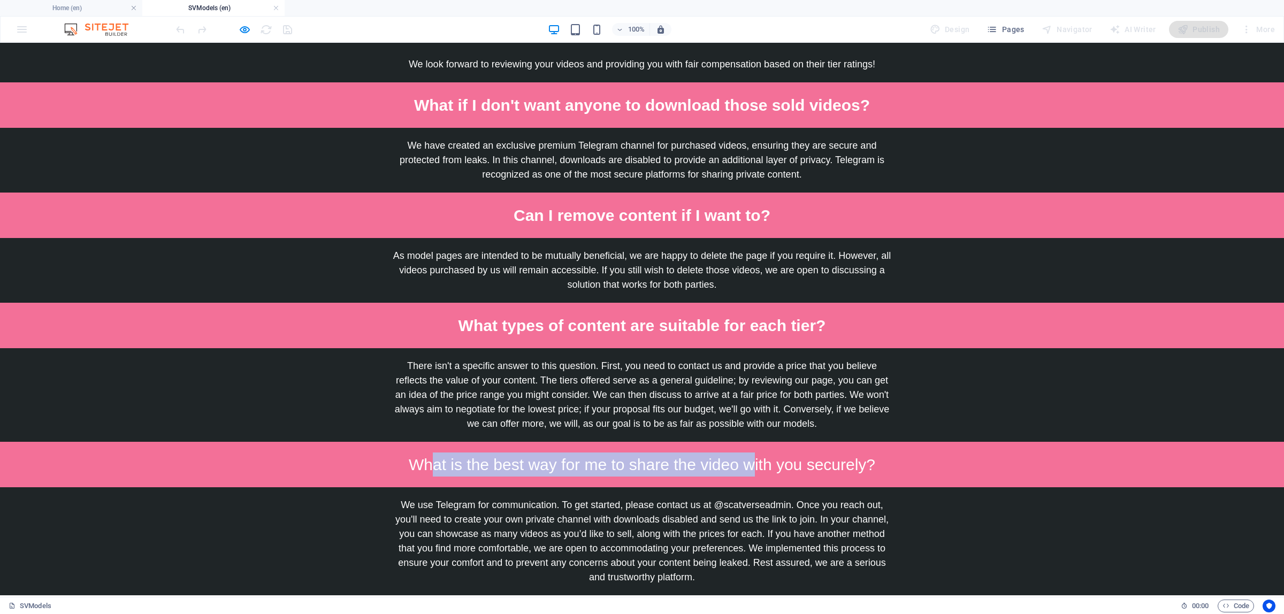
drag, startPoint x: 458, startPoint y: 346, endPoint x: 747, endPoint y: 342, distance: 289.5
click at [747, 456] on span "What is the best way for me to share the video with you securely?" at bounding box center [642, 465] width 467 height 18
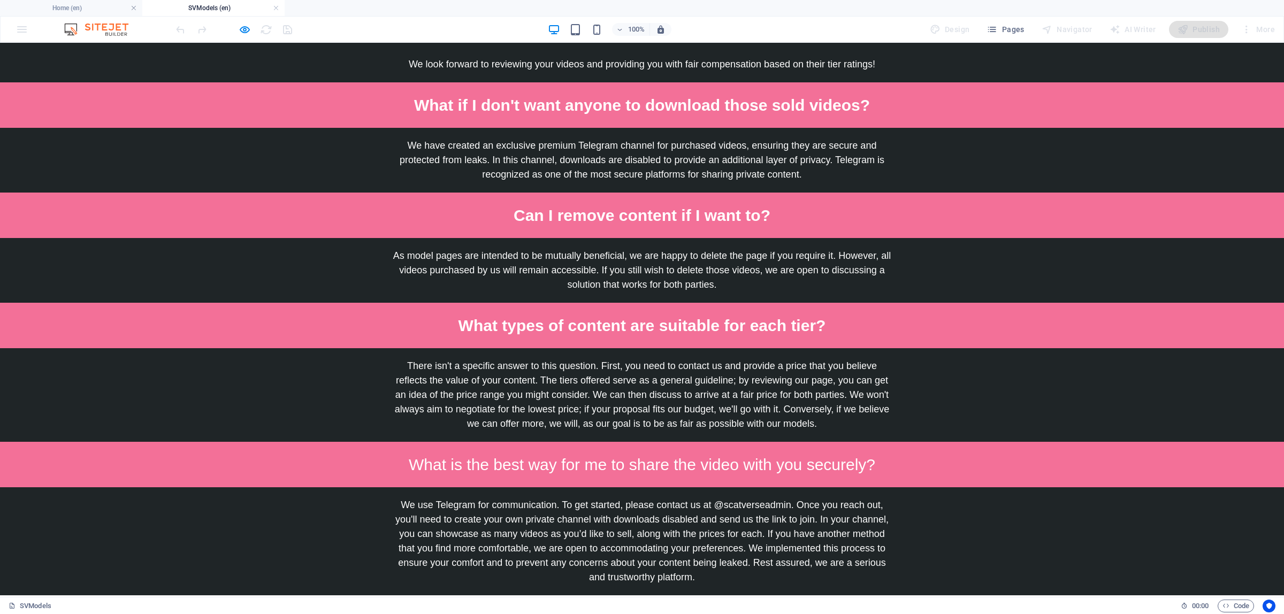
drag, startPoint x: 389, startPoint y: 490, endPoint x: 402, endPoint y: 490, distance: 13.4
click at [402, 608] on span "If you have reviewed all the information above and agree, please send a message…" at bounding box center [642, 625] width 496 height 34
click at [486, 608] on span "If you have reviewed all the information above and agree, please send a message…" at bounding box center [642, 625] width 496 height 34
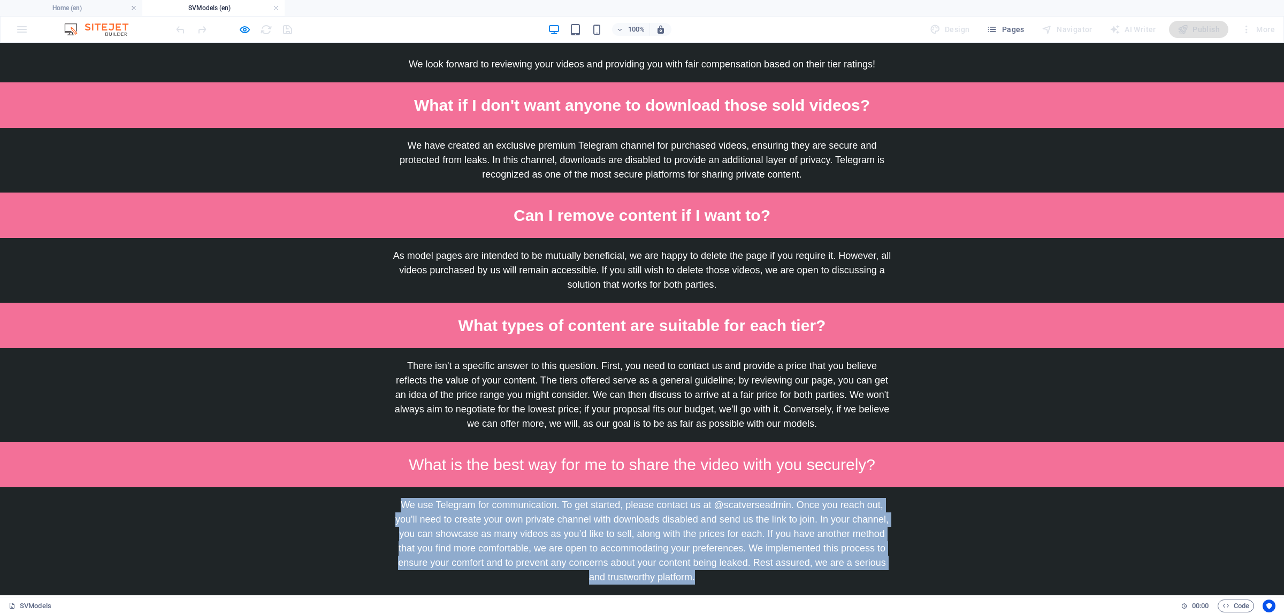
drag, startPoint x: 397, startPoint y: 383, endPoint x: 840, endPoint y: 452, distance: 449.0
click at [840, 498] on p "We use Telegram for communication. To get started, please contact us at @scatve…" at bounding box center [642, 541] width 501 height 87
click at [839, 498] on p "We use Telegram for communication. To get started, please contact us at @scatve…" at bounding box center [642, 541] width 501 height 87
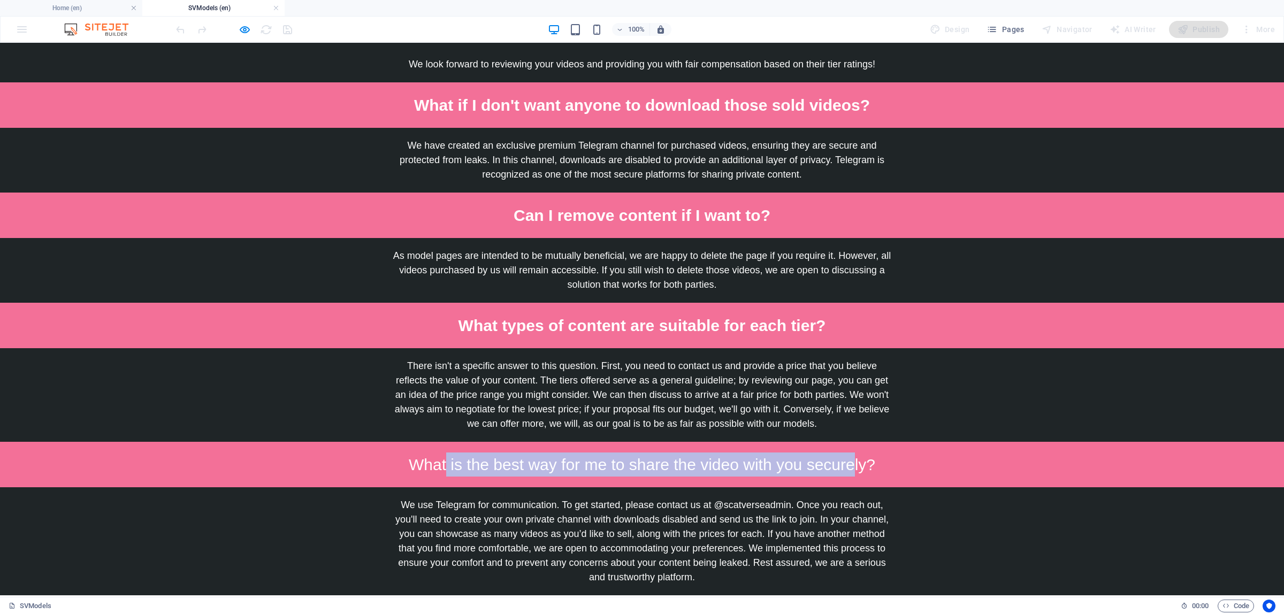
drag, startPoint x: 439, startPoint y: 345, endPoint x: 851, endPoint y: 349, distance: 412.1
click at [851, 456] on span "What is the best way for me to share the video with you securely?" at bounding box center [642, 465] width 467 height 18
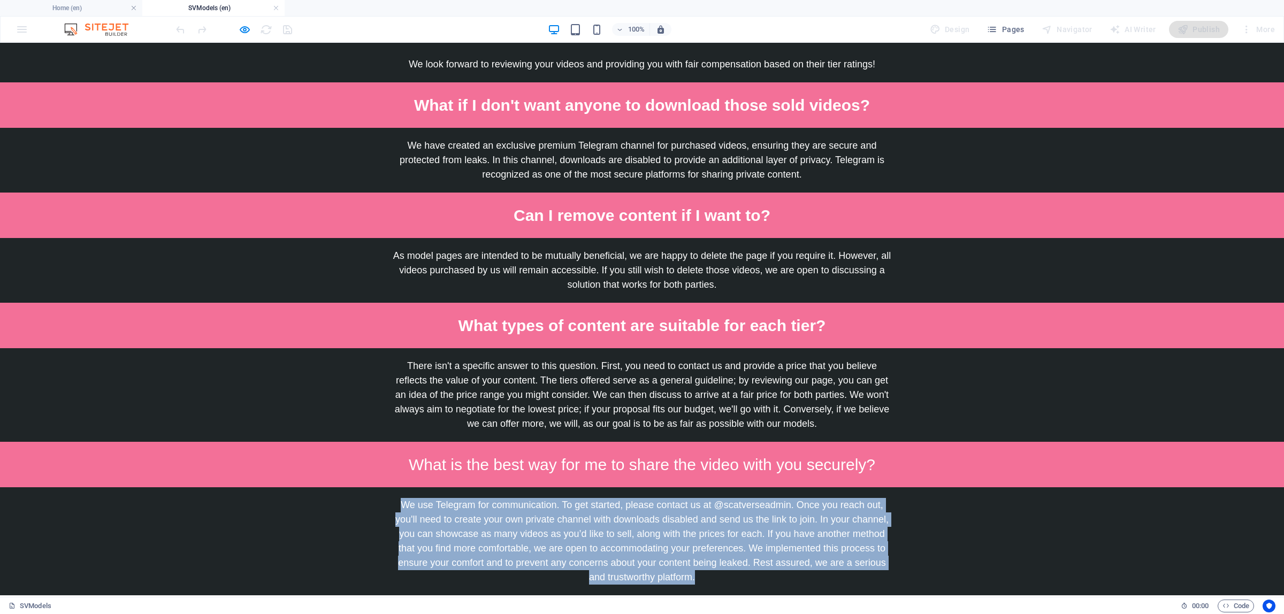
drag, startPoint x: 410, startPoint y: 383, endPoint x: 691, endPoint y: 458, distance: 291.3
click at [691, 498] on p "We use Telegram for communication. To get started, please contact us at @scatve…" at bounding box center [642, 541] width 501 height 87
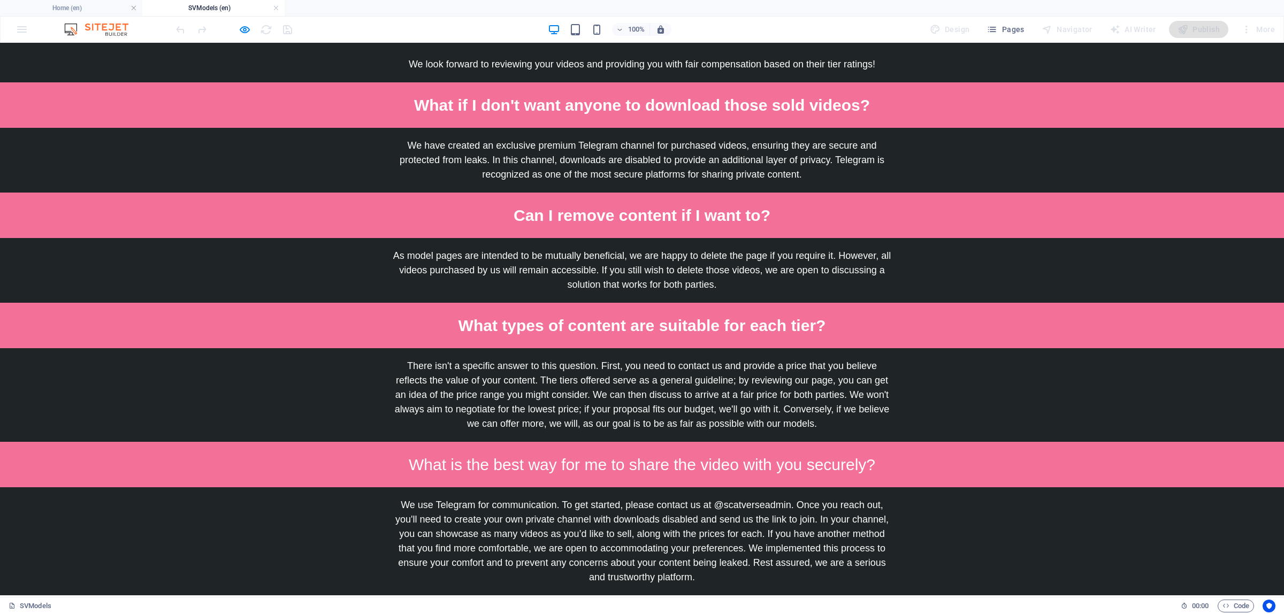
drag, startPoint x: 390, startPoint y: 493, endPoint x: 764, endPoint y: 502, distance: 374.2
click at [764, 606] on p "If you have reviewed all the information above and agree, please send a message…" at bounding box center [642, 625] width 501 height 39
click at [486, 608] on span "If you have reviewed all the information above and agree, please send a message…" at bounding box center [642, 625] width 496 height 34
drag, startPoint x: 512, startPoint y: 494, endPoint x: 806, endPoint y: 515, distance: 295.6
click at [806, 606] on p "If you have reviewed all the information above and agree, please send a message…" at bounding box center [642, 625] width 501 height 39
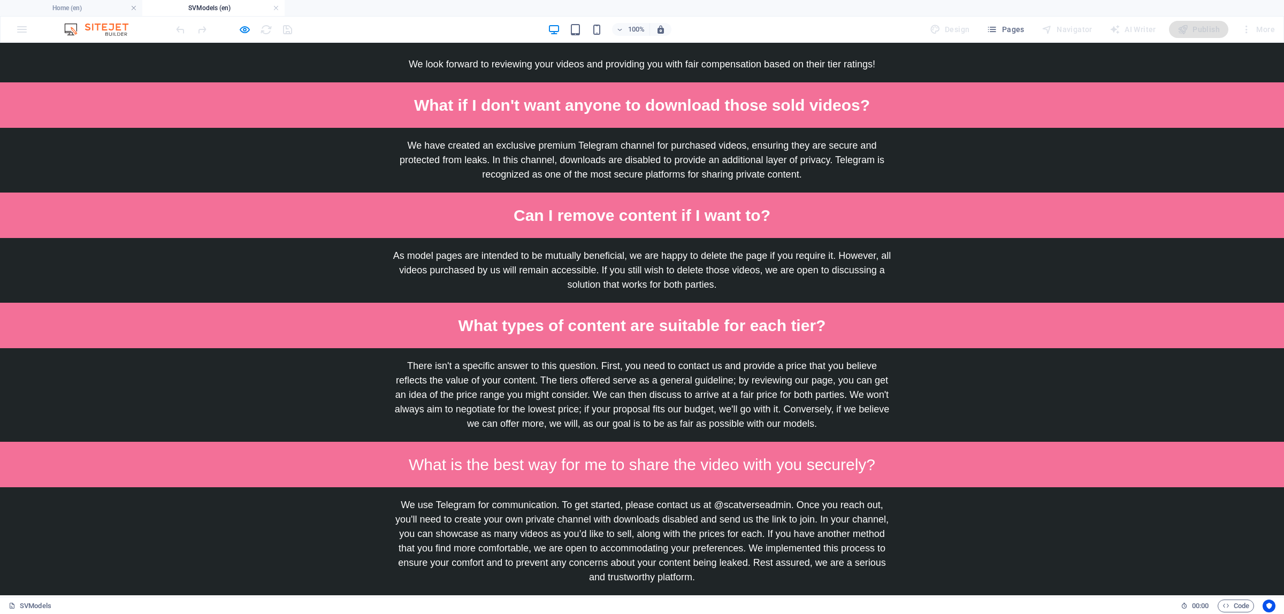
click at [806, 606] on p "If you have reviewed all the information above and agree, please send a message…" at bounding box center [642, 625] width 501 height 39
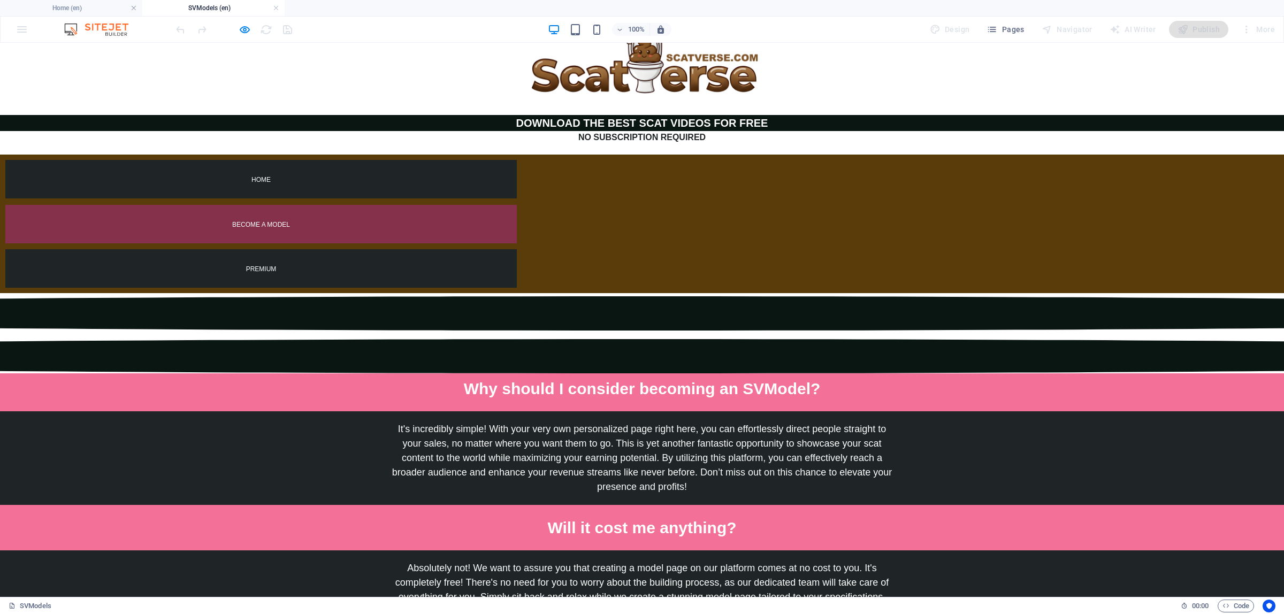
scroll to position [0, 0]
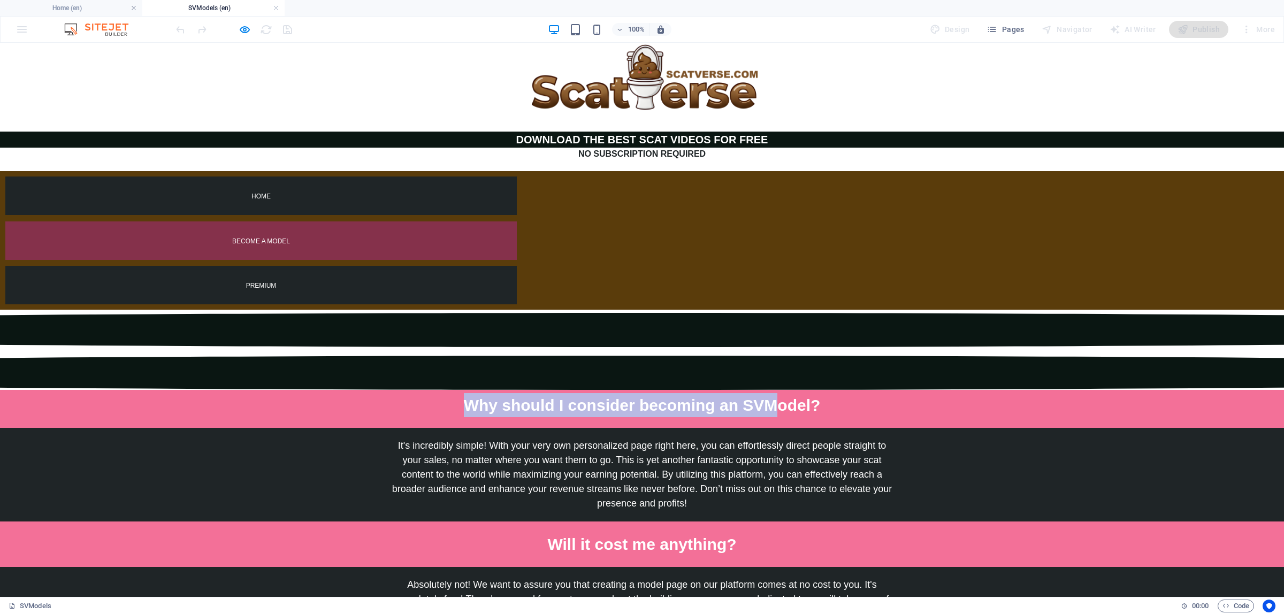
drag, startPoint x: 461, startPoint y: 286, endPoint x: 795, endPoint y: 297, distance: 334.6
click at [786, 383] on div "Why should I consider becoming an SVModel?" at bounding box center [642, 405] width 1284 height 45
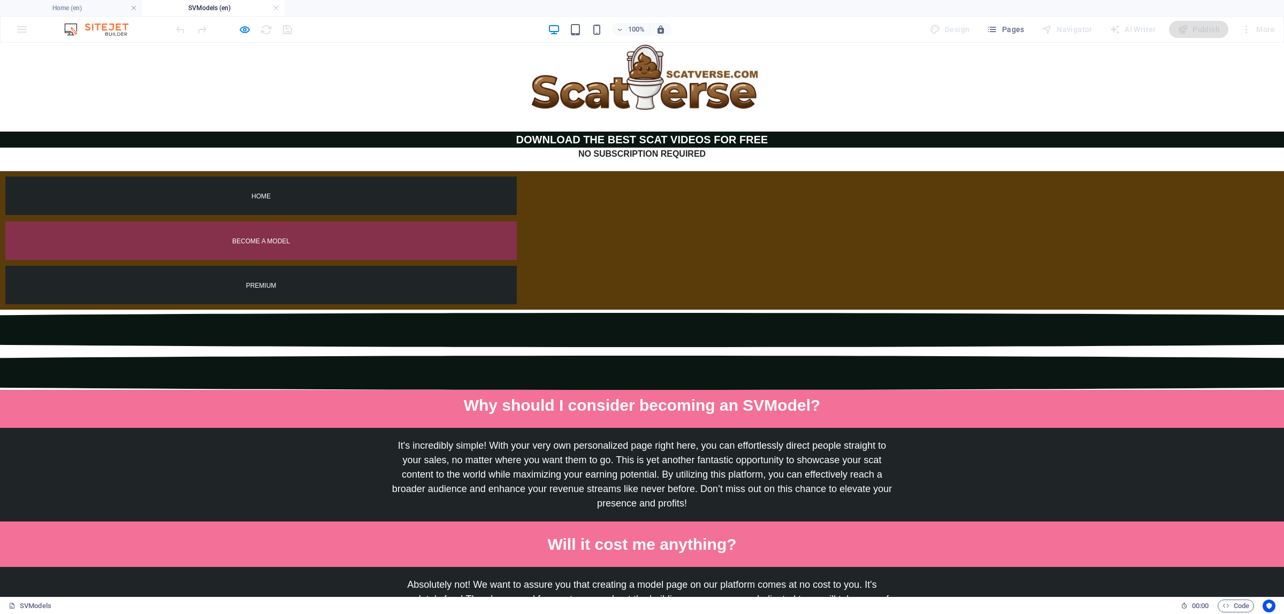
click at [795, 383] on div "Why should I consider becoming an SVModel?" at bounding box center [642, 405] width 1284 height 45
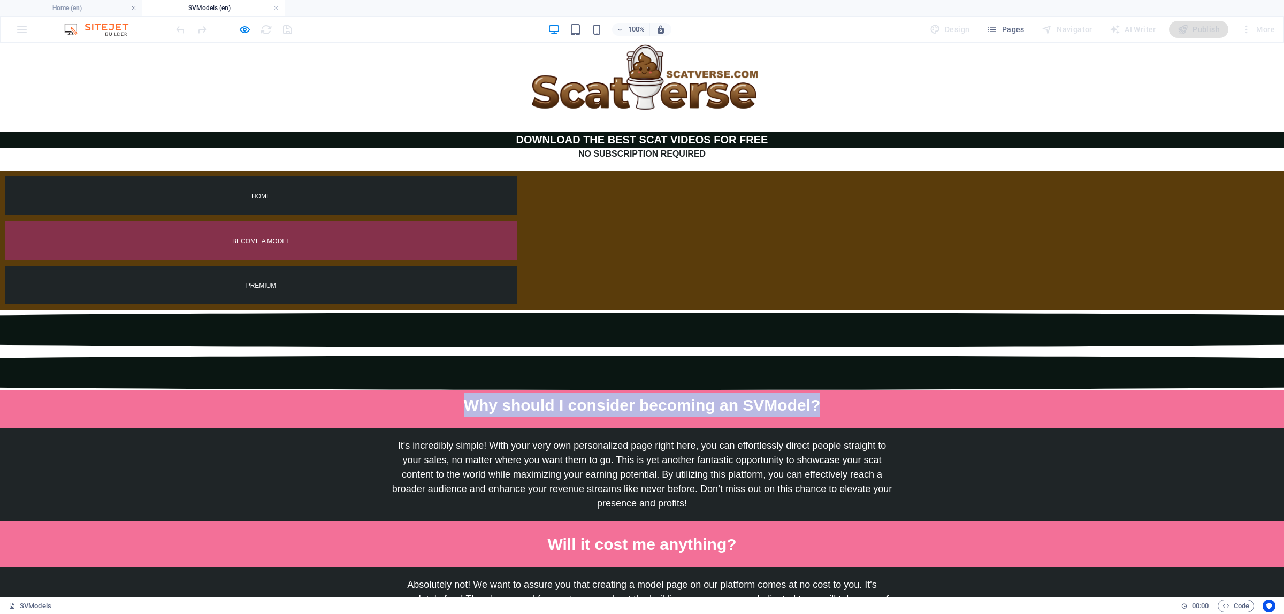
drag, startPoint x: 459, startPoint y: 277, endPoint x: 837, endPoint y: 279, distance: 378.9
click at [837, 393] on p "Why should I consider becoming an SVModel?" at bounding box center [642, 405] width 501 height 24
drag, startPoint x: 812, startPoint y: 284, endPoint x: 450, endPoint y: 285, distance: 361.7
click at [450, 393] on p "Why should I consider becoming an SVModel?" at bounding box center [642, 405] width 501 height 24
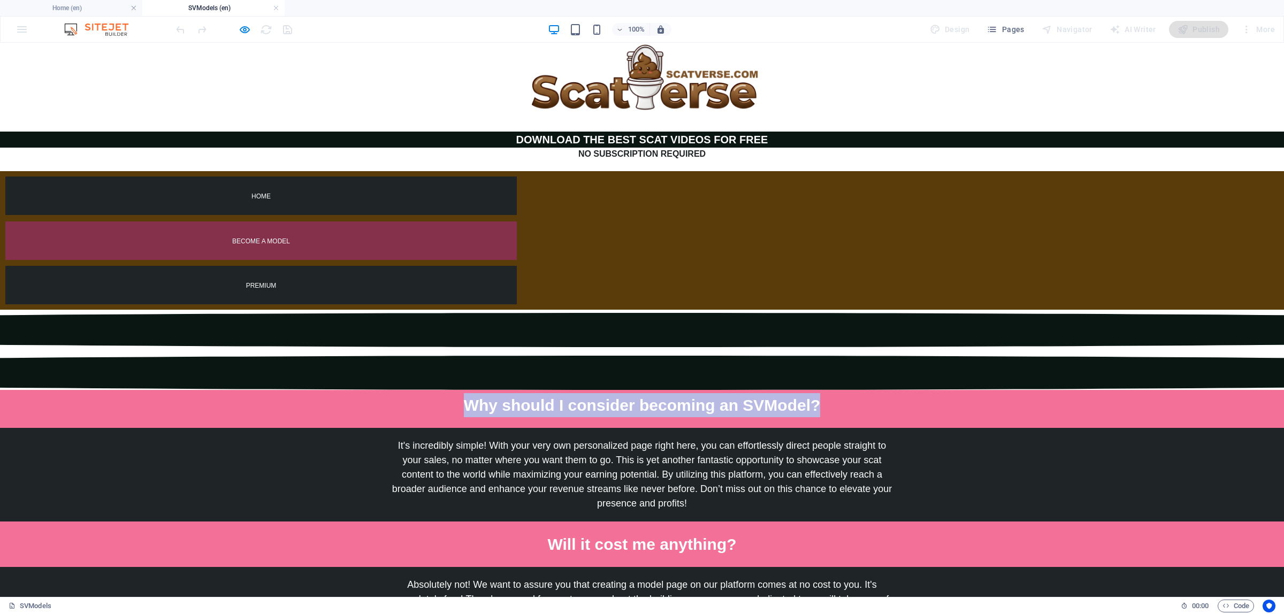
click at [451, 393] on p "Why should I consider becoming an SVModel?" at bounding box center [642, 405] width 501 height 24
click at [464, 397] on span "Why should I consider becoming an SVModel?" at bounding box center [642, 406] width 357 height 18
click at [477, 397] on span "Why should I consider becoming an SVModel?" at bounding box center [642, 406] width 357 height 18
drag, startPoint x: 460, startPoint y: 285, endPoint x: 835, endPoint y: 285, distance: 375.1
click at [835, 393] on p "Why should I consider becoming an SVModel?" at bounding box center [642, 405] width 501 height 24
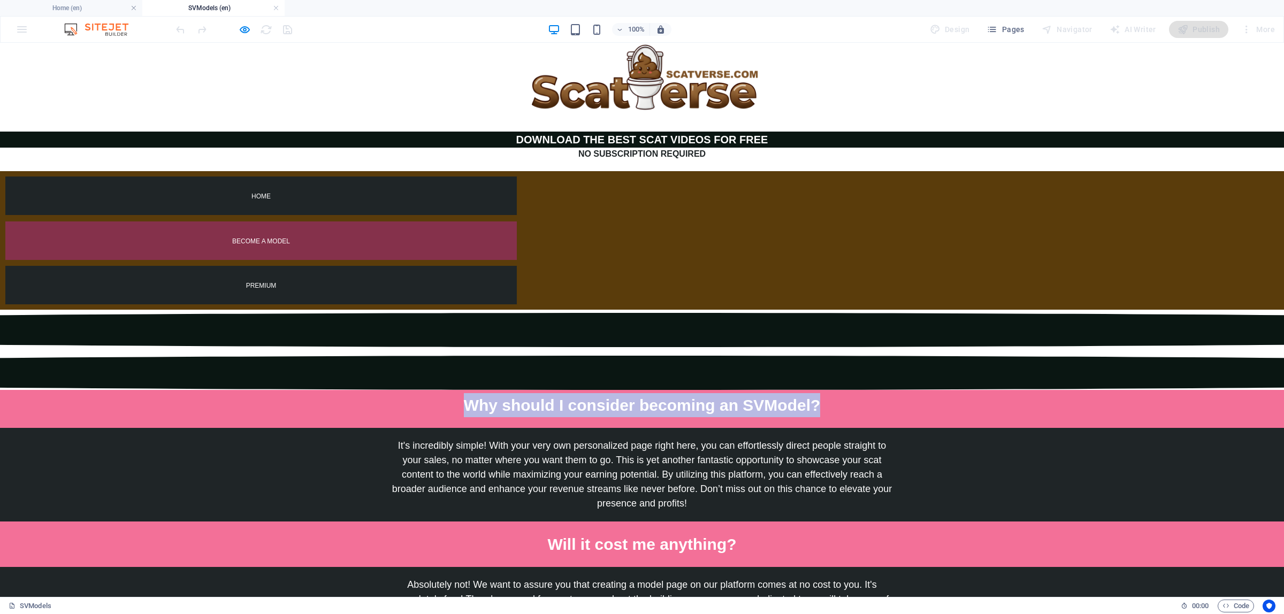
click at [835, 393] on p "Why should I consider becoming an SVModel?" at bounding box center [642, 405] width 501 height 24
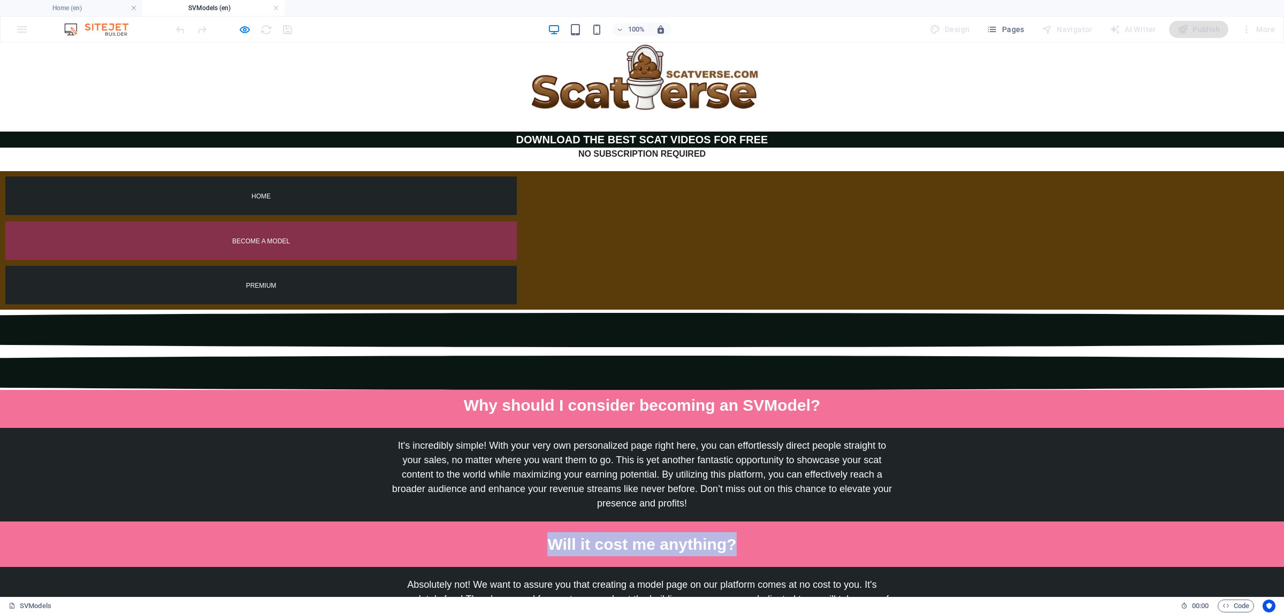
drag, startPoint x: 549, startPoint y: 416, endPoint x: 761, endPoint y: 417, distance: 211.9
click at [761, 532] on p "Will it cost me anything?" at bounding box center [642, 544] width 501 height 24
drag, startPoint x: 464, startPoint y: 526, endPoint x: 820, endPoint y: 522, distance: 356.4
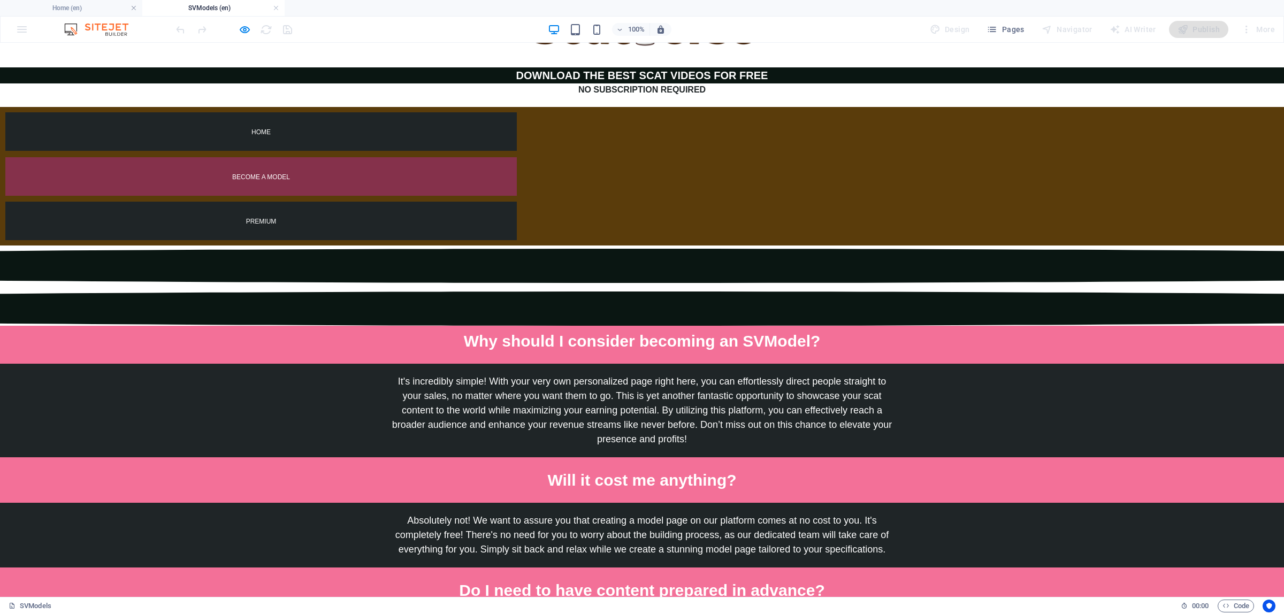
scroll to position [67, 0]
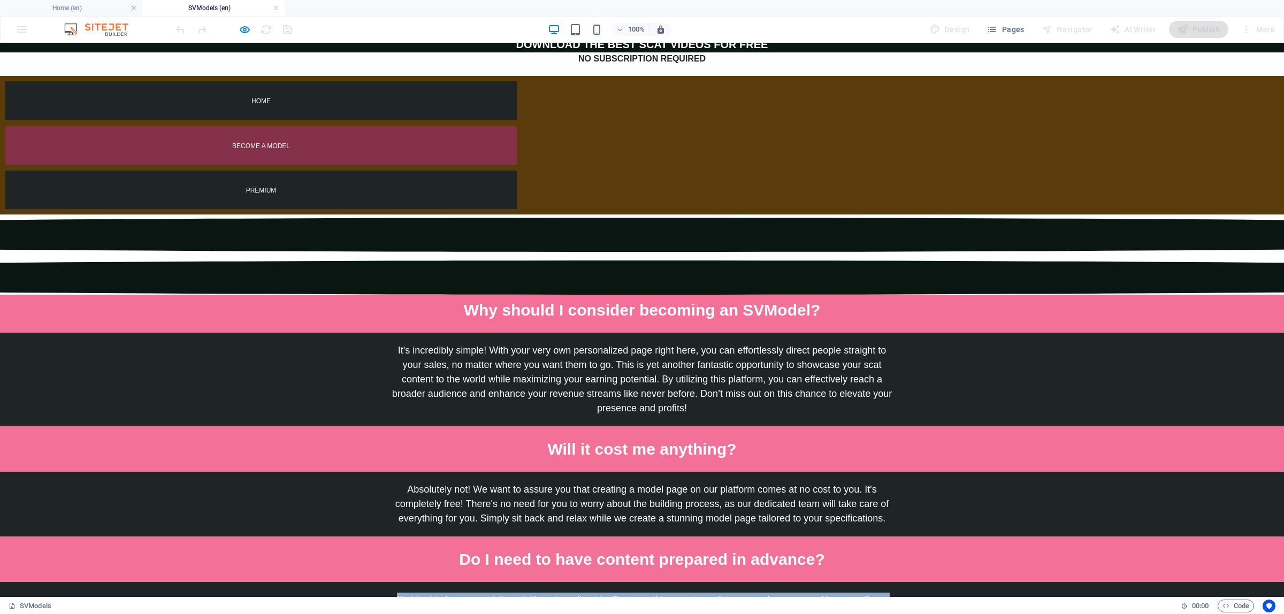
drag, startPoint x: 417, startPoint y: 507, endPoint x: 932, endPoint y: 586, distance: 520.8
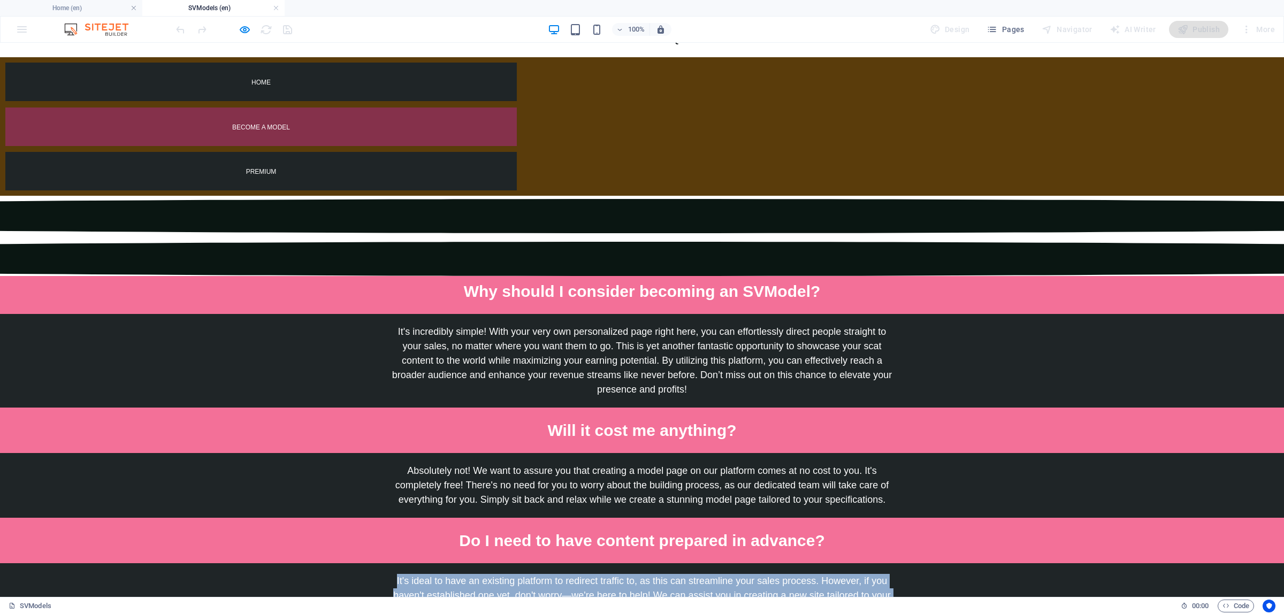
click at [665, 576] on span "It's ideal to have an existing platform to redirect traffic to, as this can str…" at bounding box center [642, 610] width 500 height 68
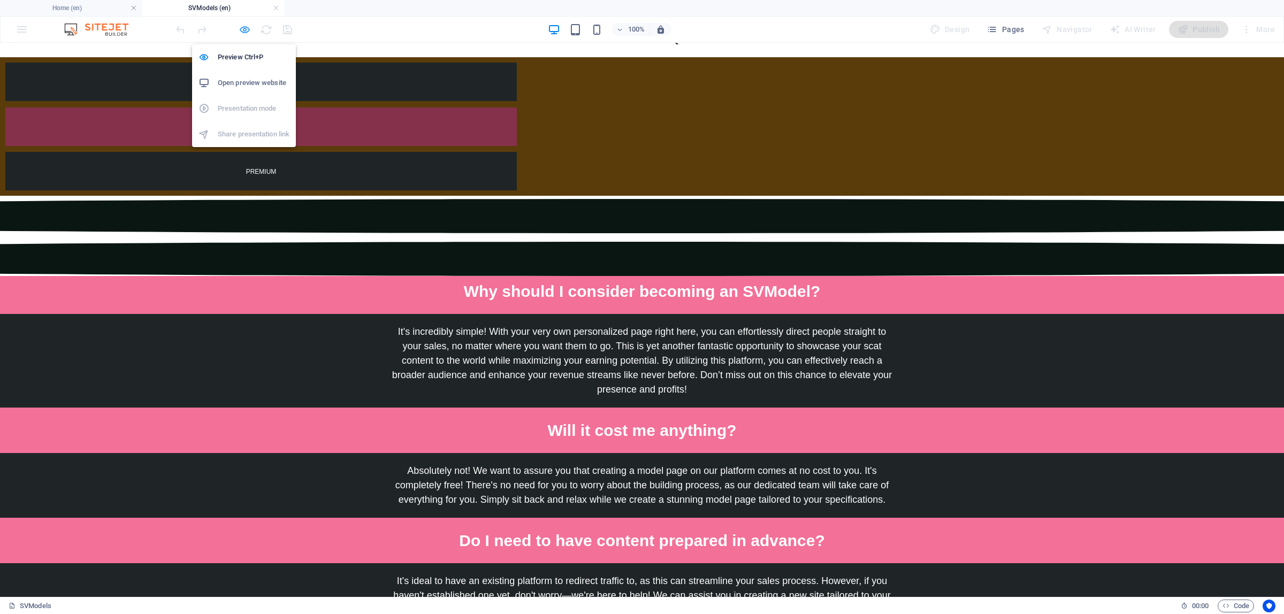
click at [240, 27] on icon "button" at bounding box center [245, 30] width 12 height 12
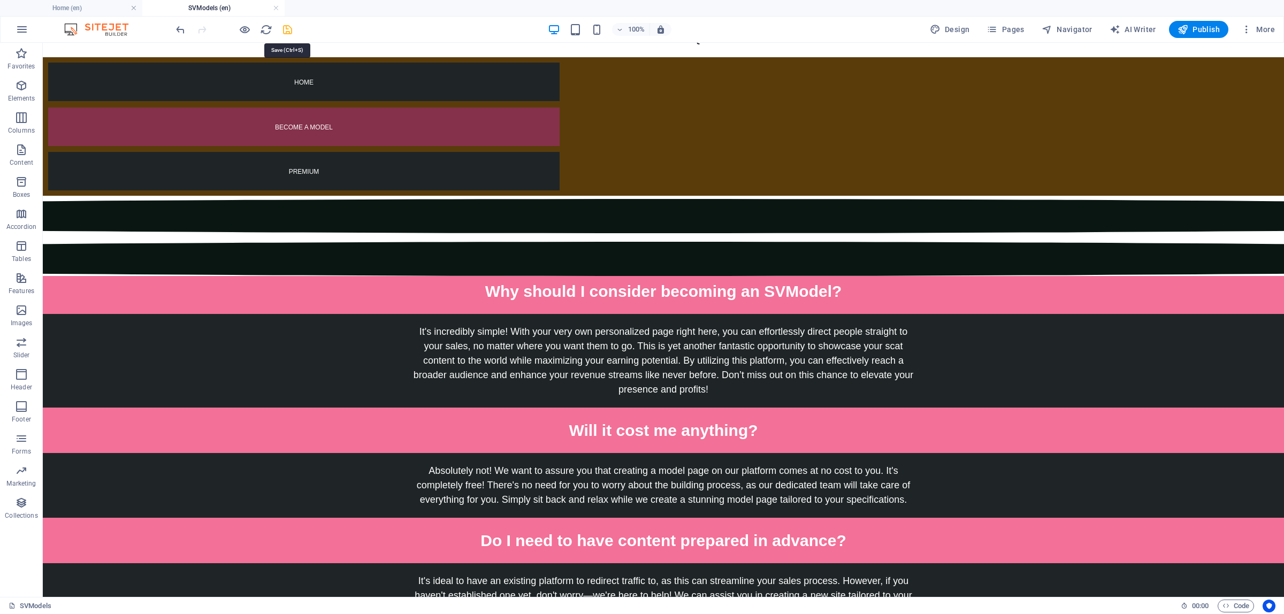
click at [292, 31] on icon "save" at bounding box center [287, 30] width 12 height 12
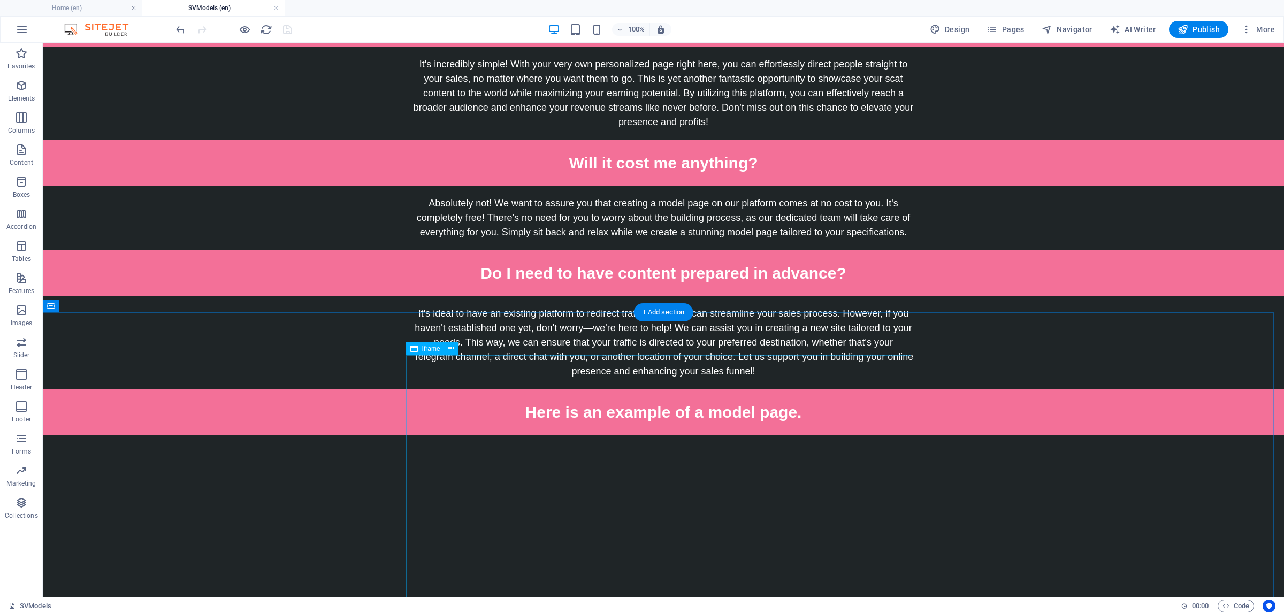
scroll to position [0, 0]
